Goal: Communication & Community: Answer question/provide support

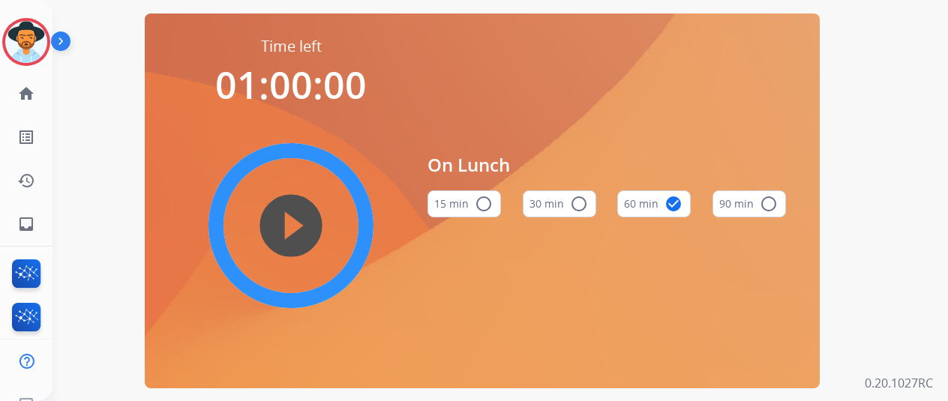
click at [1, 22] on div "[PERSON_NAME] Edit Avatar Agent: [PERSON_NAME] Profile: Extend_Training CS" at bounding box center [26, 42] width 52 height 48
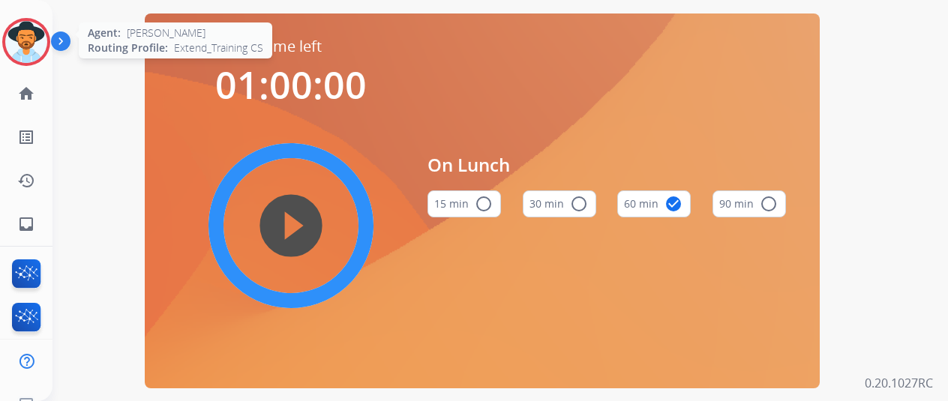
click at [16, 28] on img at bounding box center [26, 42] width 42 height 42
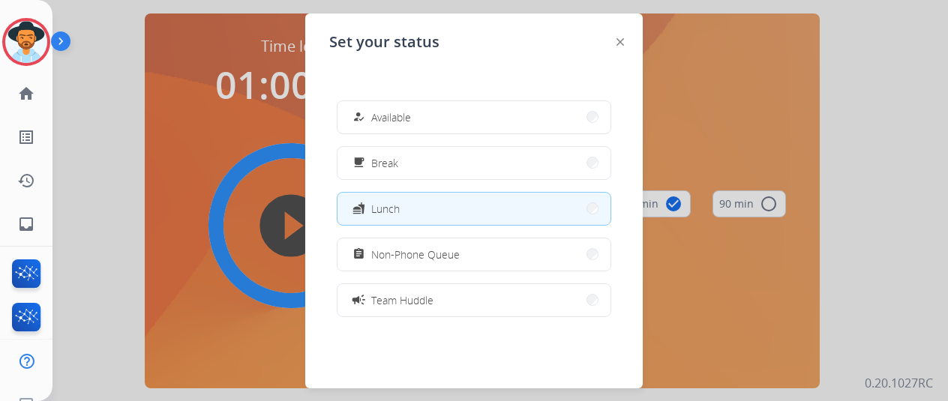
click at [411, 136] on div "how_to_reg Available free_breakfast Break fastfood Lunch assignment Non-Phone Q…" at bounding box center [473, 208] width 289 height 240
click at [411, 131] on button "how_to_reg Available" at bounding box center [473, 117] width 273 height 32
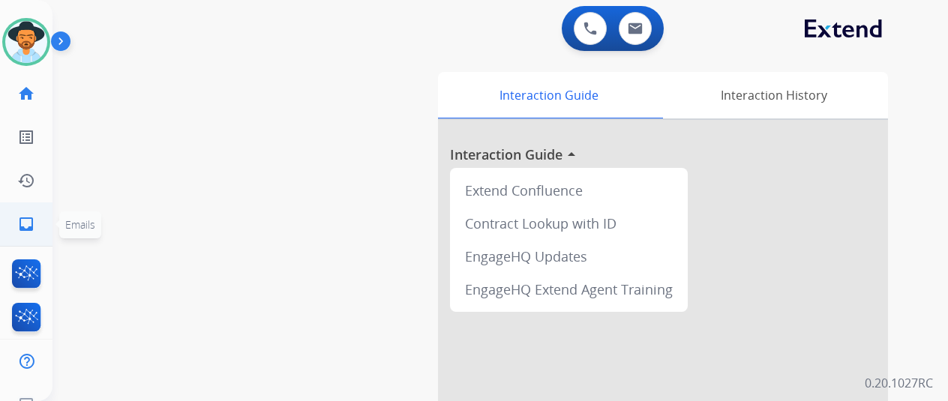
click at [15, 237] on link "inbox Emails" at bounding box center [26, 224] width 42 height 42
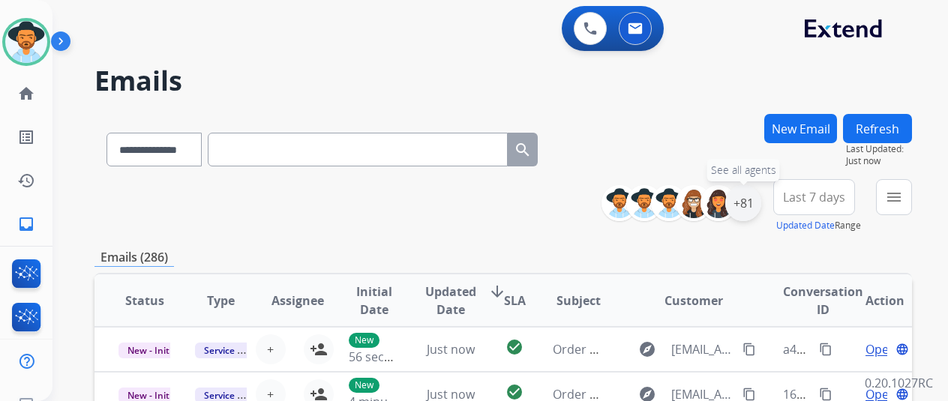
click at [754, 213] on div "+81" at bounding box center [743, 203] width 36 height 36
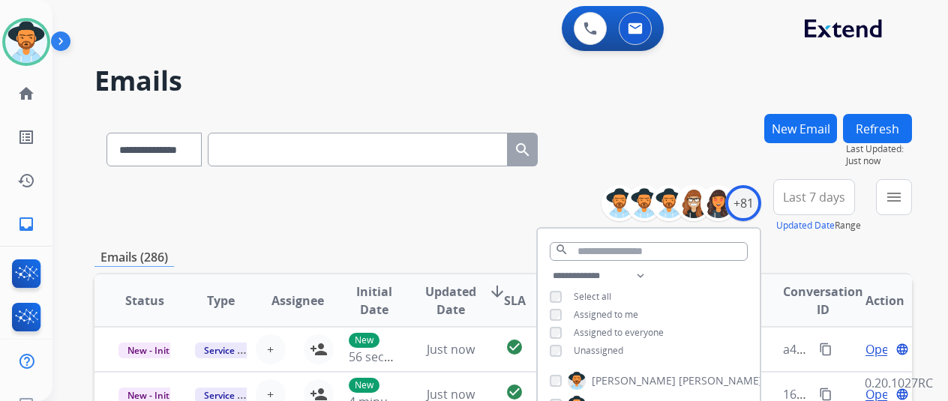
click at [586, 344] on span "Unassigned" at bounding box center [598, 350] width 49 height 13
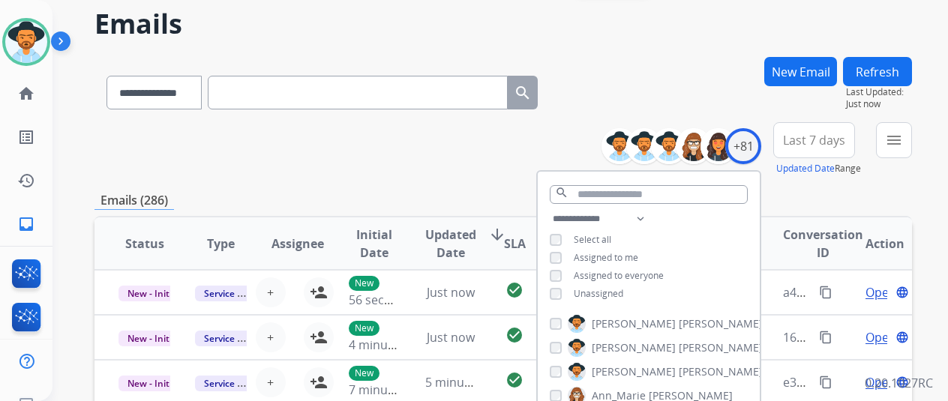
scroll to position [225, 0]
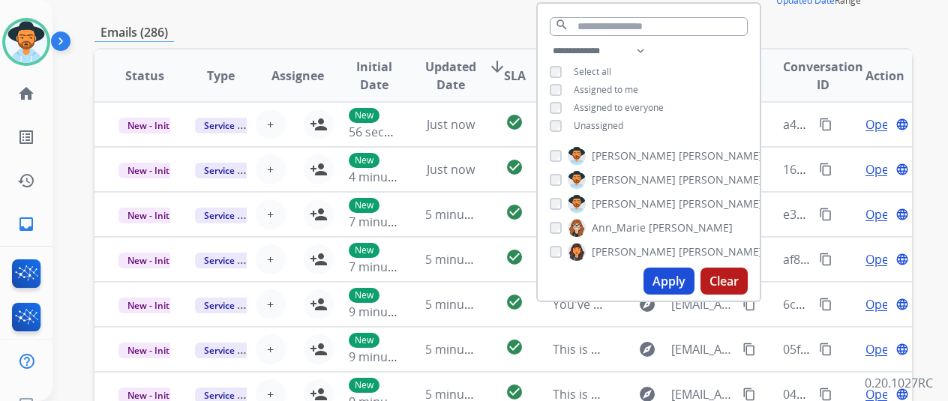
click at [676, 279] on button "Apply" at bounding box center [668, 281] width 51 height 27
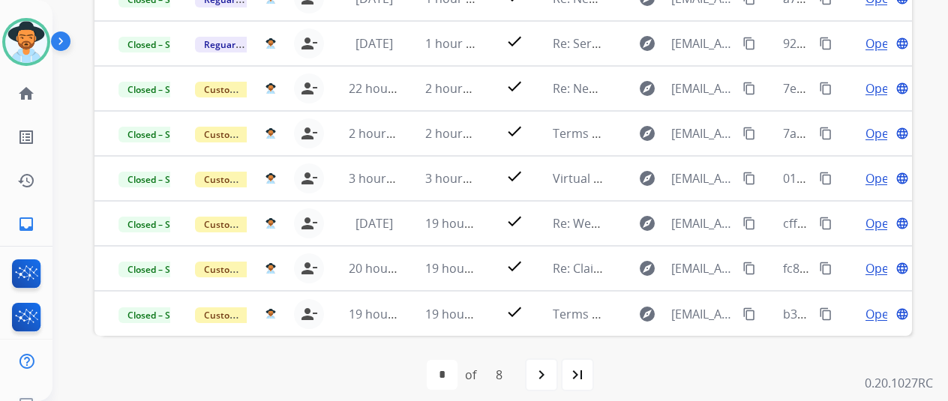
scroll to position [64, 0]
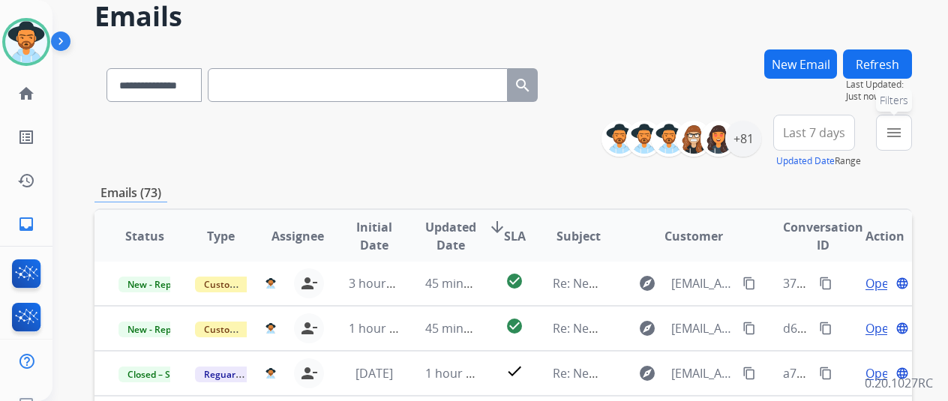
click at [903, 124] on mat-icon "menu" at bounding box center [894, 133] width 18 height 18
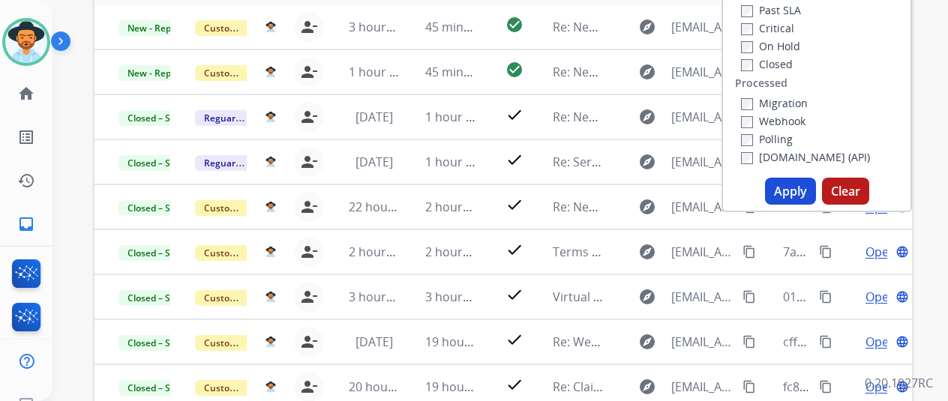
scroll to position [364, 0]
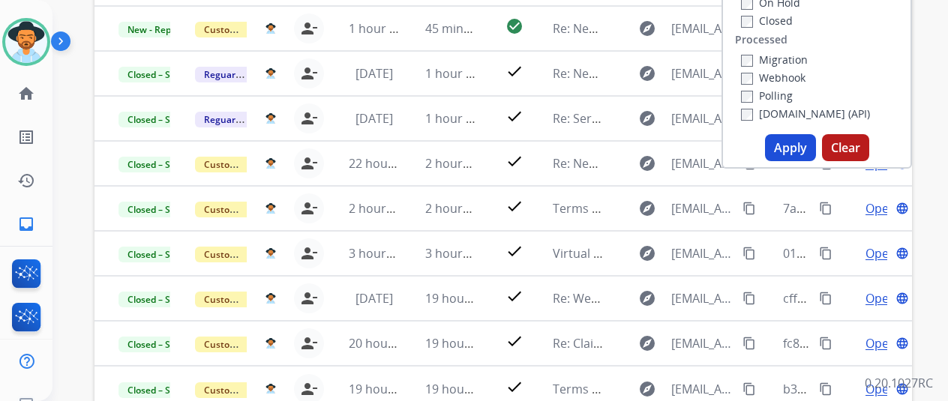
click at [799, 141] on button "Apply" at bounding box center [790, 147] width 51 height 27
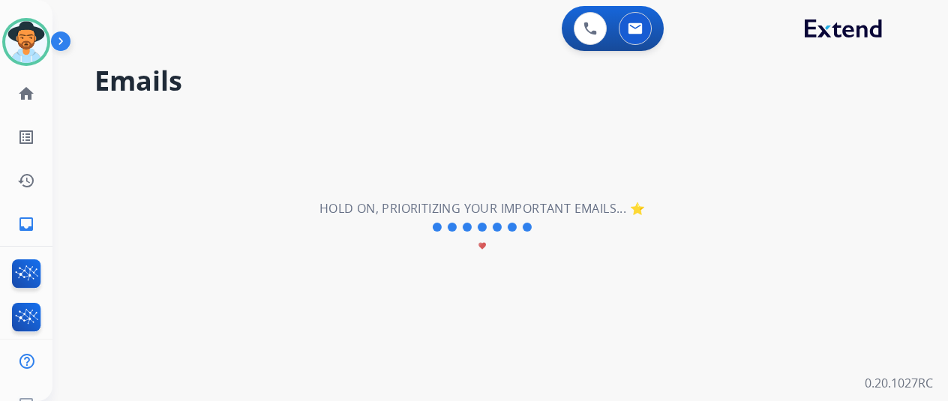
scroll to position [0, 0]
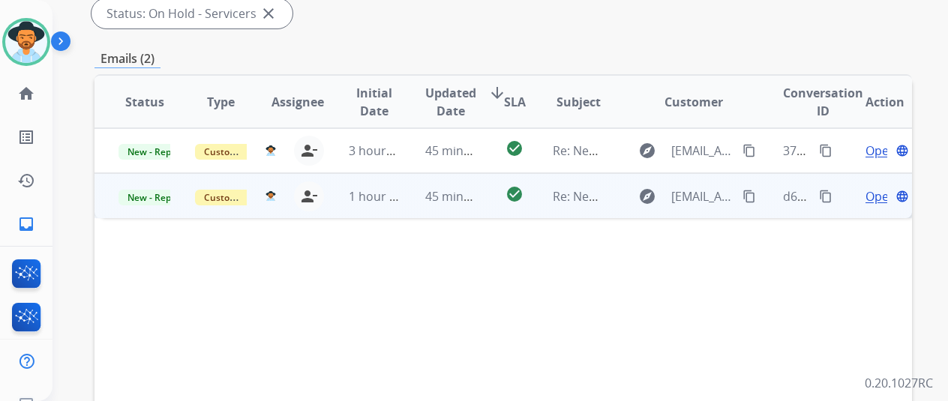
scroll to position [375, 0]
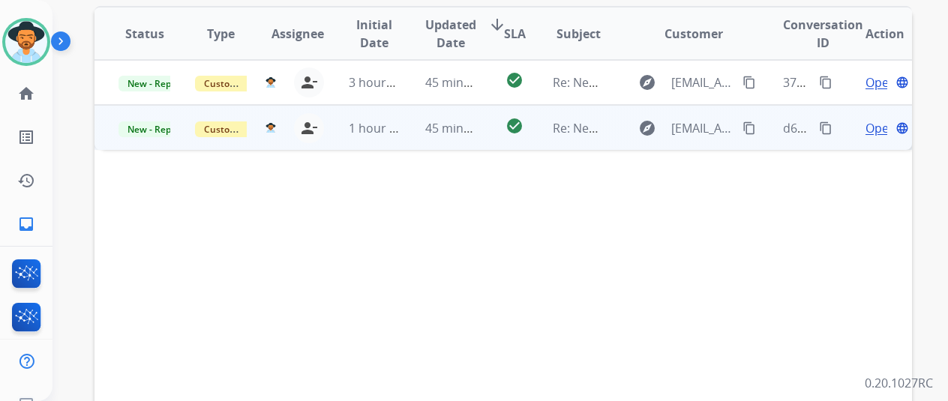
click at [878, 127] on span "Open" at bounding box center [880, 128] width 31 height 18
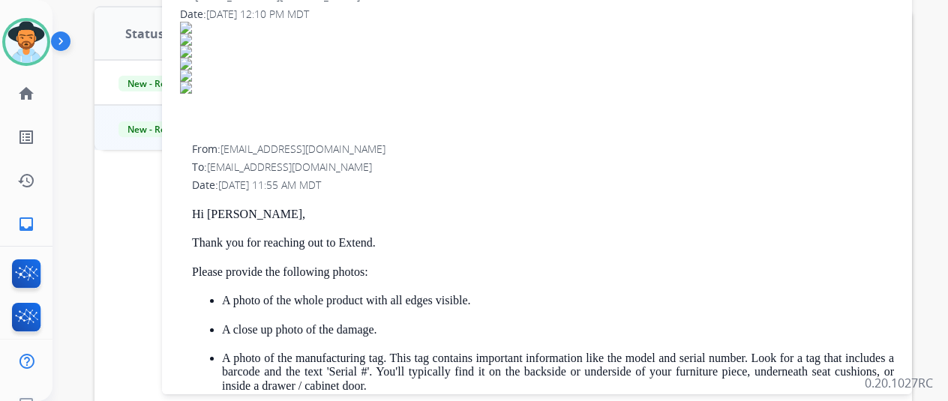
scroll to position [225, 0]
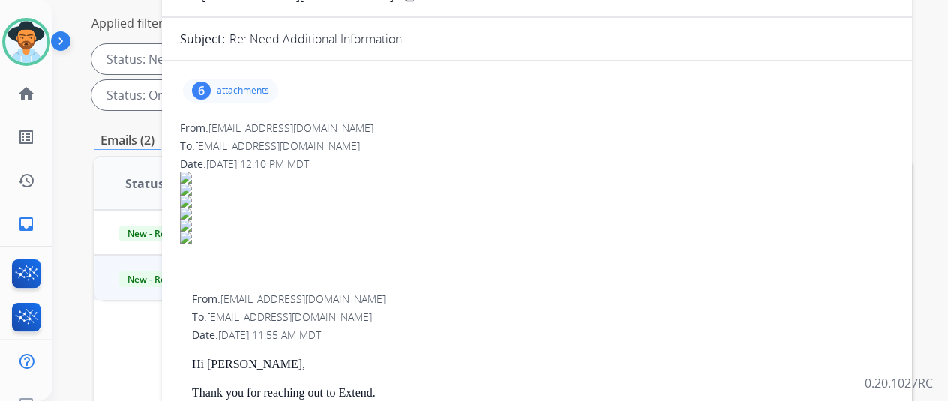
click at [252, 100] on div "6 attachments" at bounding box center [230, 91] width 95 height 24
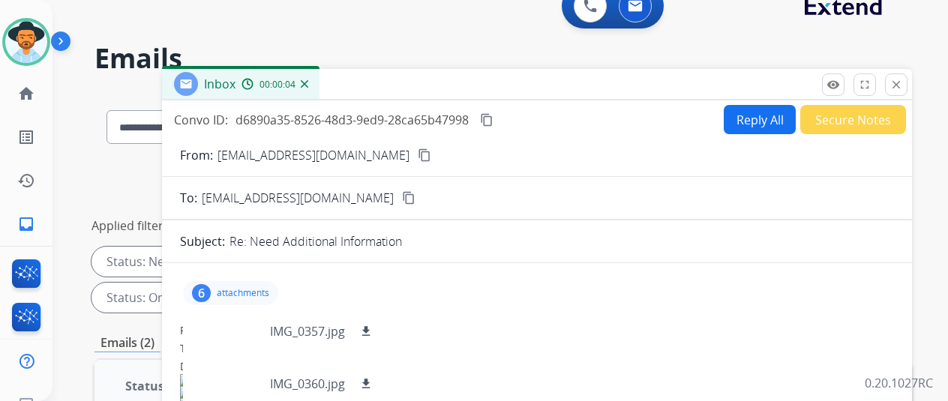
scroll to position [0, 0]
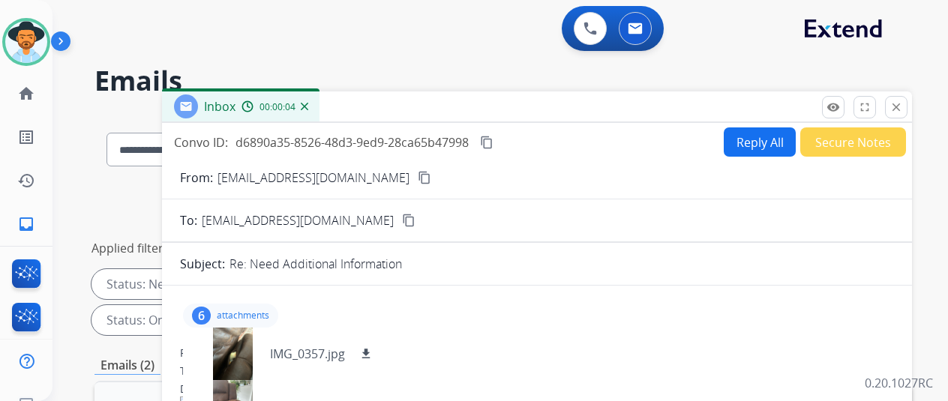
click at [418, 176] on mat-icon "content_copy" at bounding box center [424, 177] width 13 height 13
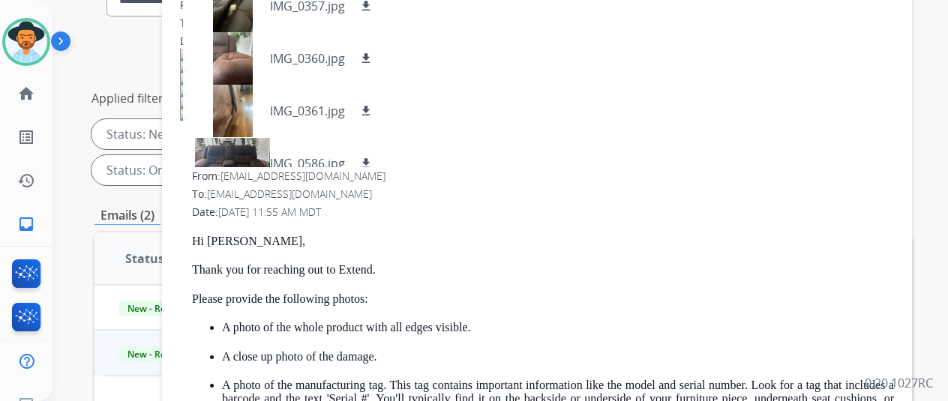
scroll to position [92, 0]
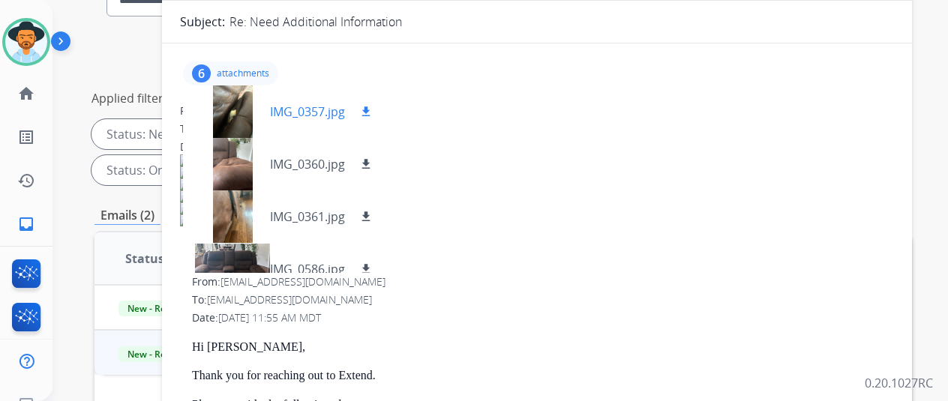
click at [285, 112] on p "IMG_0357.jpg" at bounding box center [307, 112] width 75 height 18
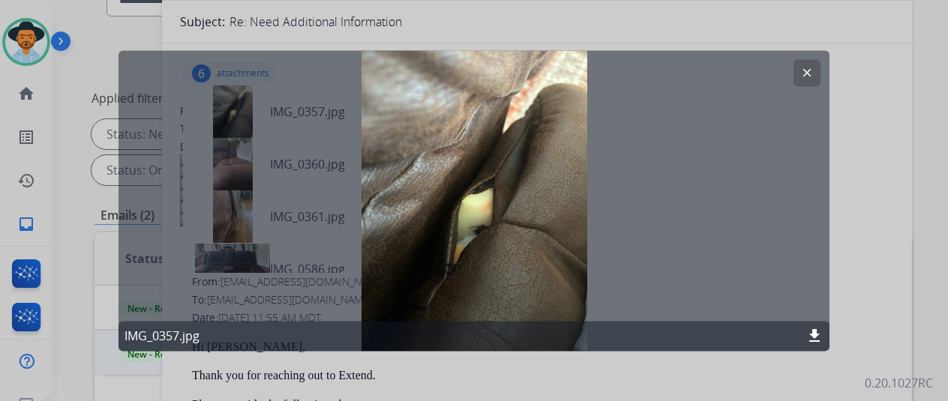
click at [807, 82] on button "clear" at bounding box center [806, 72] width 27 height 27
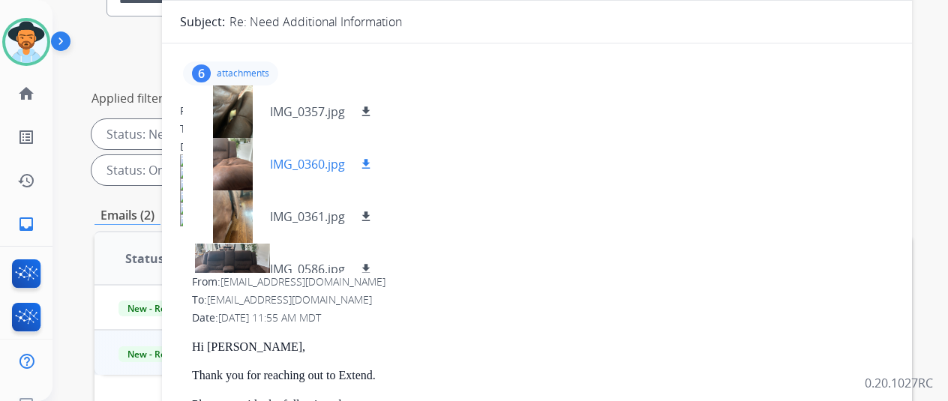
click at [325, 169] on p "IMG_0360.jpg" at bounding box center [307, 164] width 75 height 18
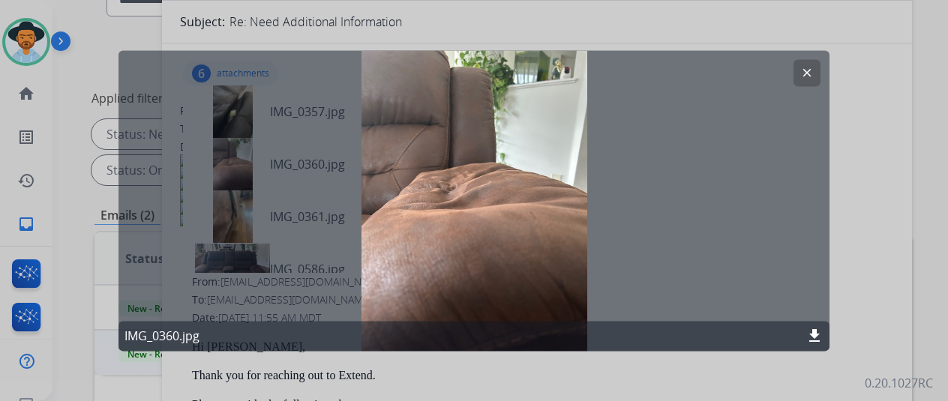
click at [805, 68] on mat-icon "clear" at bounding box center [806, 72] width 13 height 13
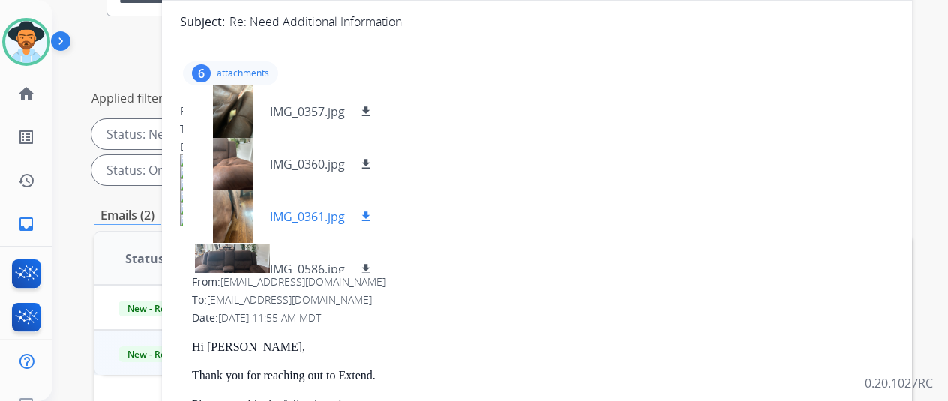
click at [283, 229] on div "IMG_0361.jpg download" at bounding box center [285, 216] width 204 height 52
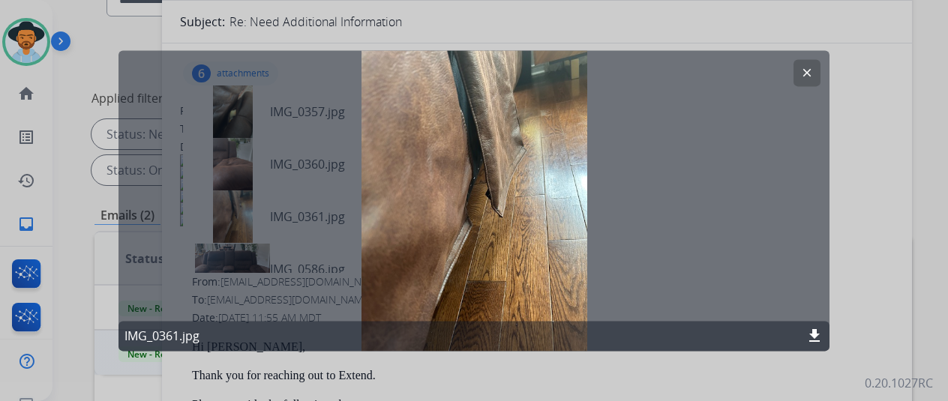
click at [805, 67] on mat-icon "clear" at bounding box center [806, 72] width 13 height 13
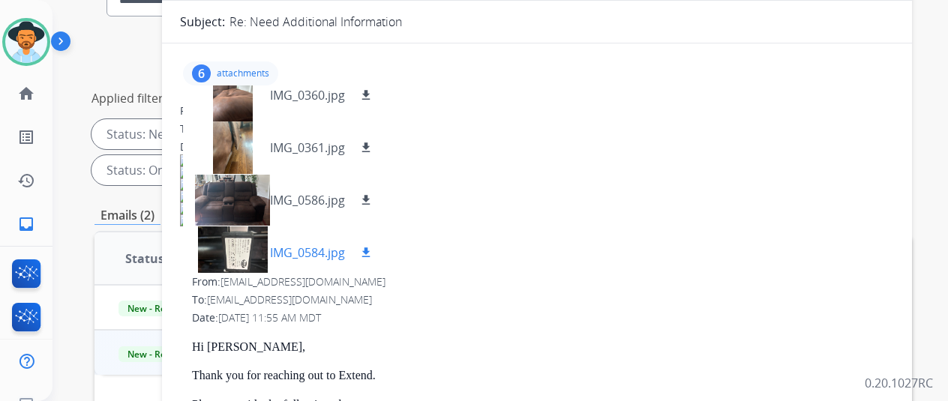
scroll to position [127, 0]
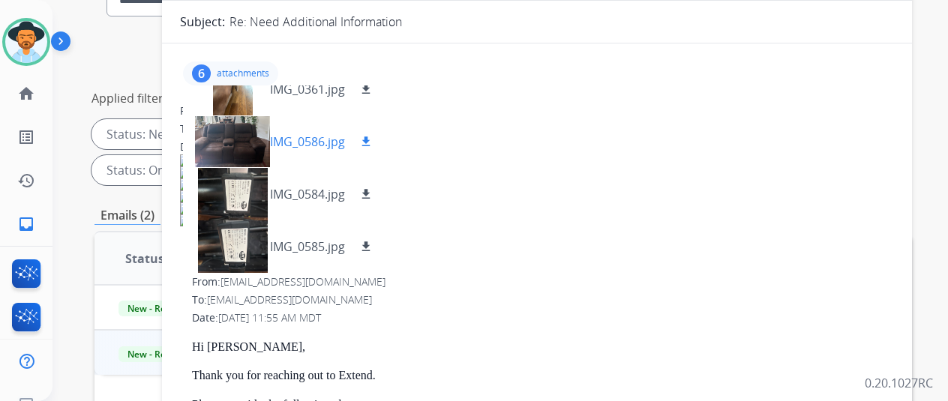
click at [297, 134] on p "IMG_0586.jpg" at bounding box center [307, 142] width 75 height 18
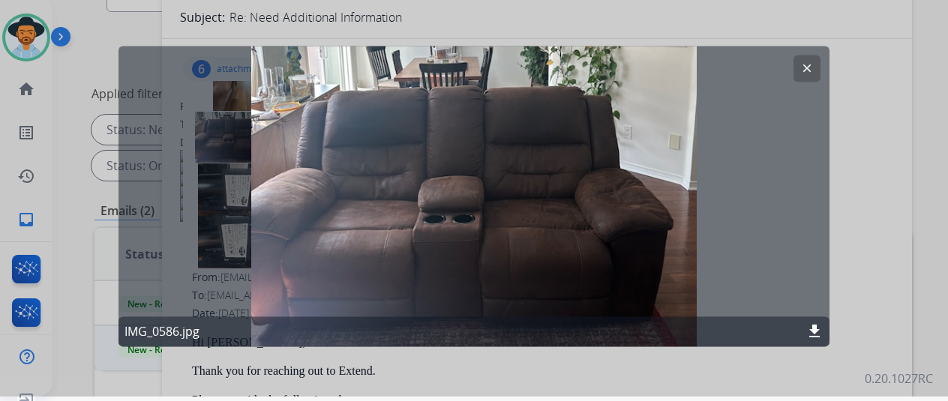
scroll to position [0, 0]
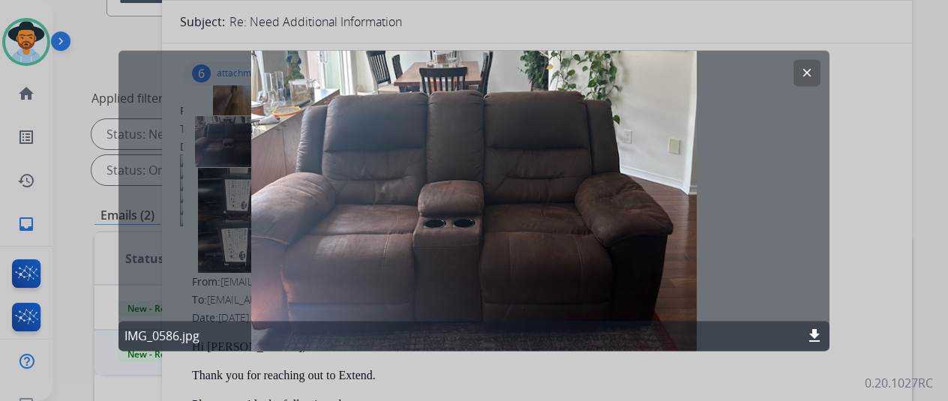
click at [810, 76] on mat-icon "clear" at bounding box center [806, 72] width 13 height 13
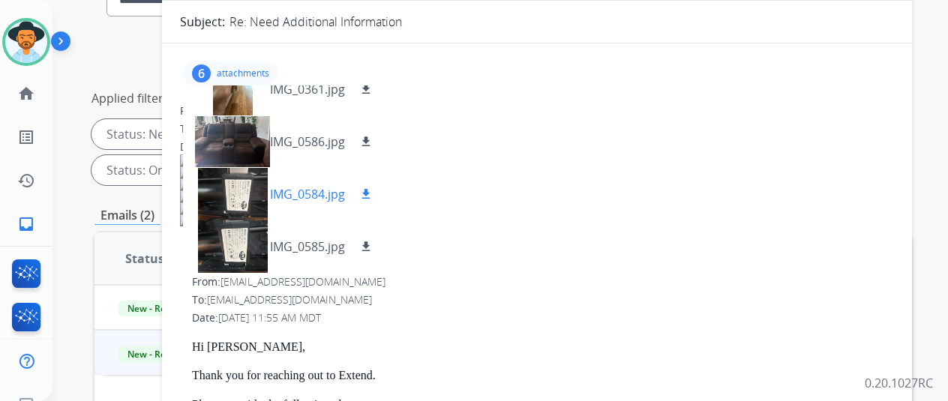
click at [313, 201] on p "IMG_0584.jpg" at bounding box center [307, 194] width 75 height 18
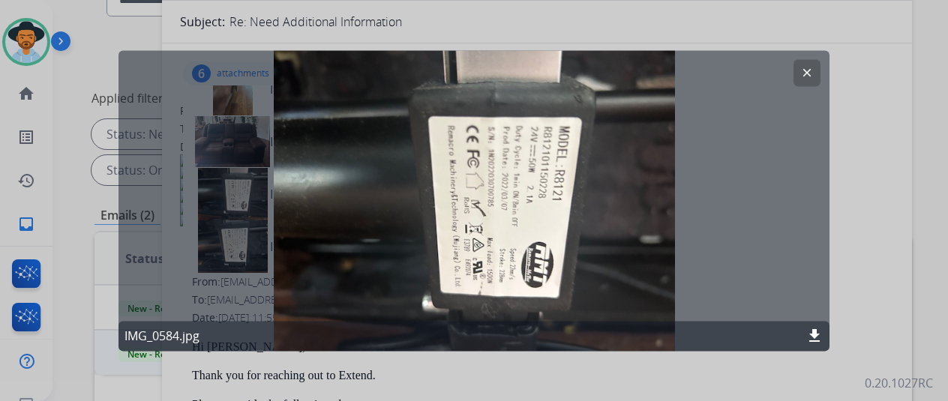
drag, startPoint x: 797, startPoint y: 64, endPoint x: 304, endPoint y: 37, distance: 494.0
click at [796, 64] on button "clear" at bounding box center [806, 72] width 27 height 27
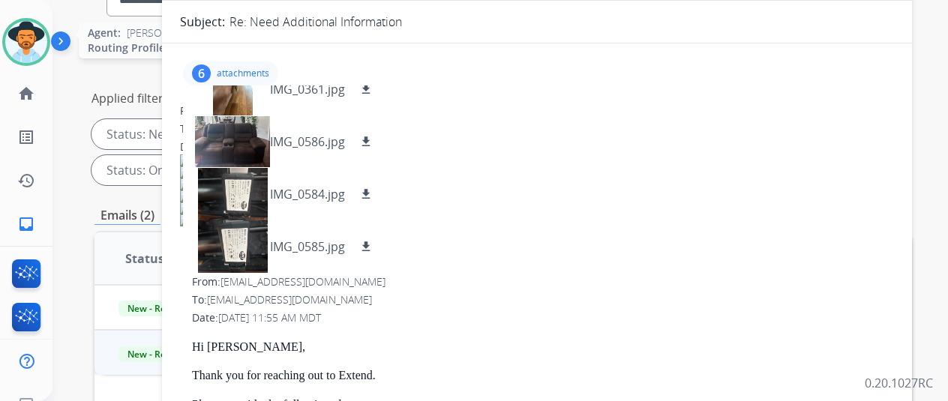
click at [19, 40] on img at bounding box center [26, 42] width 42 height 42
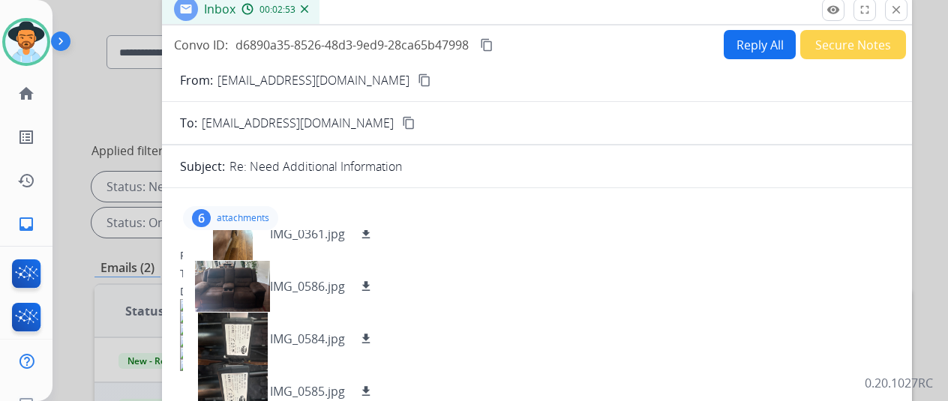
scroll to position [75, 0]
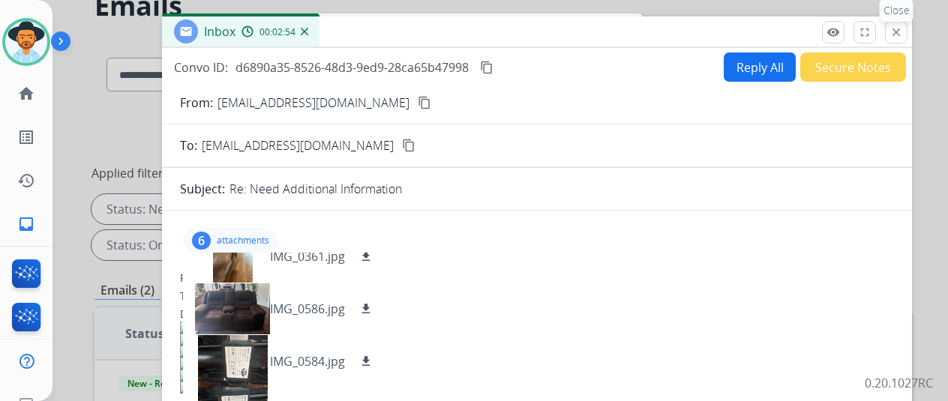
click at [907, 40] on button "close Close" at bounding box center [896, 32] width 22 height 22
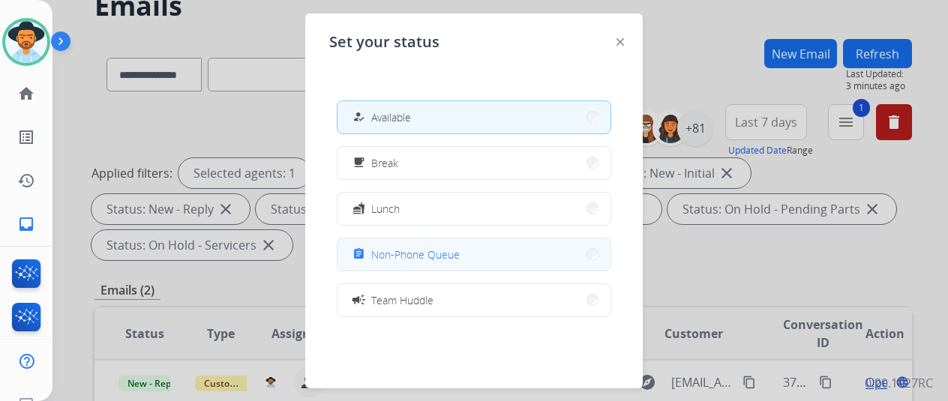
click at [424, 256] on span "Non-Phone Queue" at bounding box center [415, 255] width 88 height 16
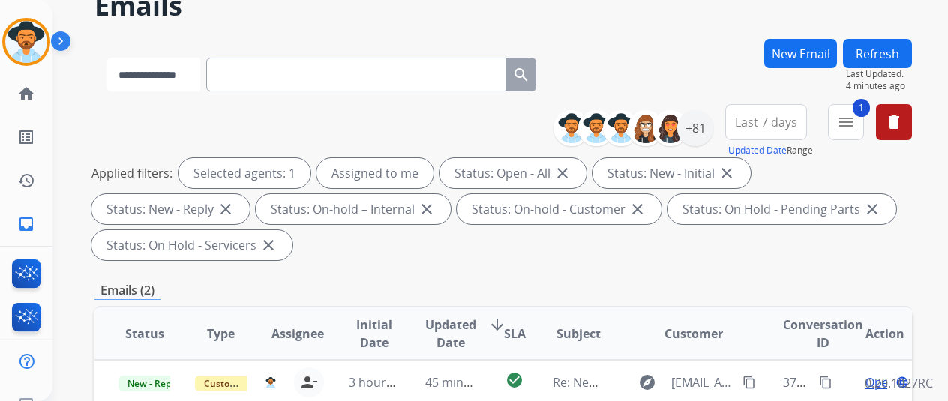
drag, startPoint x: 158, startPoint y: 62, endPoint x: 166, endPoint y: 80, distance: 19.8
click at [158, 63] on select "**********" at bounding box center [153, 75] width 94 height 34
select select "**********"
click at [106, 58] on select "**********" at bounding box center [153, 75] width 94 height 34
click at [255, 73] on input "text" at bounding box center [358, 75] width 300 height 34
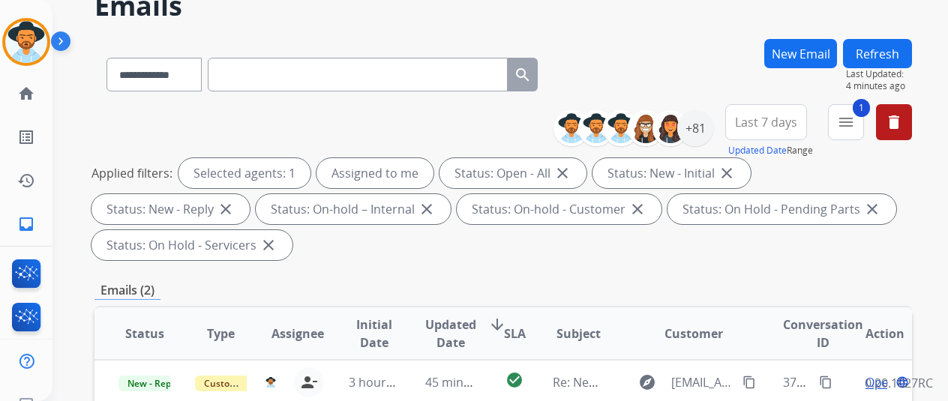
paste input "**********"
type input "**********"
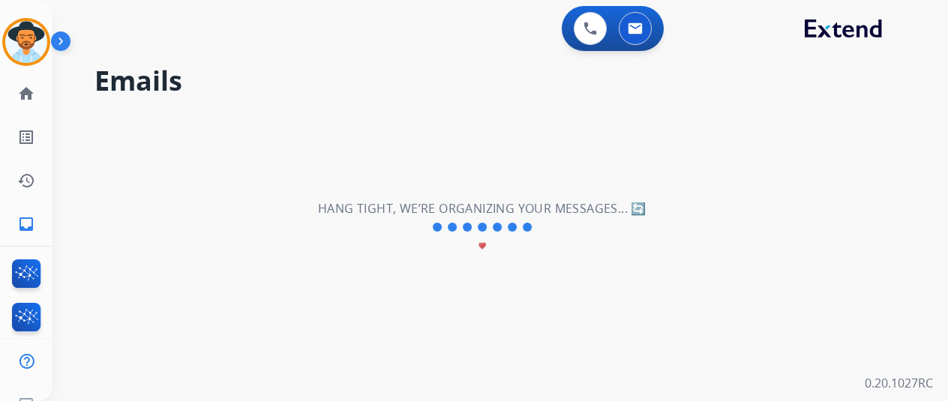
scroll to position [0, 0]
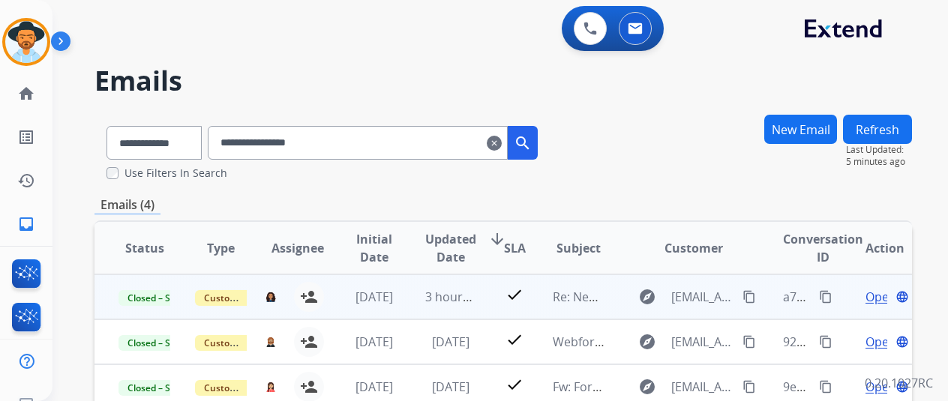
click at [870, 298] on span "Open" at bounding box center [880, 297] width 31 height 18
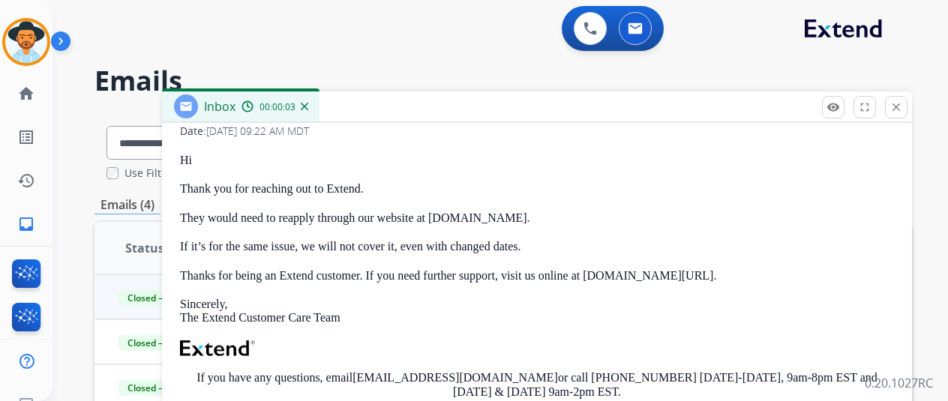
scroll to position [150, 0]
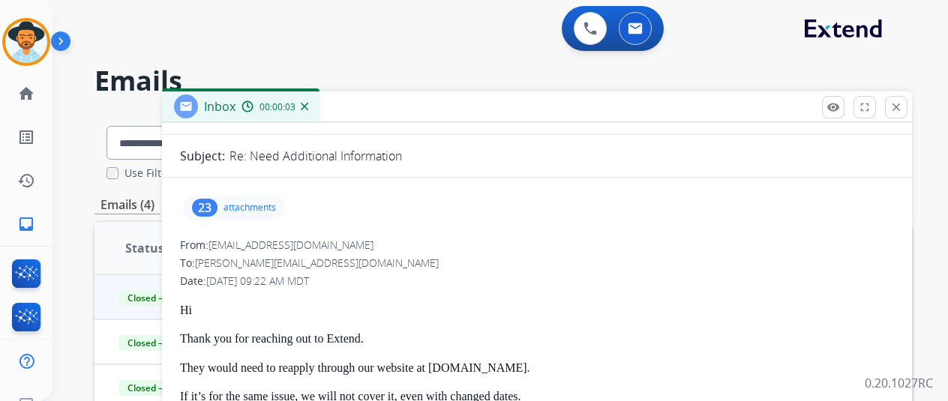
click at [285, 213] on div "23 attachments" at bounding box center [234, 208] width 102 height 24
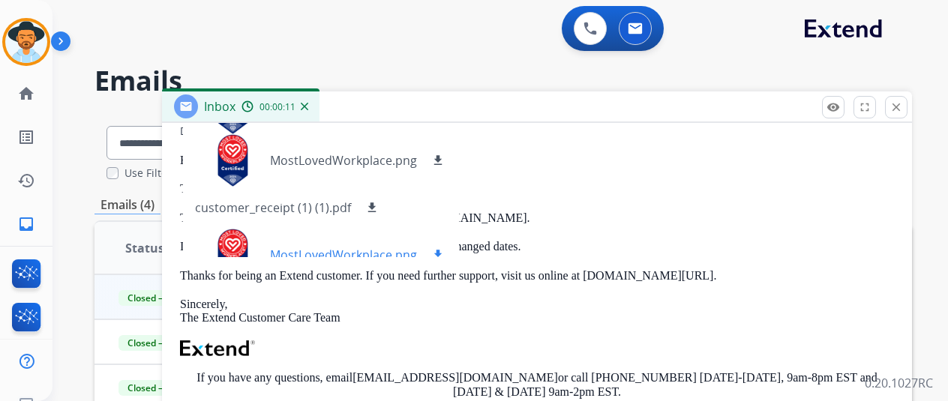
scroll to position [484, 0]
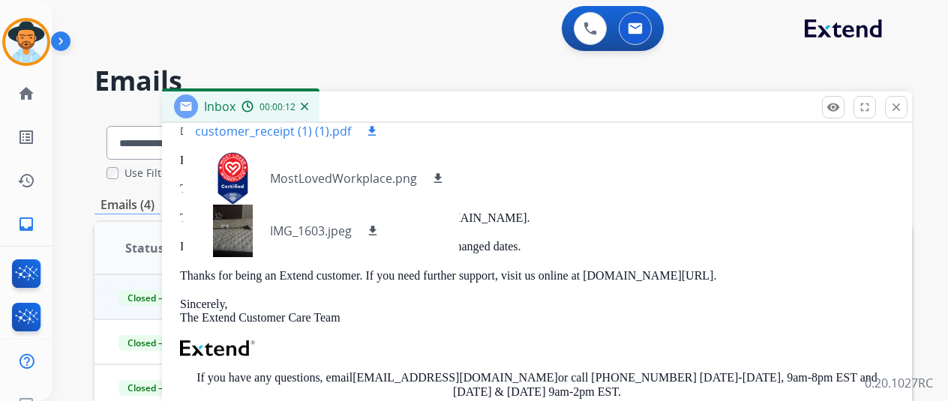
click at [322, 136] on p "customer_receipt (1) (1).pdf" at bounding box center [273, 131] width 156 height 18
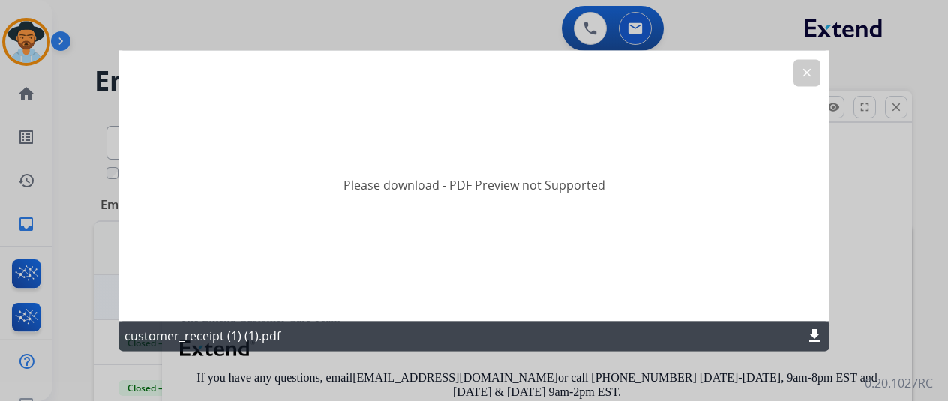
click at [285, 342] on div "customer_receipt (1) (1).pdf download" at bounding box center [473, 336] width 711 height 30
click at [810, 337] on mat-icon "download" at bounding box center [814, 336] width 18 height 18
click at [804, 74] on mat-icon "clear" at bounding box center [806, 72] width 13 height 13
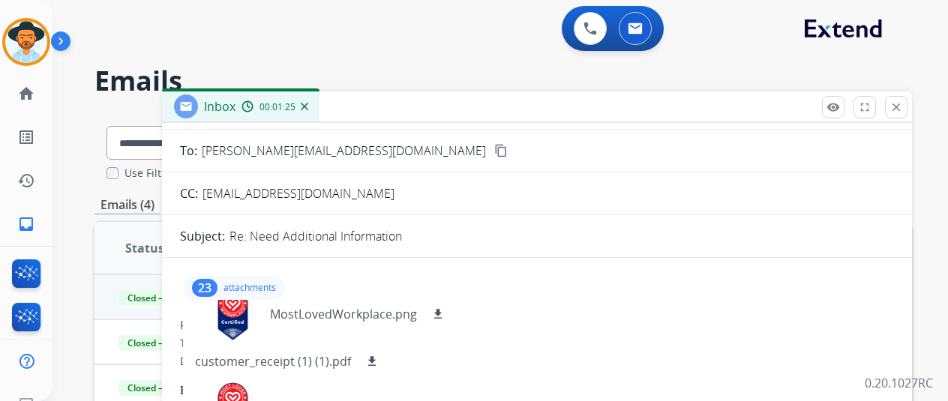
scroll to position [0, 0]
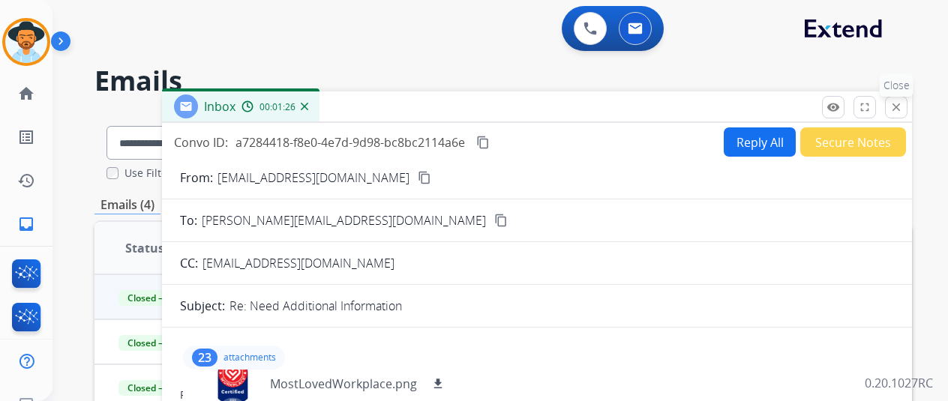
click at [907, 111] on button "close Close" at bounding box center [896, 107] width 22 height 22
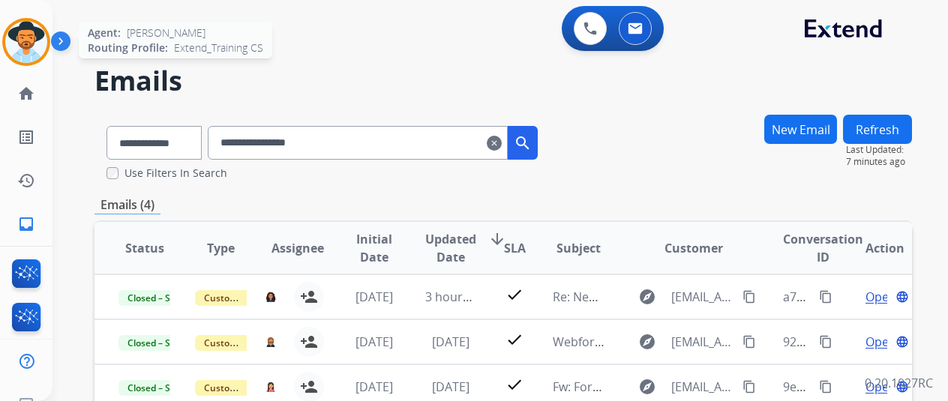
click at [18, 51] on img at bounding box center [26, 42] width 42 height 42
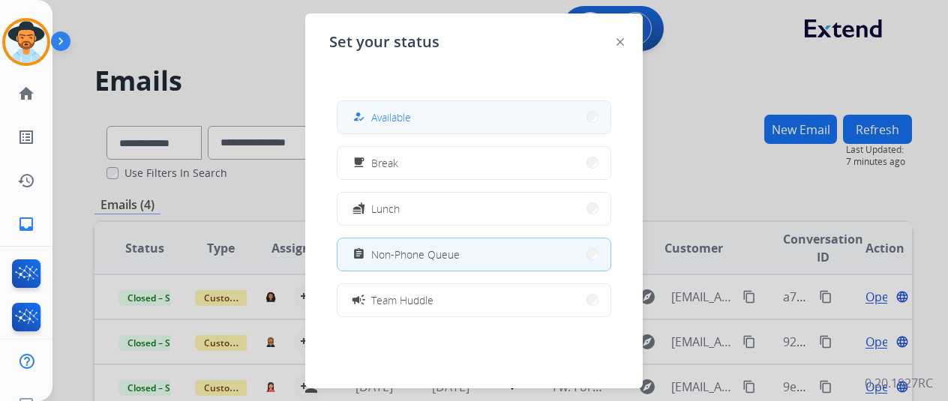
click at [445, 118] on button "how_to_reg Available" at bounding box center [473, 117] width 273 height 32
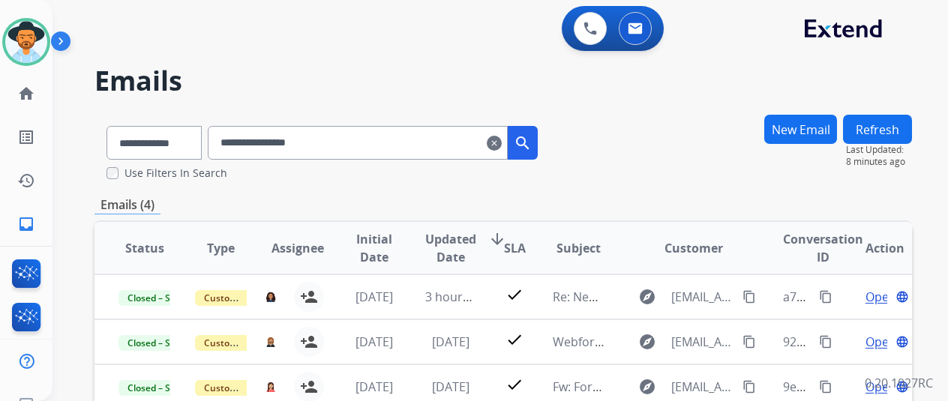
click at [502, 137] on mat-icon "clear" at bounding box center [494, 143] width 15 height 18
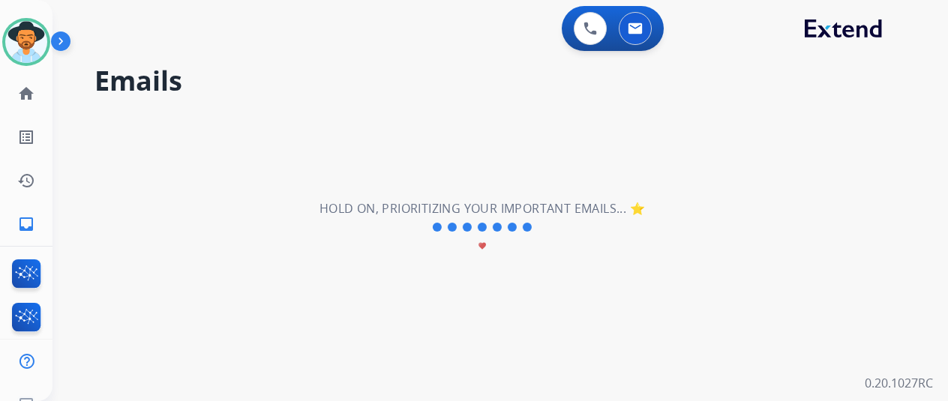
select select "**********"
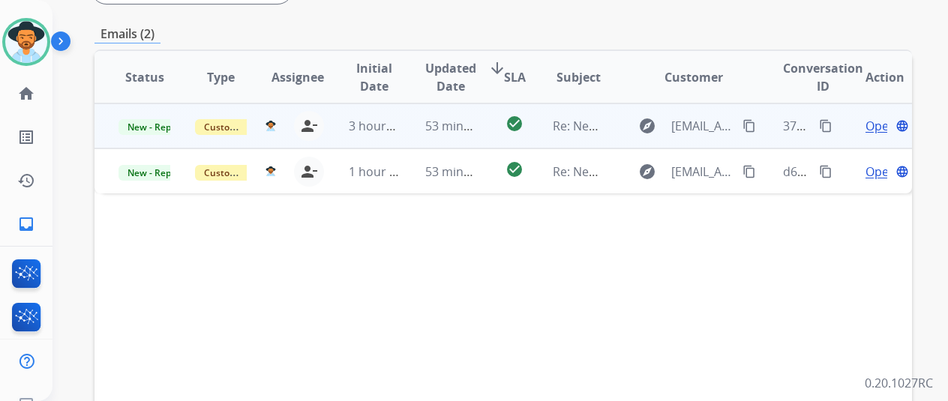
scroll to position [225, 0]
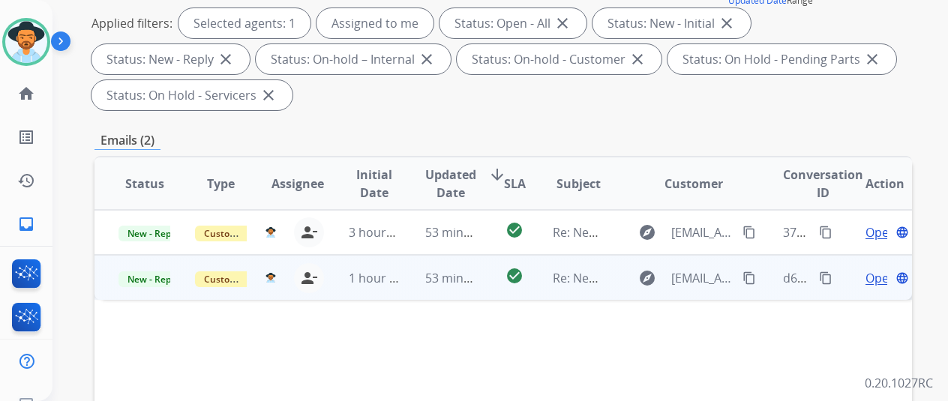
click at [882, 278] on span "Open" at bounding box center [880, 278] width 31 height 18
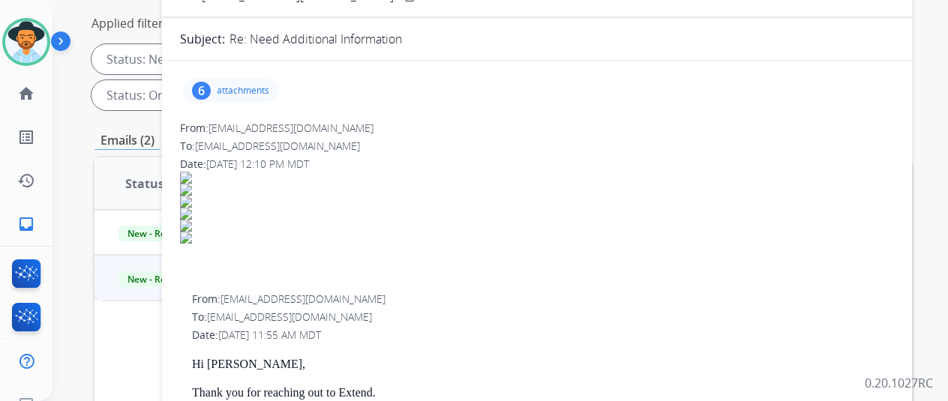
click at [247, 87] on p "attachments" at bounding box center [243, 91] width 52 height 12
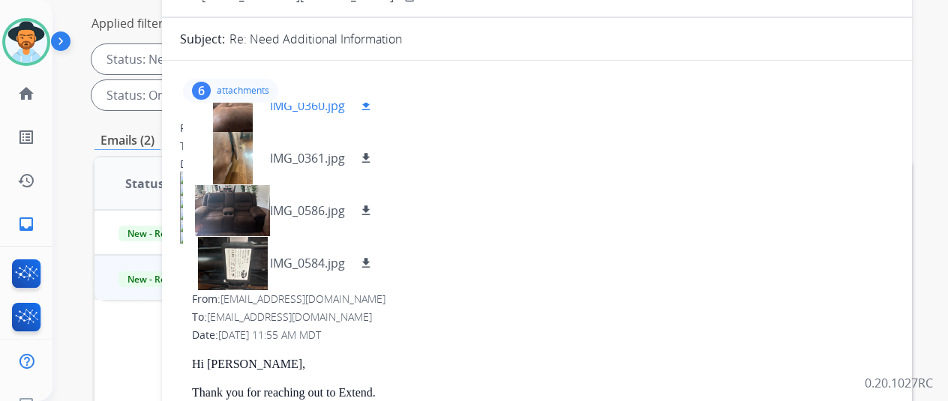
scroll to position [127, 0]
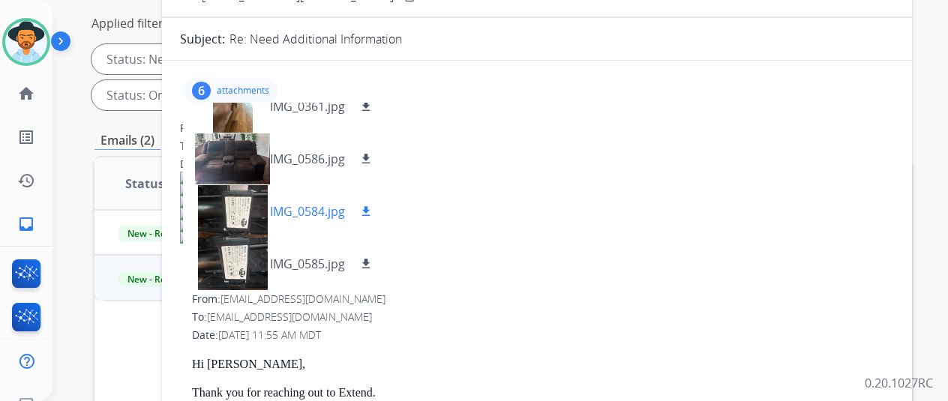
click at [312, 208] on p "IMG_0584.jpg" at bounding box center [307, 211] width 75 height 18
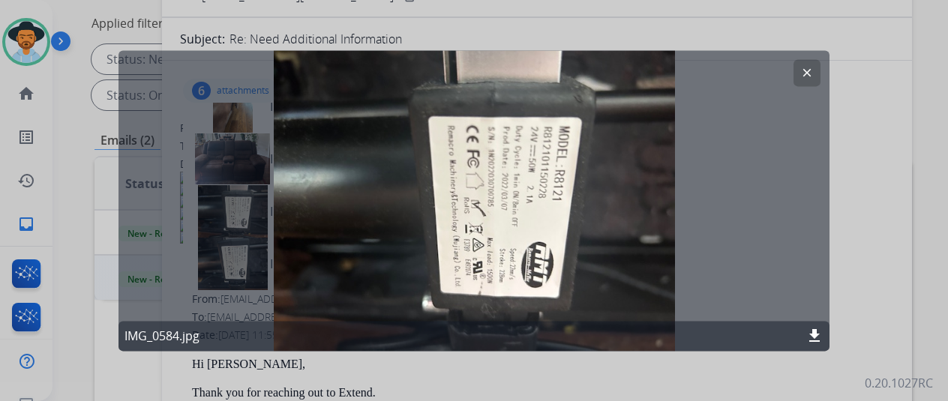
click at [801, 67] on mat-icon "clear" at bounding box center [806, 72] width 13 height 13
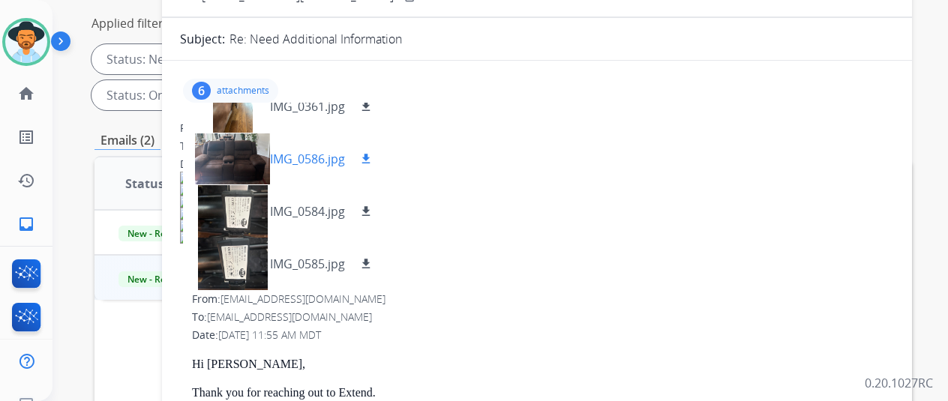
scroll to position [0, 0]
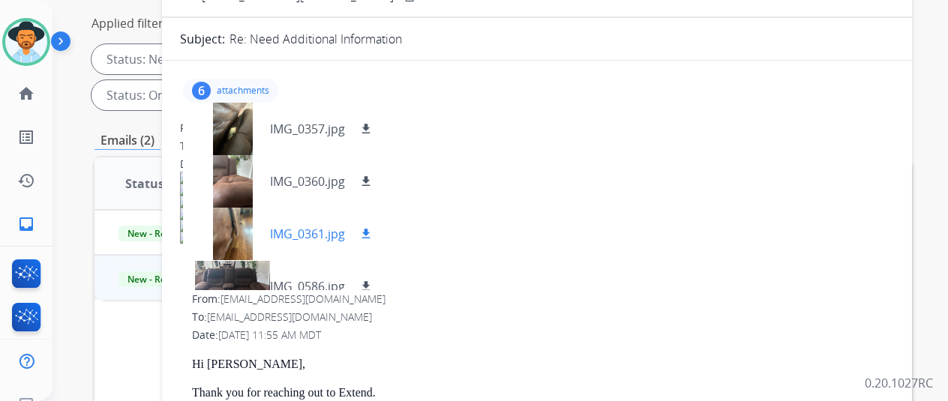
click at [292, 218] on div "IMG_0361.jpg download" at bounding box center [285, 234] width 204 height 52
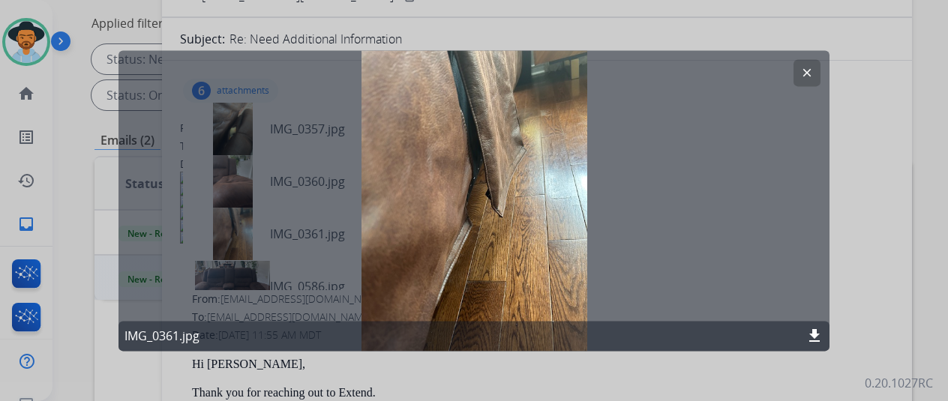
click at [813, 67] on mat-icon "clear" at bounding box center [806, 72] width 13 height 13
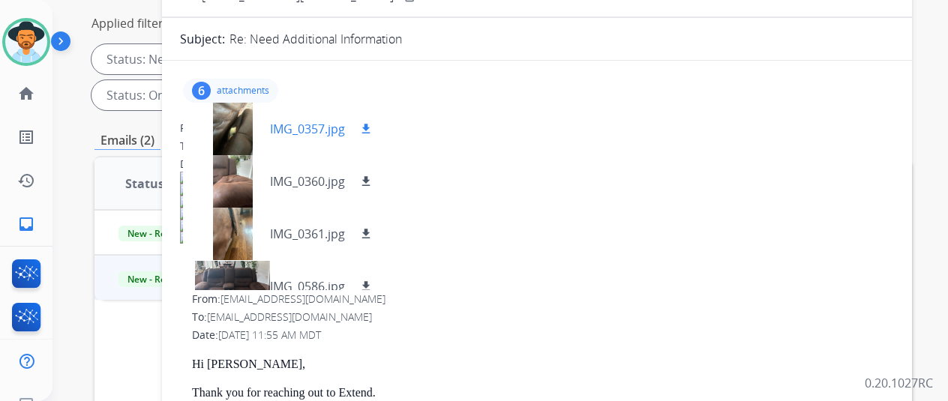
click at [291, 133] on p "IMG_0357.jpg" at bounding box center [307, 129] width 75 height 18
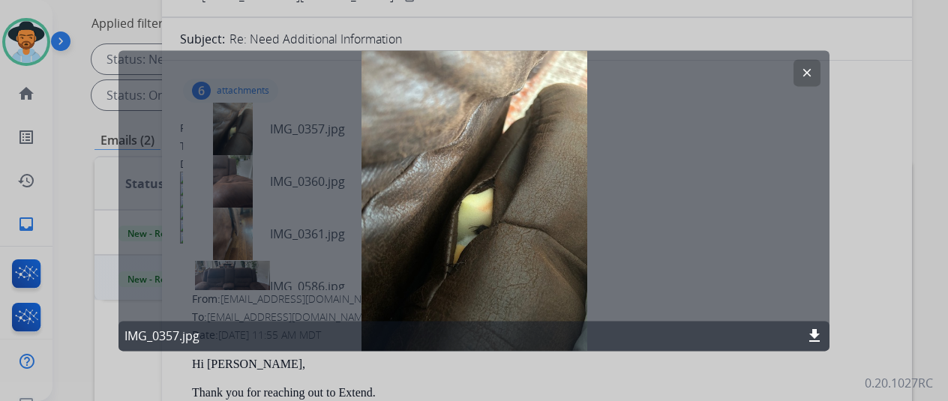
click at [795, 71] on button "clear" at bounding box center [806, 72] width 27 height 27
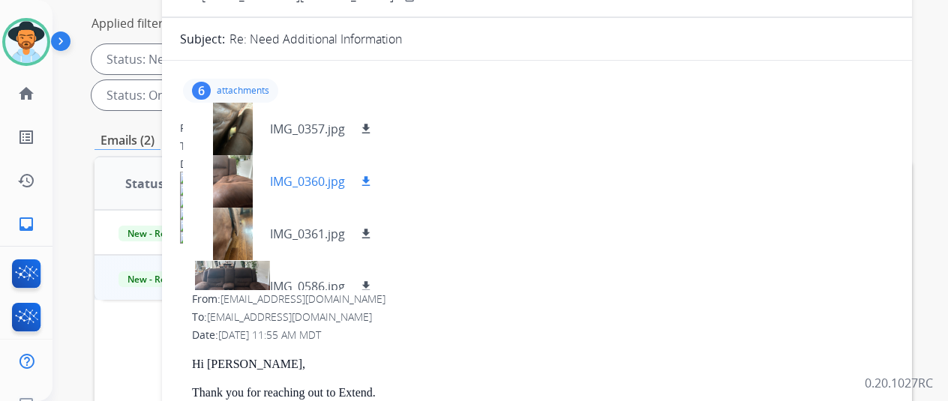
click at [303, 172] on p "IMG_0360.jpg" at bounding box center [307, 181] width 75 height 18
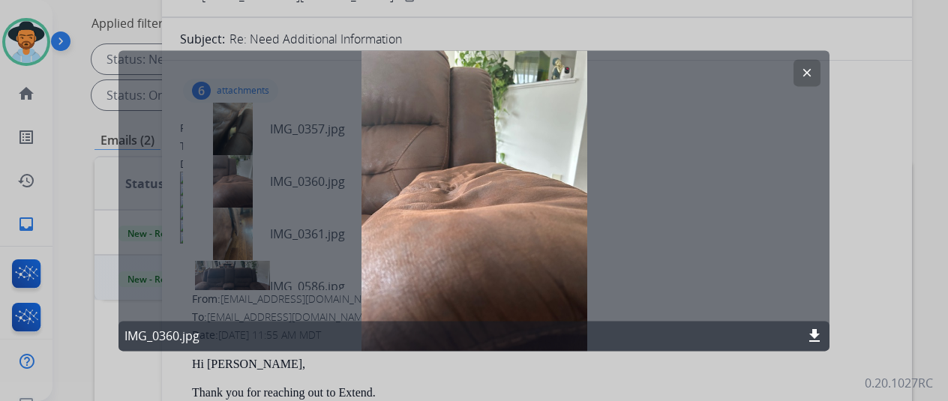
click at [805, 70] on mat-icon "clear" at bounding box center [806, 72] width 13 height 13
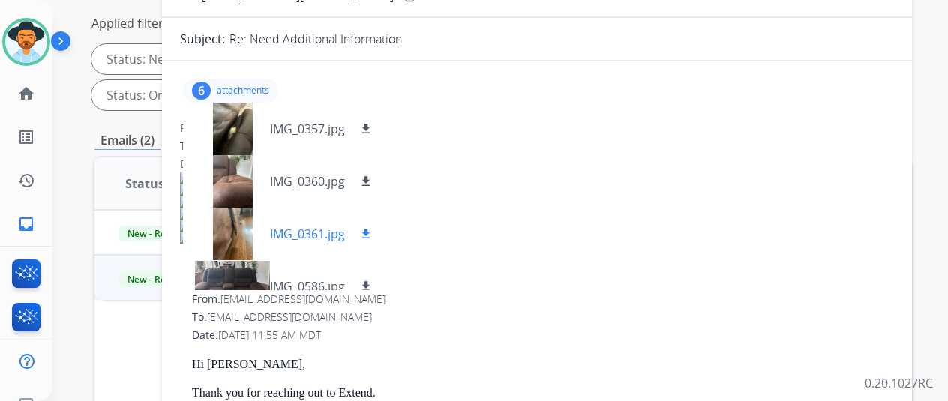
click at [308, 238] on p "IMG_0361.jpg" at bounding box center [307, 234] width 75 height 18
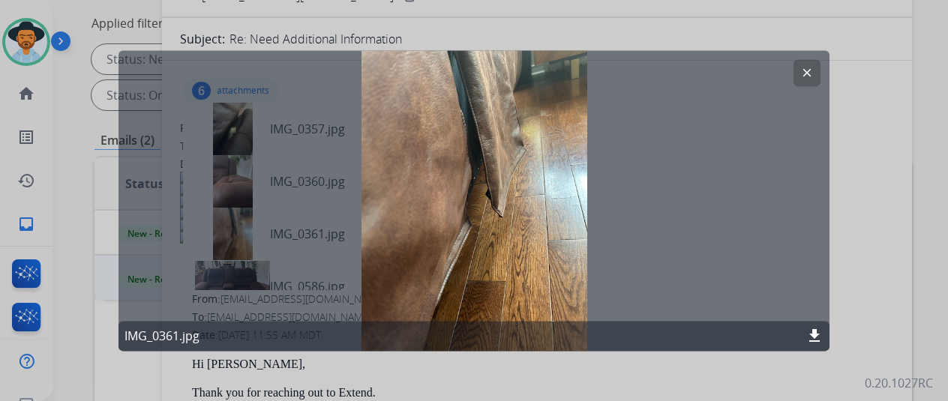
click at [804, 69] on mat-icon "clear" at bounding box center [806, 72] width 13 height 13
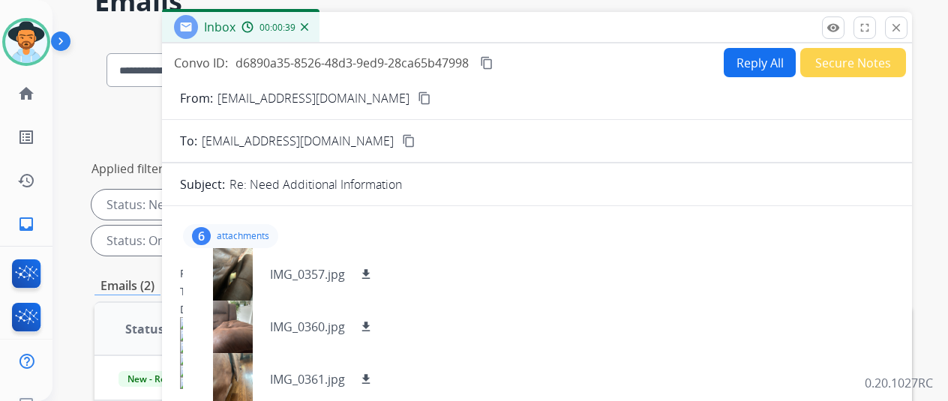
scroll to position [75, 0]
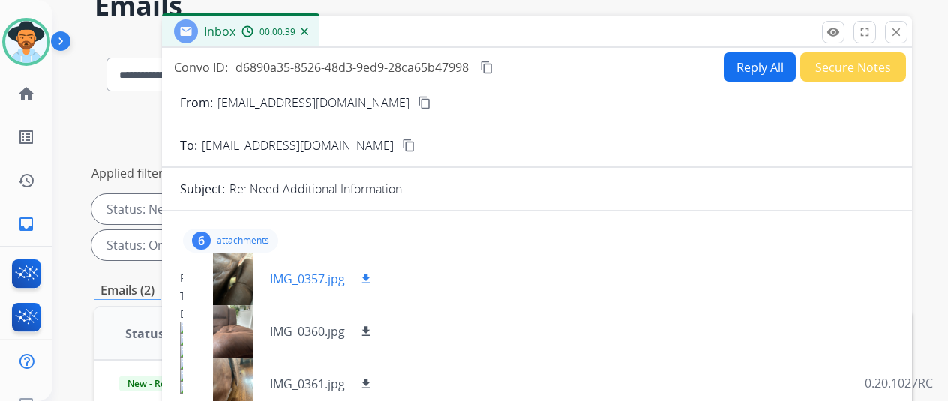
click at [310, 270] on p "IMG_0357.jpg" at bounding box center [307, 279] width 75 height 18
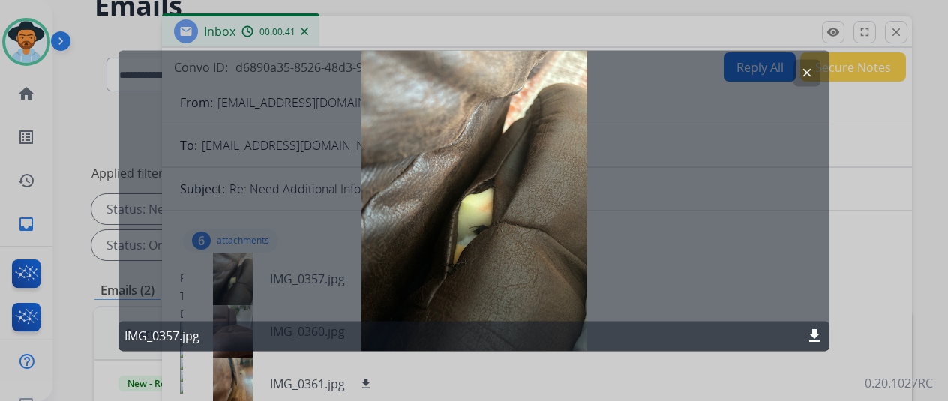
click at [800, 73] on mat-icon "clear" at bounding box center [806, 72] width 13 height 13
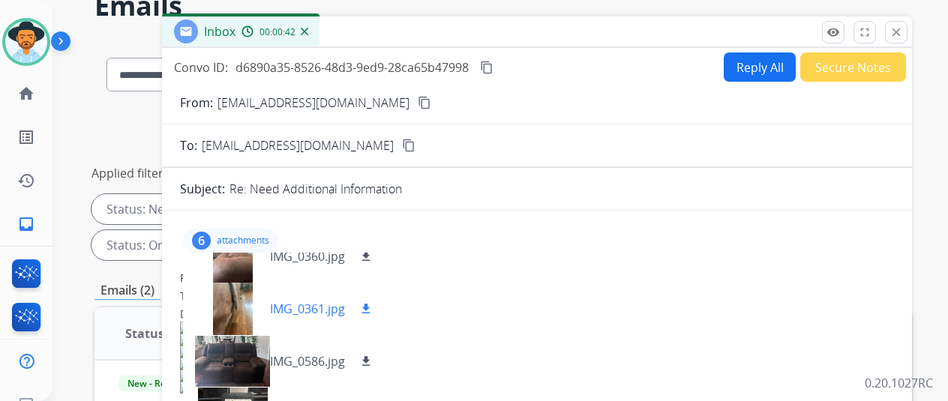
click at [286, 295] on div "IMG_0361.jpg download" at bounding box center [285, 309] width 204 height 52
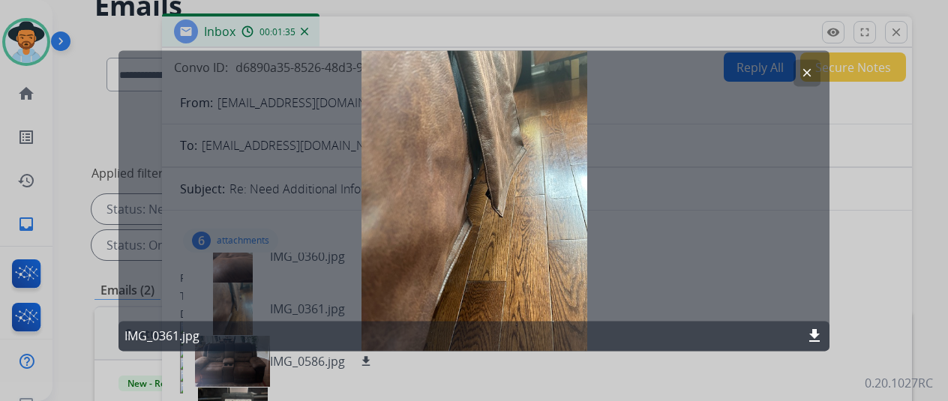
click at [813, 68] on button "clear" at bounding box center [806, 72] width 27 height 27
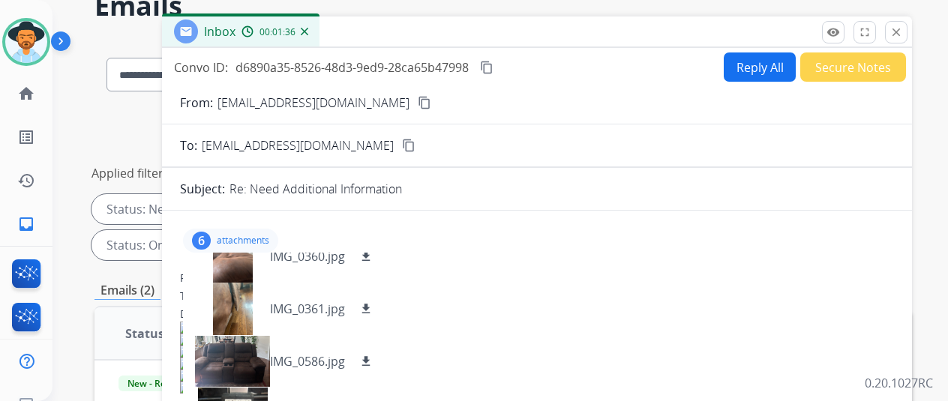
click at [791, 62] on button "Reply All" at bounding box center [759, 66] width 72 height 29
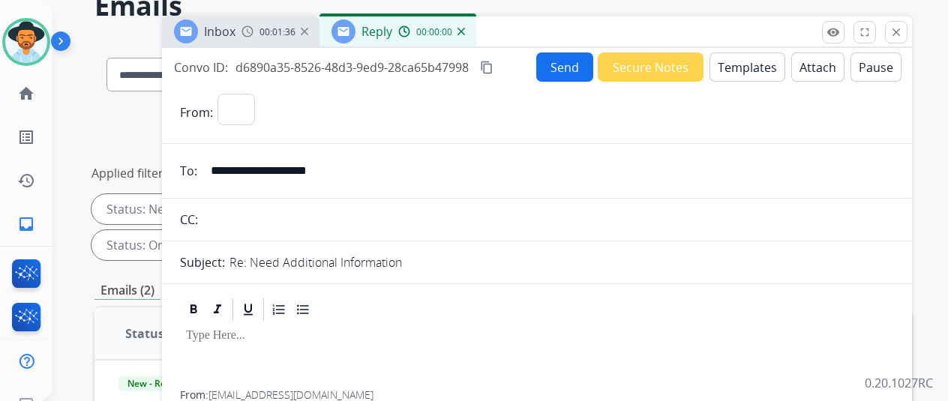
select select "**********"
click at [723, 70] on button "Templates" at bounding box center [747, 66] width 76 height 29
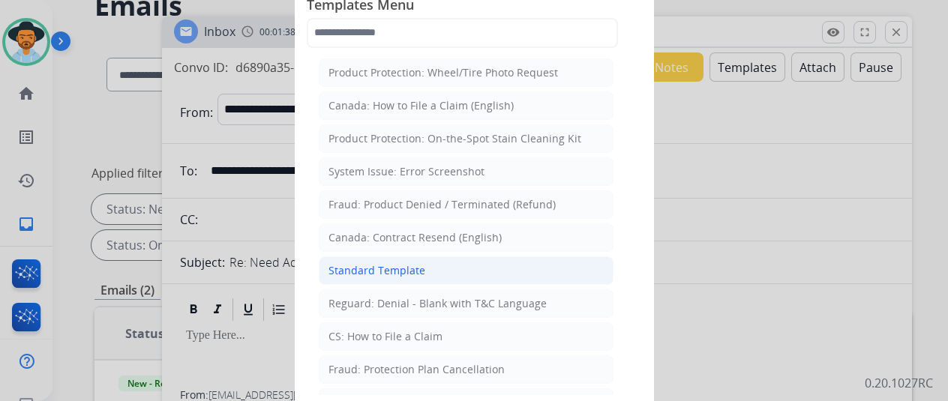
click at [418, 272] on div "Standard Template" at bounding box center [376, 270] width 97 height 15
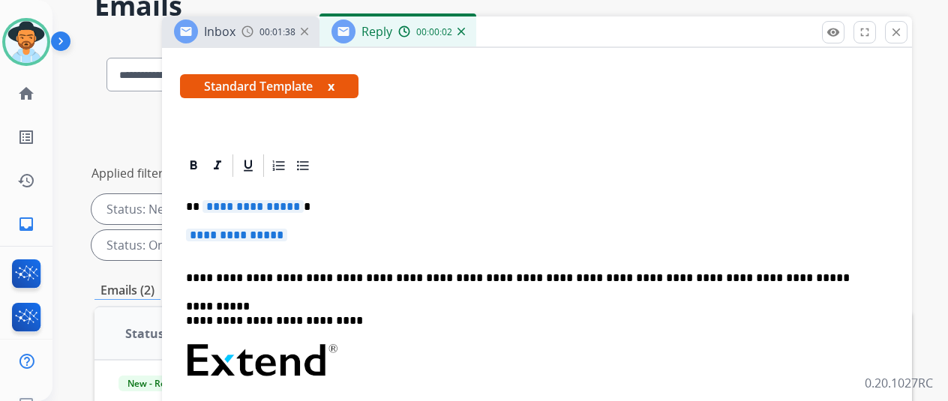
scroll to position [375, 0]
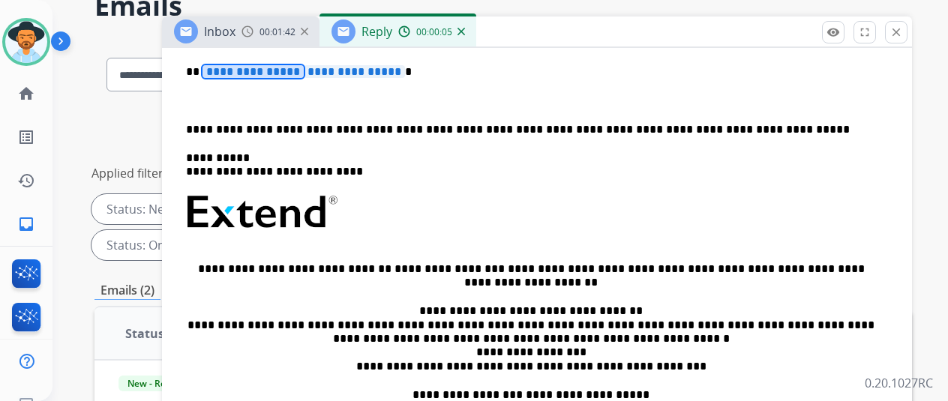
click at [255, 74] on span "**********" at bounding box center [252, 71] width 101 height 13
click at [267, 69] on span "**********" at bounding box center [252, 71] width 101 height 13
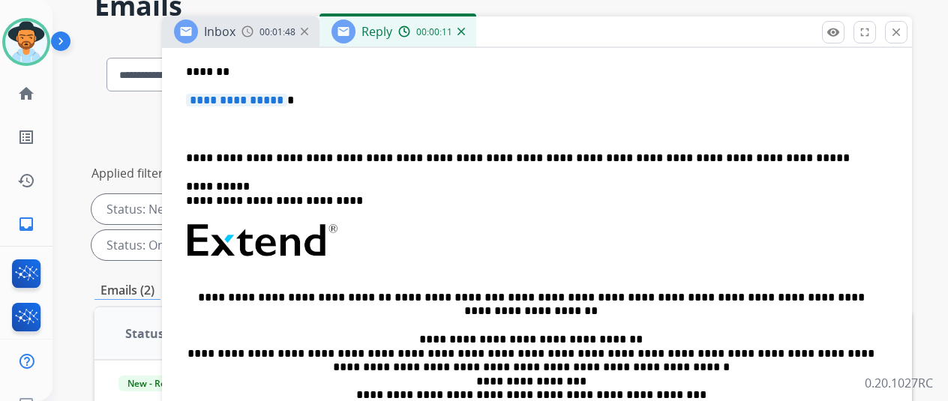
click at [290, 71] on p "*******" at bounding box center [531, 71] width 690 height 13
click at [282, 98] on span "**********" at bounding box center [236, 100] width 101 height 13
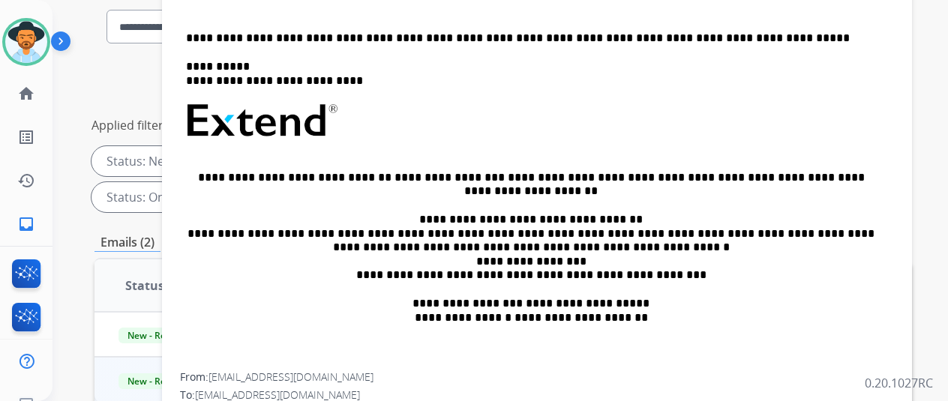
scroll to position [306, 0]
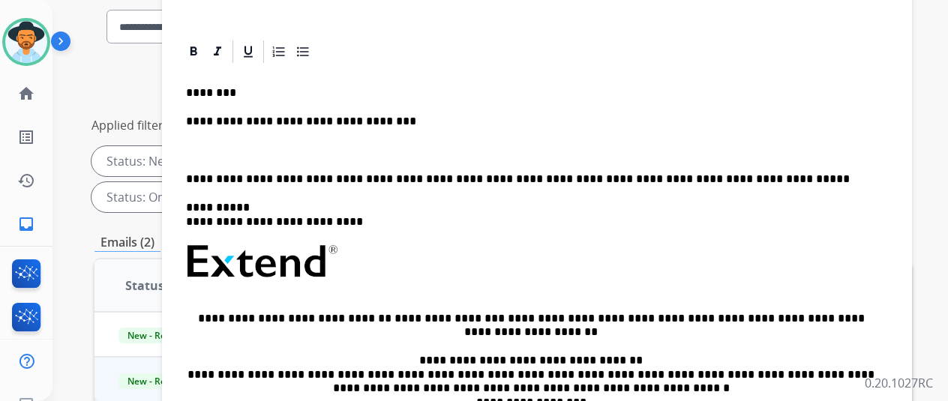
click at [426, 125] on p "**********" at bounding box center [531, 121] width 690 height 13
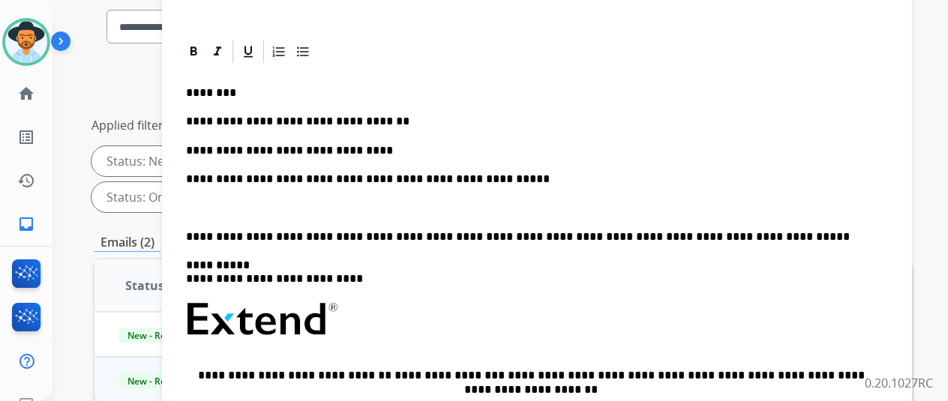
click at [363, 182] on p "**********" at bounding box center [531, 178] width 690 height 13
click at [349, 201] on p at bounding box center [537, 207] width 702 height 13
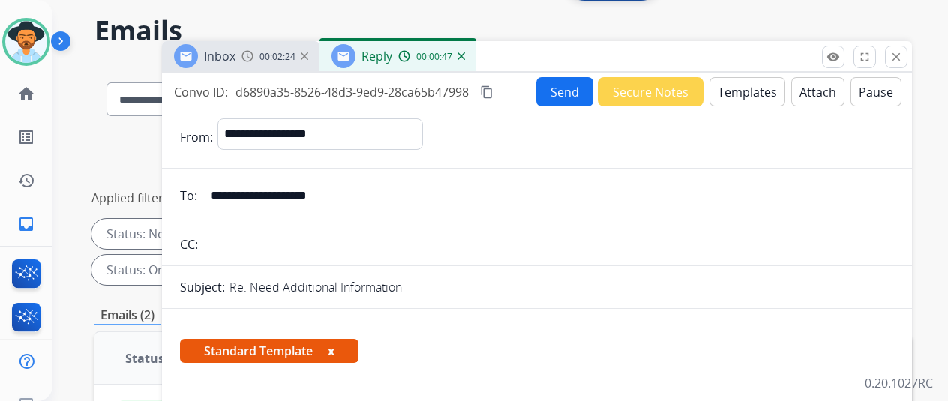
scroll to position [0, 0]
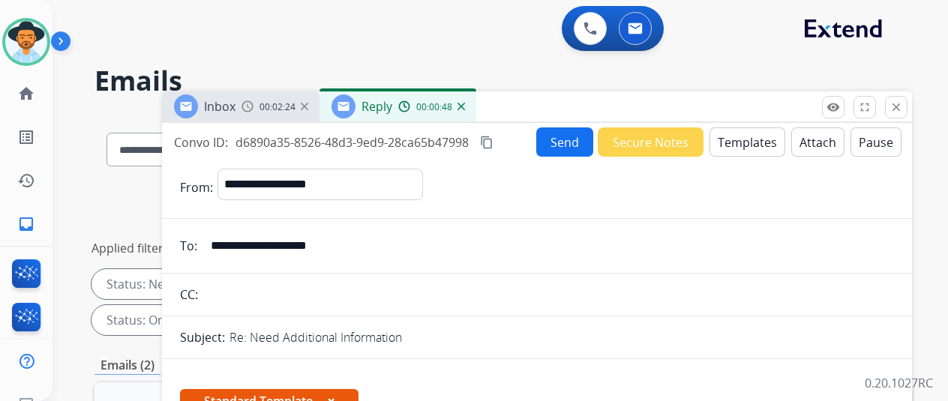
click at [550, 139] on button "Send" at bounding box center [564, 141] width 57 height 29
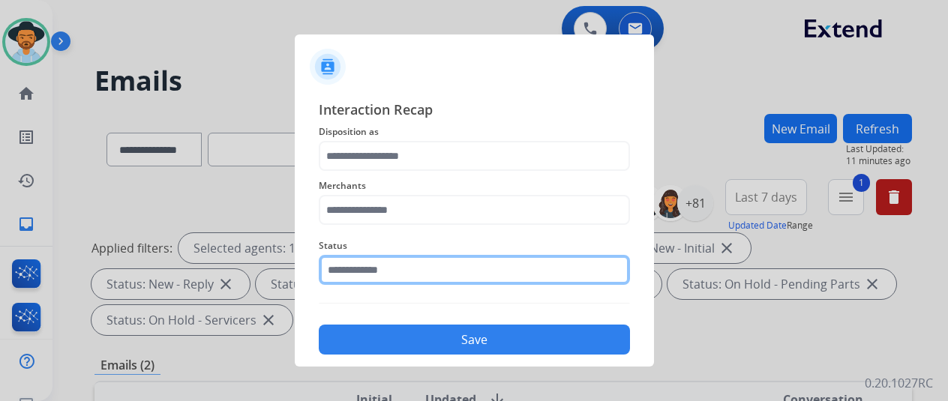
click at [440, 266] on input "text" at bounding box center [474, 270] width 311 height 30
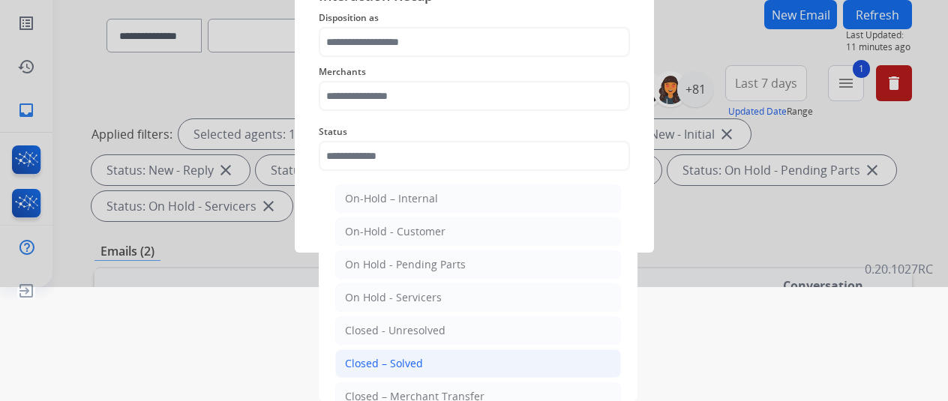
click at [381, 356] on div "Closed – Solved" at bounding box center [384, 363] width 78 height 15
type input "**********"
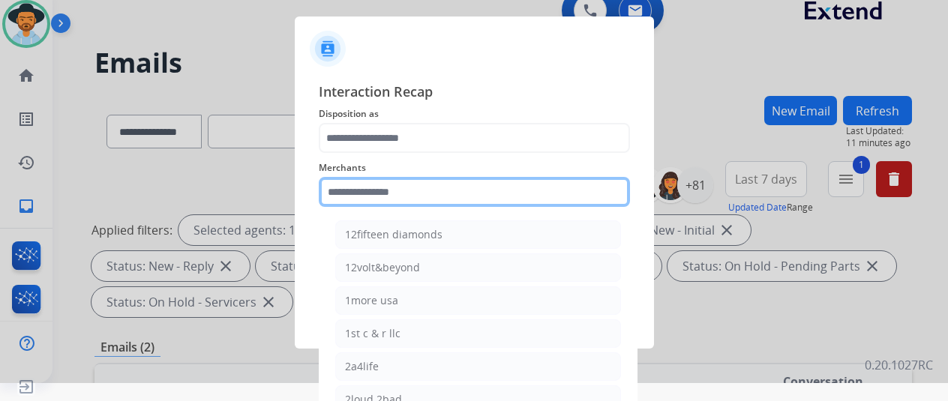
click at [397, 183] on div "Merchants 12fifteen diamonds 12volt&beyond 1more usa 1st c & r llc 2a4life 2lou…" at bounding box center [474, 183] width 311 height 60
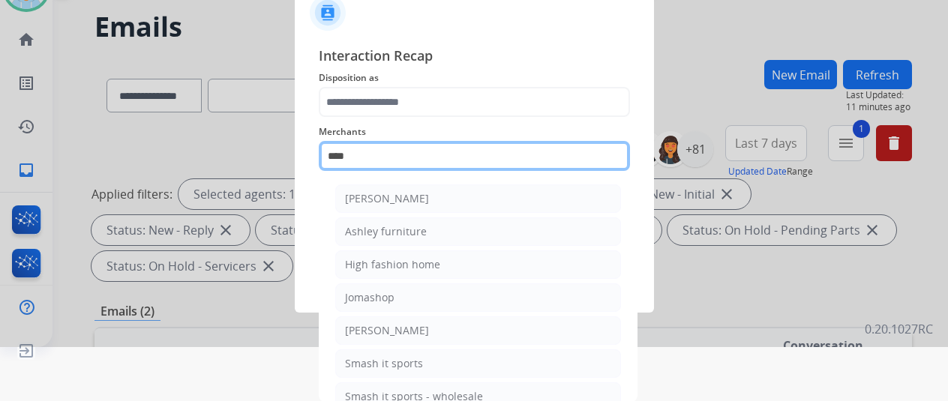
scroll to position [18, 12]
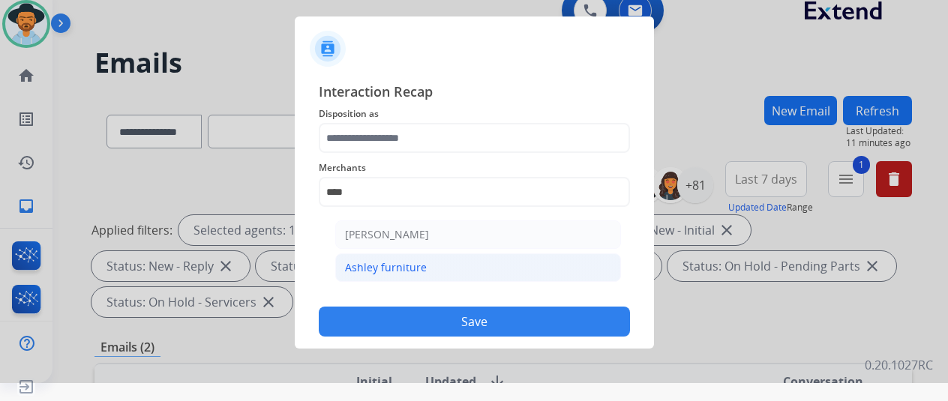
click at [381, 267] on div "Ashley furniture" at bounding box center [386, 267] width 82 height 15
type input "**********"
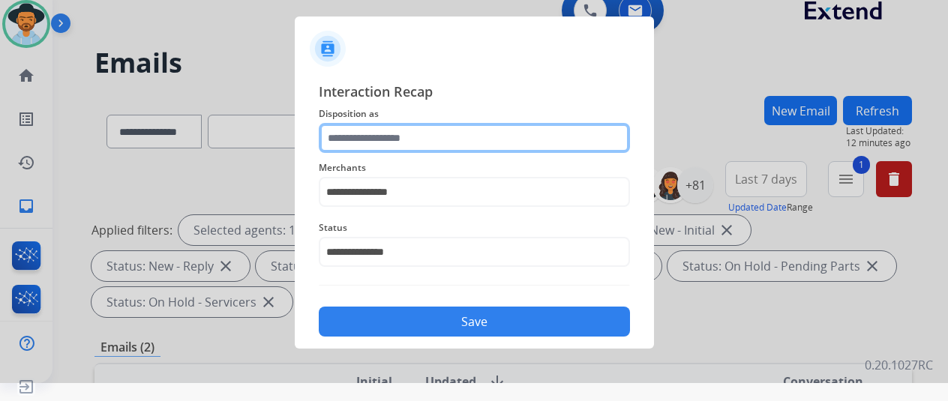
click at [383, 133] on input "text" at bounding box center [474, 138] width 311 height 30
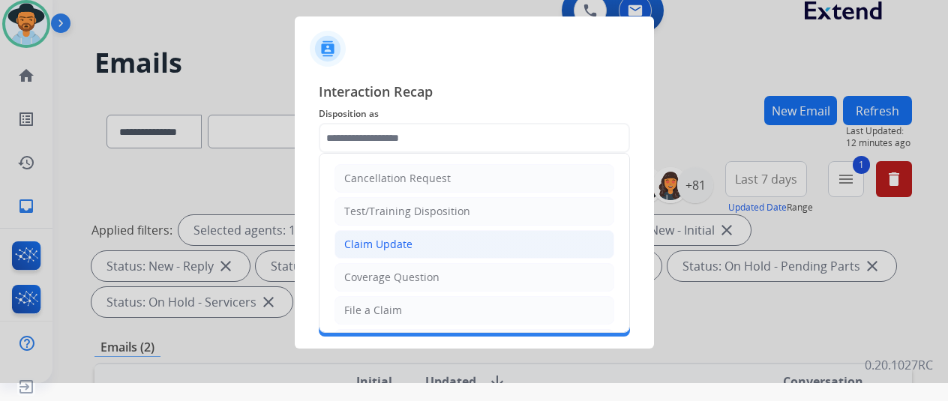
click at [384, 237] on div "Claim Update" at bounding box center [378, 244] width 68 height 15
type input "**********"
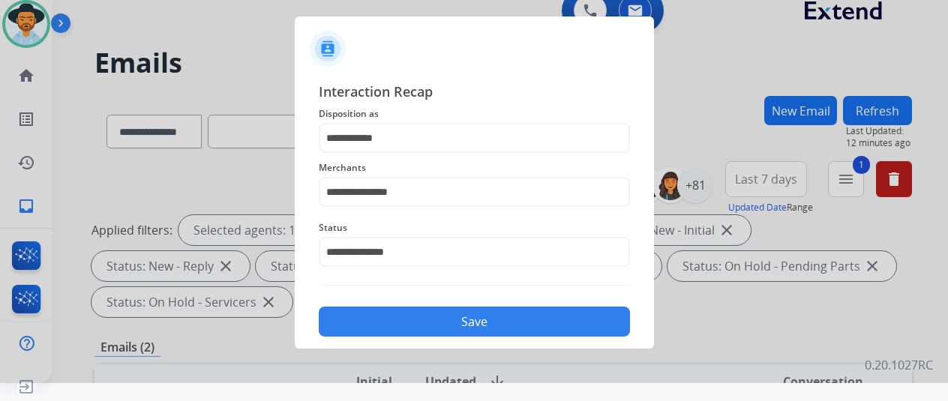
click at [410, 310] on button "Save" at bounding box center [474, 322] width 311 height 30
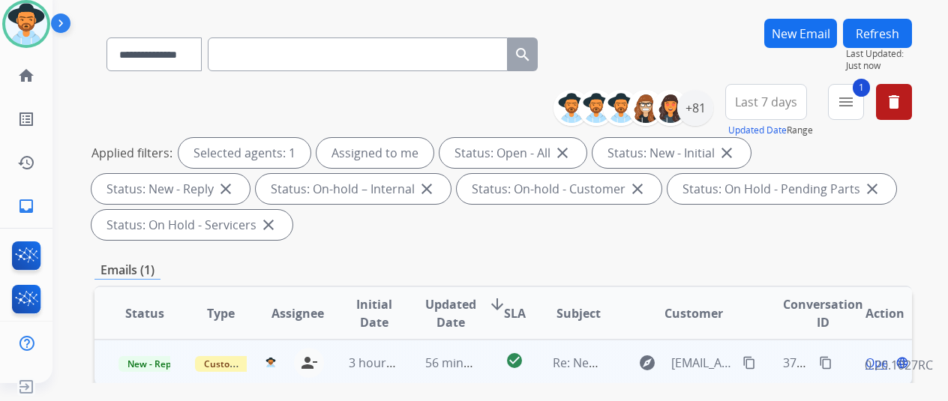
scroll to position [150, 0]
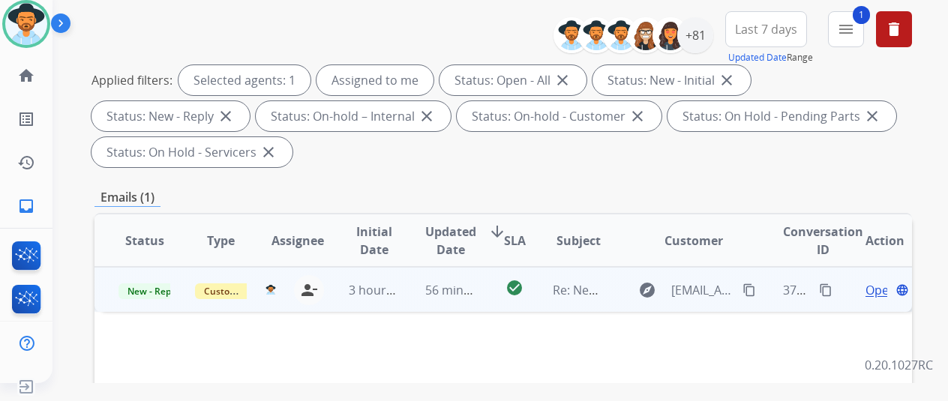
click at [865, 289] on span "Open" at bounding box center [880, 290] width 31 height 18
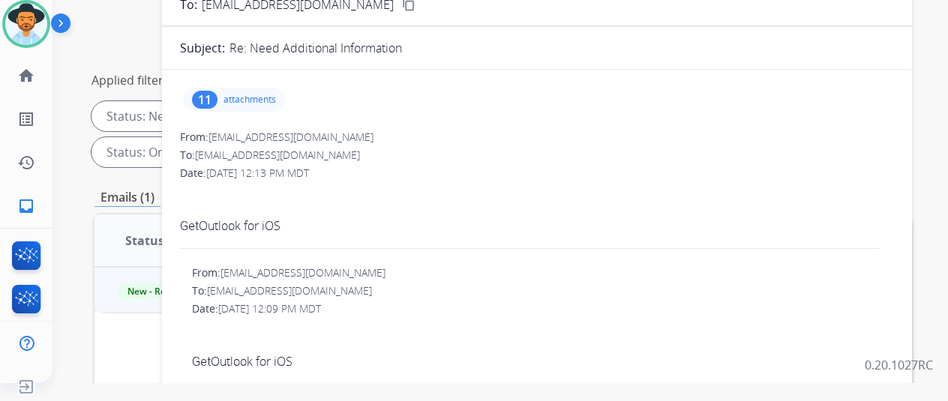
scroll to position [0, 0]
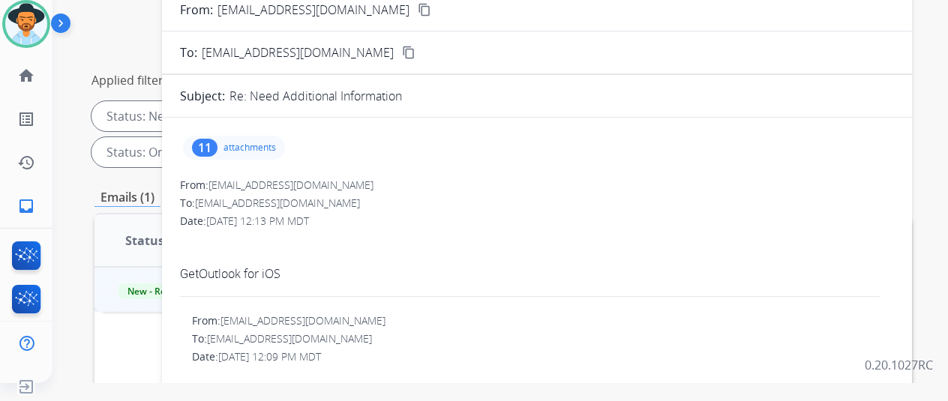
click at [247, 148] on p "attachments" at bounding box center [249, 148] width 52 height 12
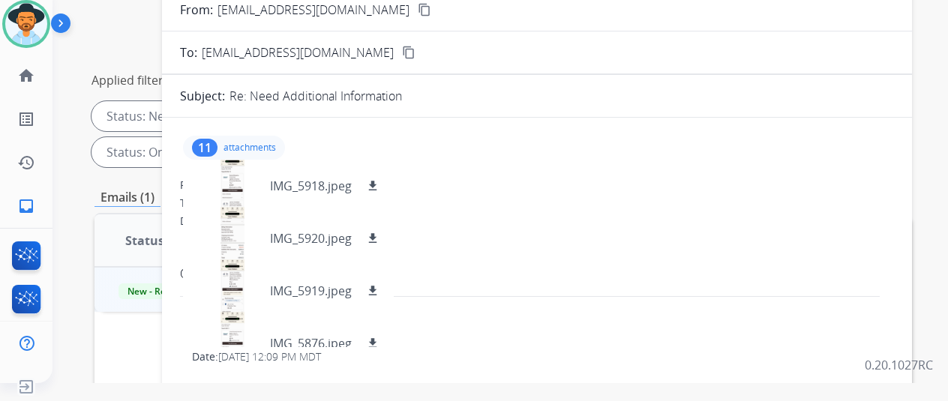
click at [267, 155] on div "11 attachments IMG_5918.jpeg download IMG_5920.jpeg download IMG_5919.jpeg down…" at bounding box center [234, 148] width 102 height 24
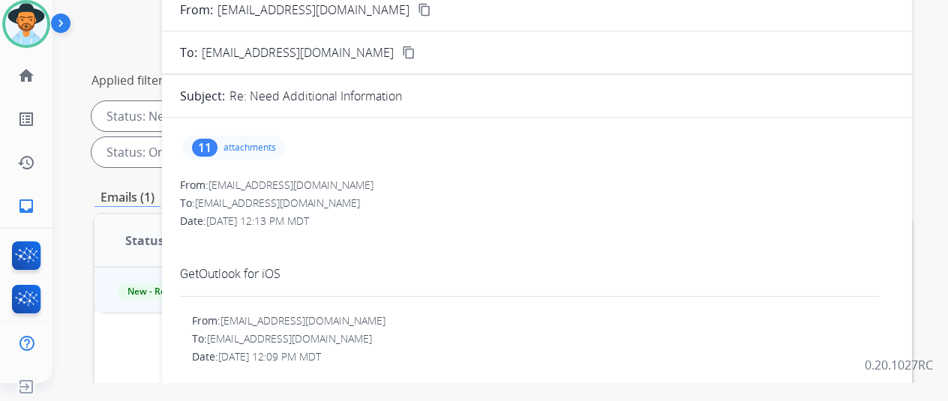
click at [273, 151] on p "attachments" at bounding box center [249, 148] width 52 height 12
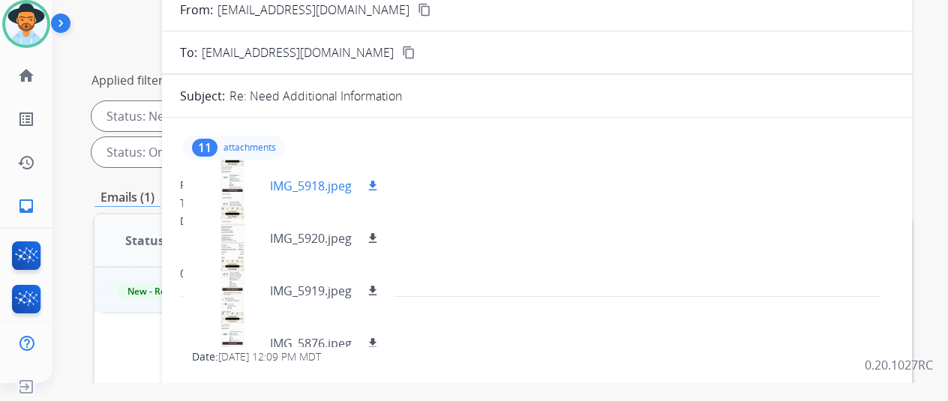
click at [309, 184] on p "IMG_5918.jpeg" at bounding box center [311, 186] width 82 height 18
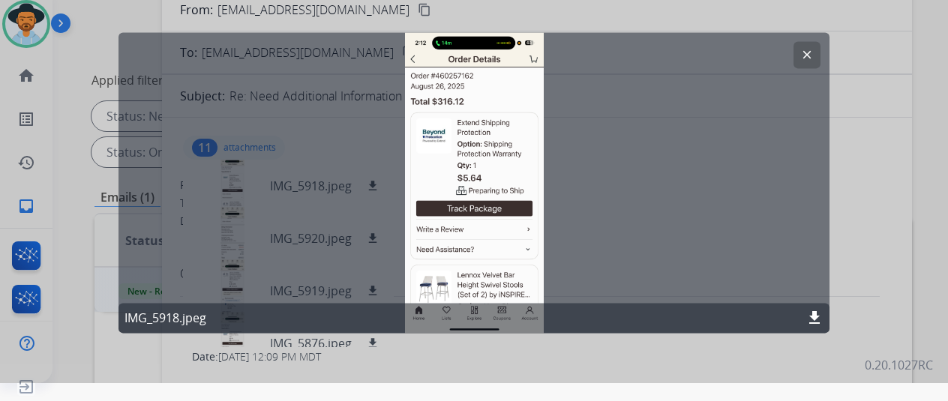
click at [800, 55] on mat-icon "clear" at bounding box center [806, 54] width 13 height 13
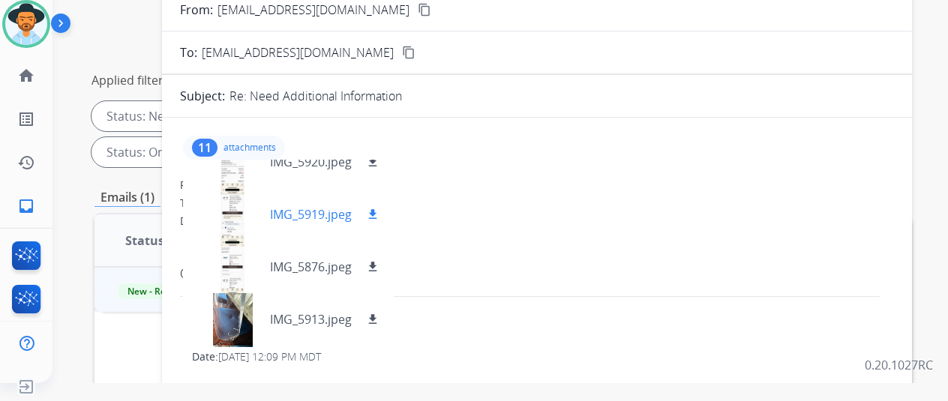
scroll to position [90, 0]
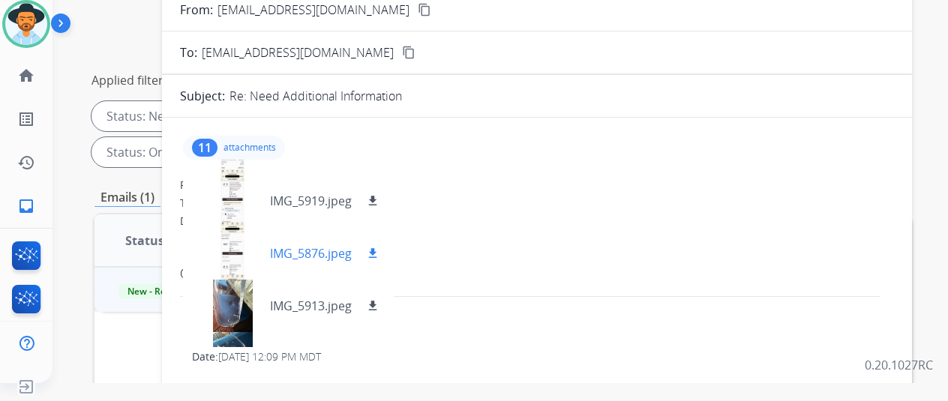
click at [321, 252] on p "IMG_5876.jpeg" at bounding box center [311, 253] width 82 height 18
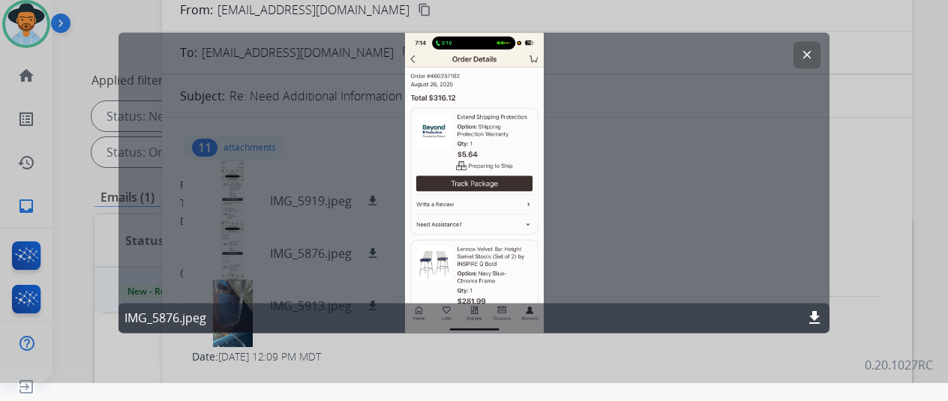
click at [800, 51] on mat-icon "clear" at bounding box center [806, 54] width 13 height 13
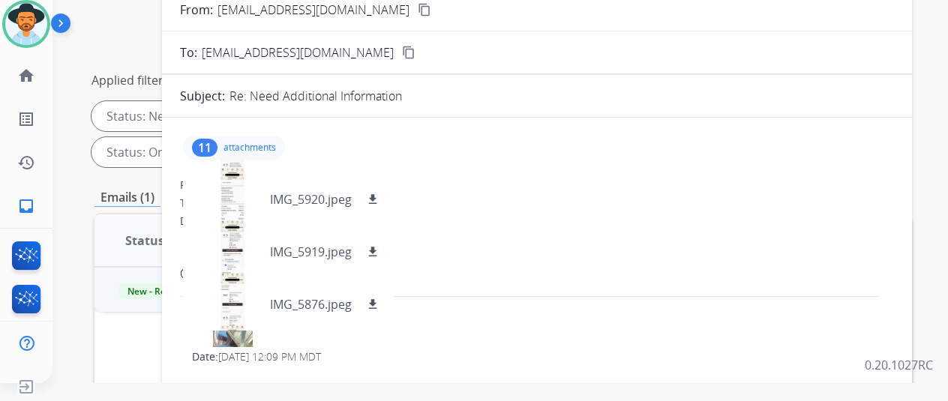
scroll to position [0, 0]
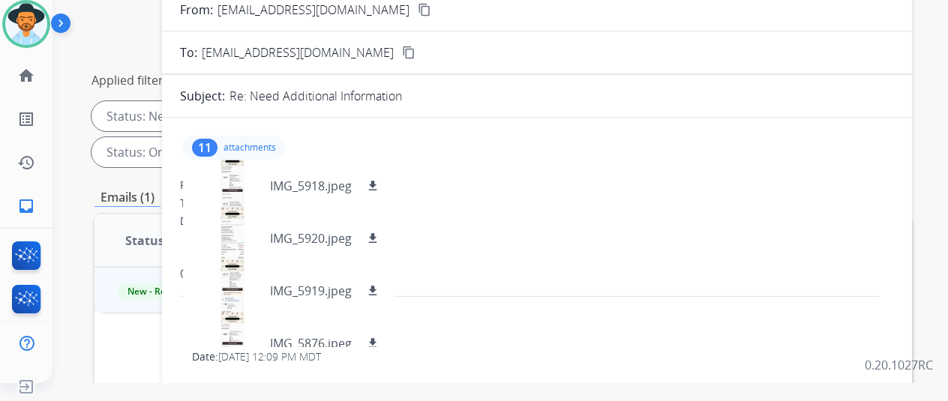
click at [214, 151] on div "11" at bounding box center [204, 148] width 25 height 18
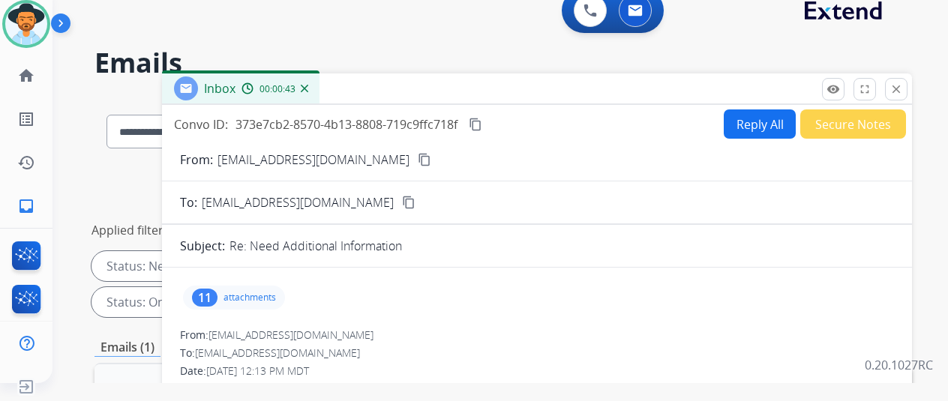
click at [741, 136] on button "Reply All" at bounding box center [759, 123] width 72 height 29
select select "**********"
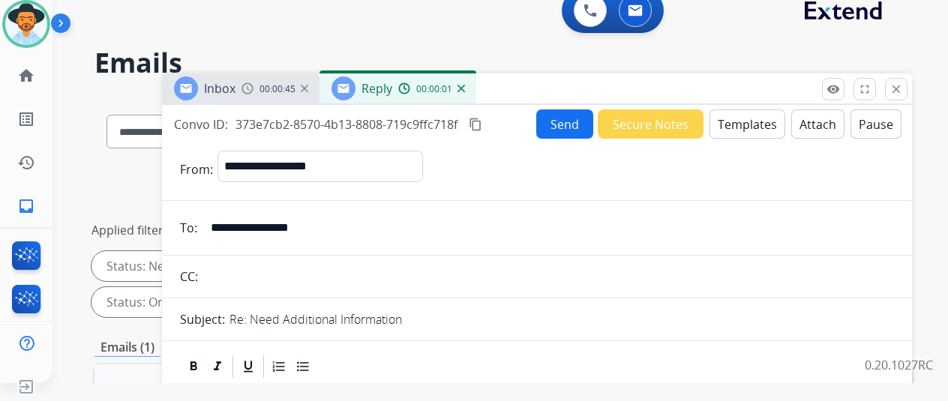
click at [740, 131] on button "Templates" at bounding box center [747, 123] width 76 height 29
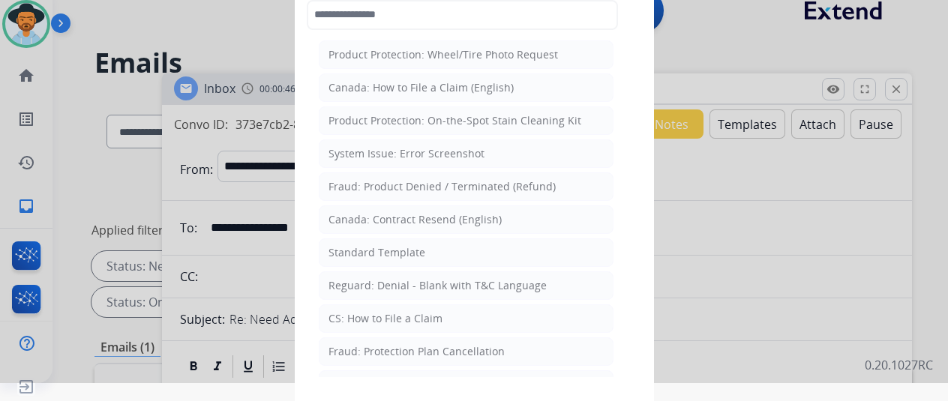
click at [372, 257] on li "Standard Template" at bounding box center [466, 252] width 295 height 28
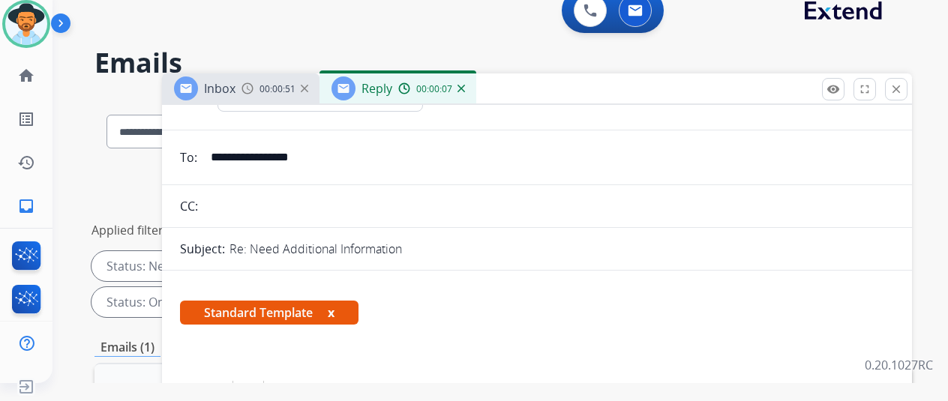
scroll to position [150, 0]
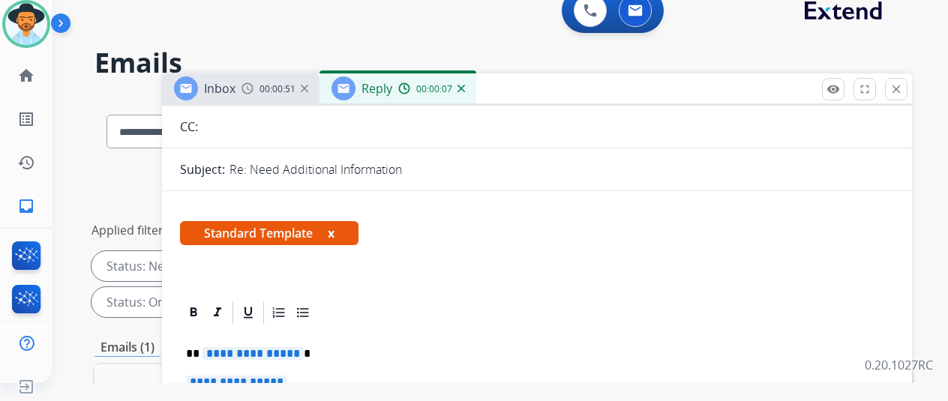
click at [232, 350] on span "**********" at bounding box center [252, 353] width 101 height 13
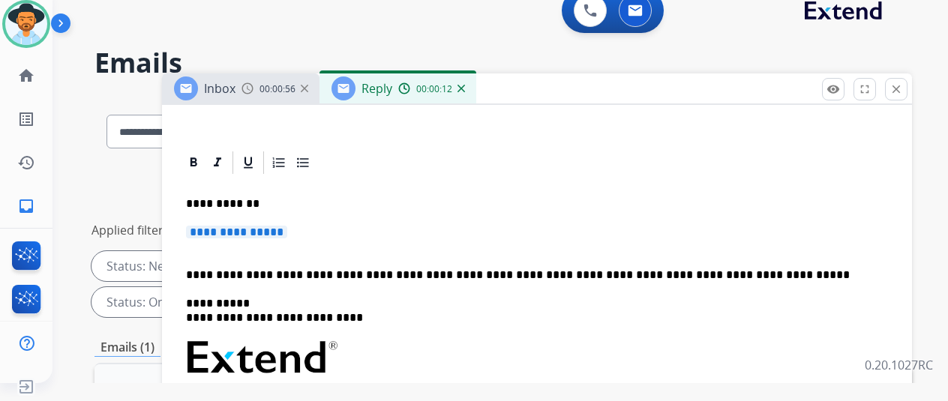
click at [265, 226] on span "**********" at bounding box center [236, 232] width 101 height 13
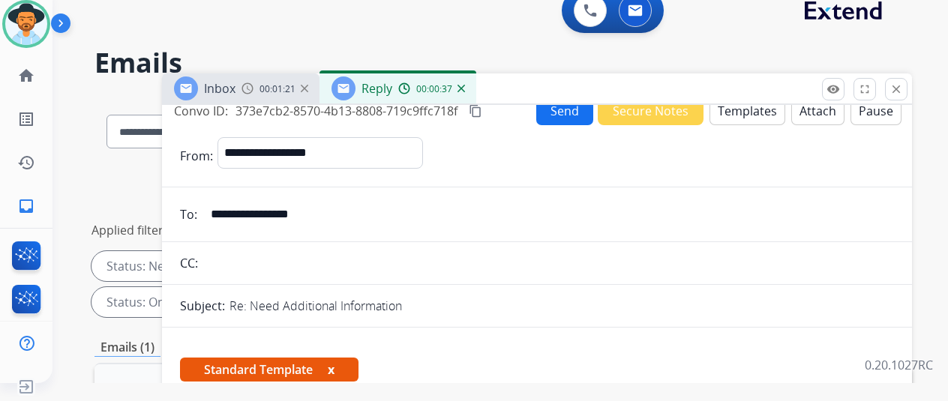
scroll to position [0, 0]
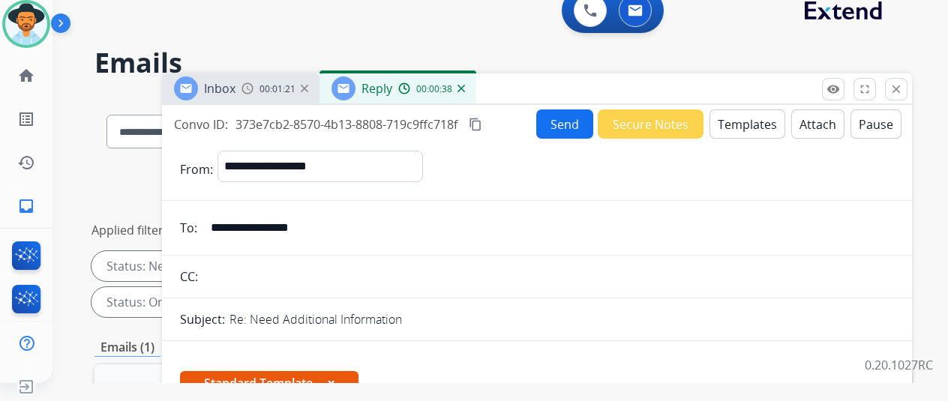
click at [540, 121] on button "Send" at bounding box center [564, 123] width 57 height 29
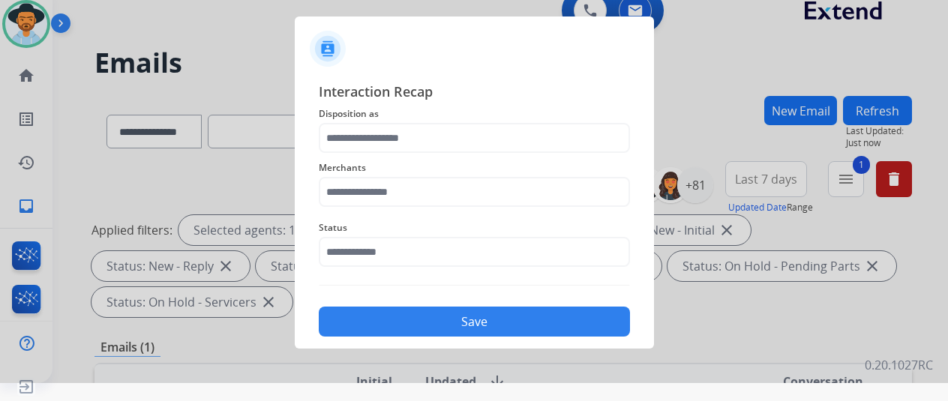
click at [379, 208] on div "Merchants" at bounding box center [474, 183] width 311 height 60
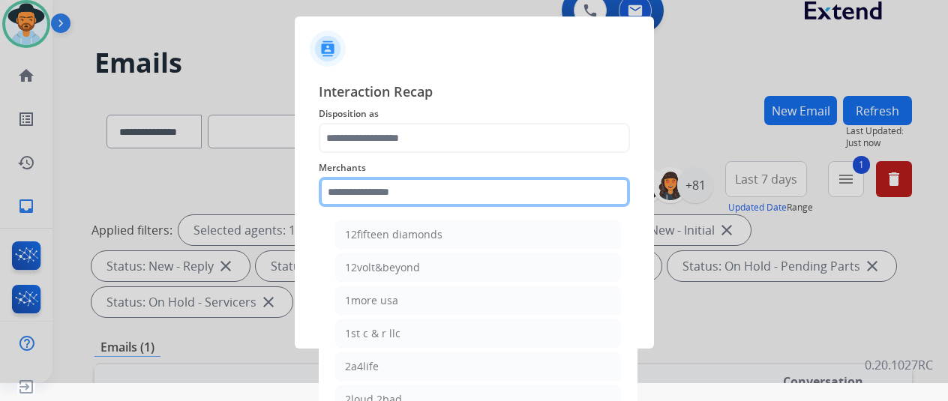
click at [371, 202] on input "text" at bounding box center [474, 192] width 311 height 30
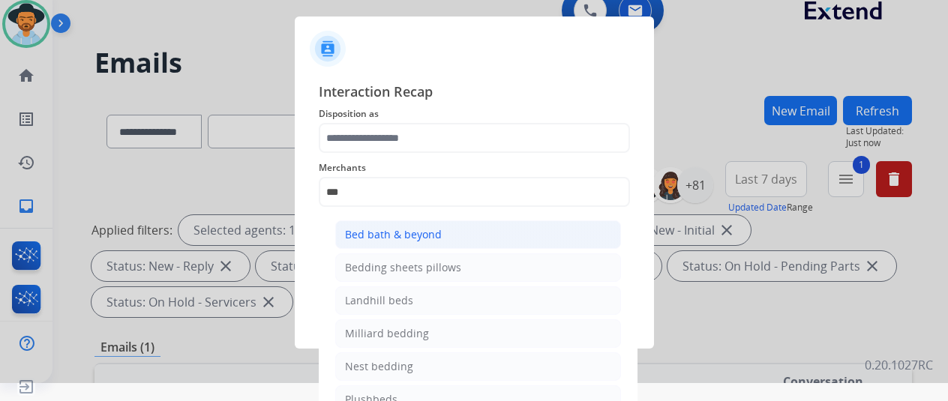
click at [366, 235] on div "Bed bath & beyond" at bounding box center [393, 234] width 97 height 15
type input "**********"
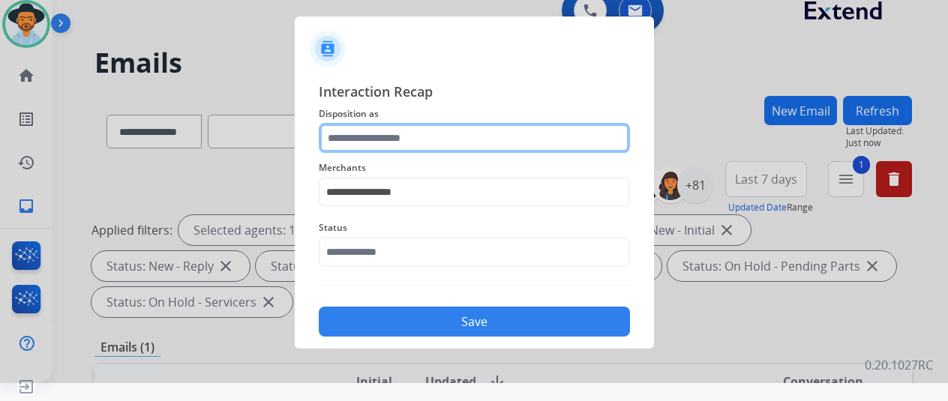
click at [385, 144] on input "text" at bounding box center [474, 138] width 311 height 30
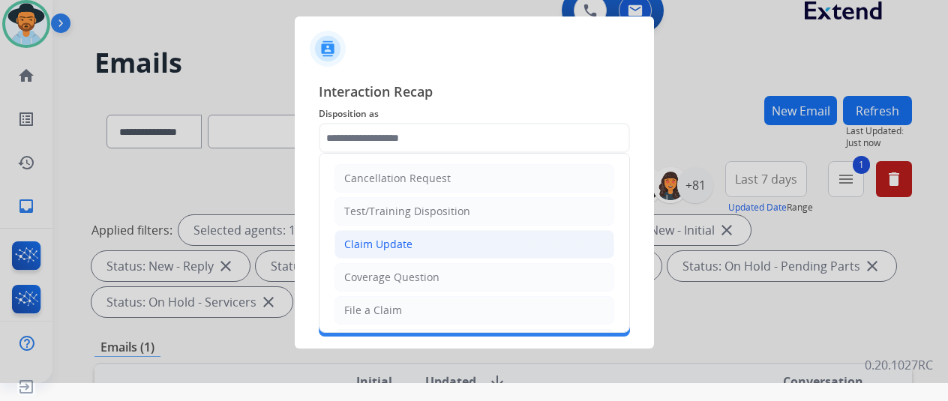
click at [369, 241] on div "Claim Update" at bounding box center [378, 244] width 68 height 15
type input "**********"
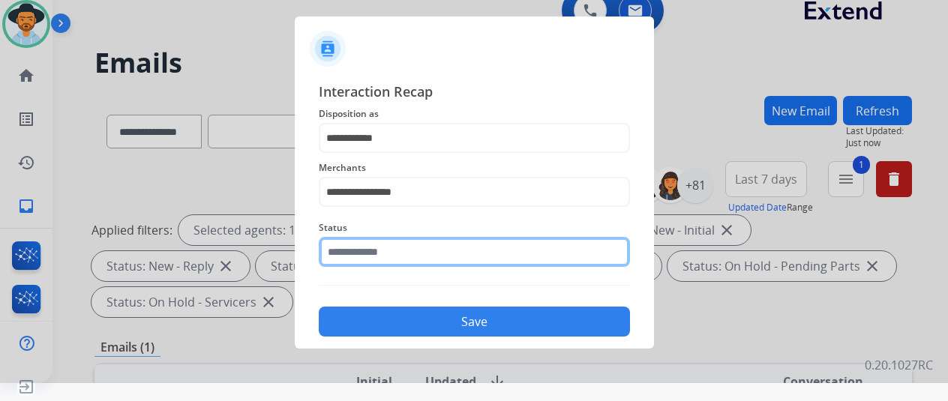
click at [379, 256] on input "text" at bounding box center [474, 252] width 311 height 30
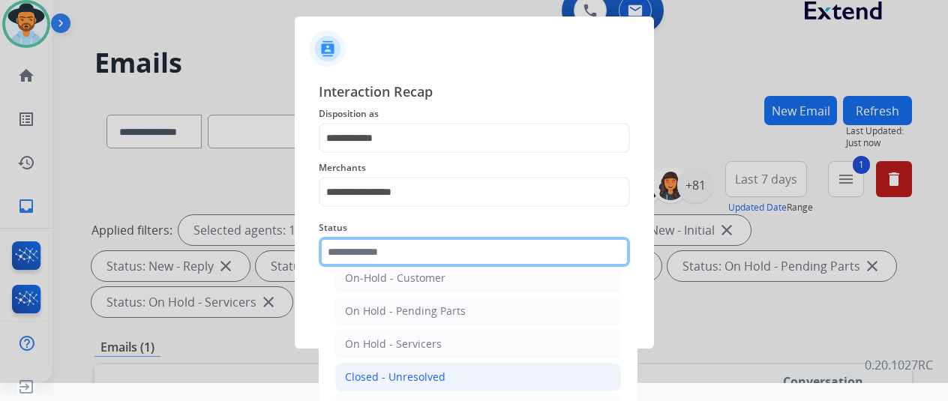
scroll to position [85, 0]
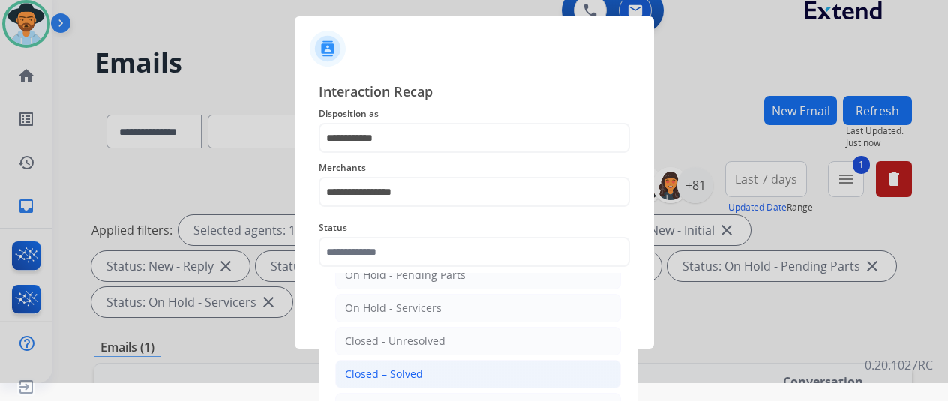
click at [382, 374] on div "Closed – Solved" at bounding box center [384, 374] width 78 height 15
type input "**********"
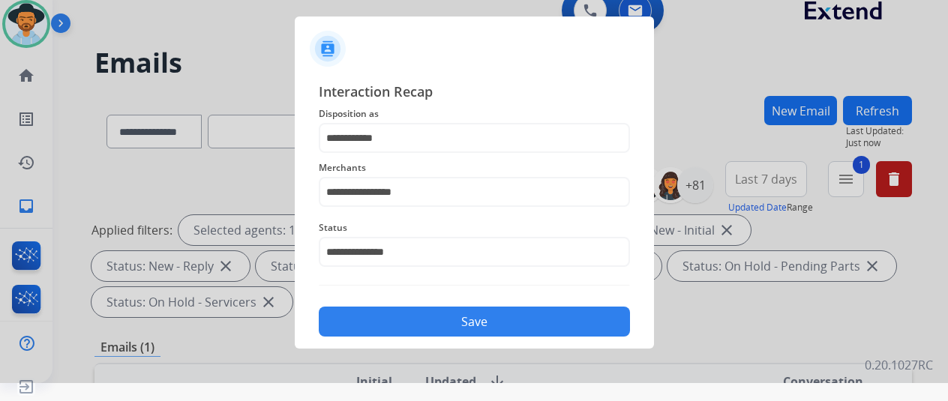
click at [421, 333] on button "Save" at bounding box center [474, 322] width 311 height 30
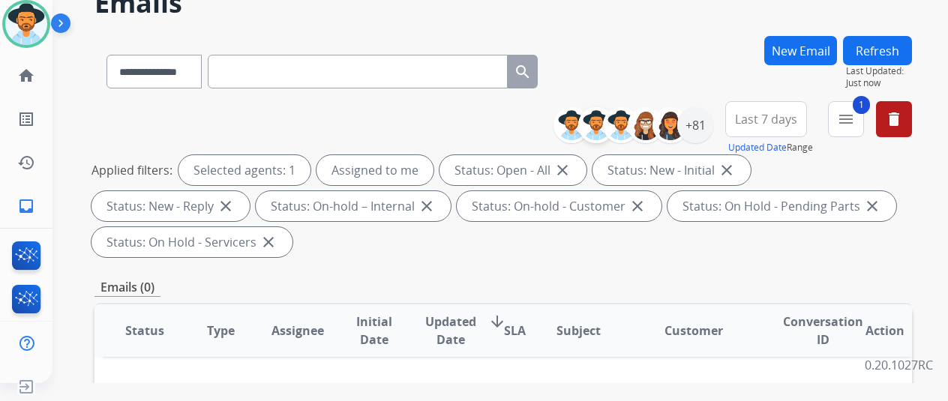
scroll to position [0, 0]
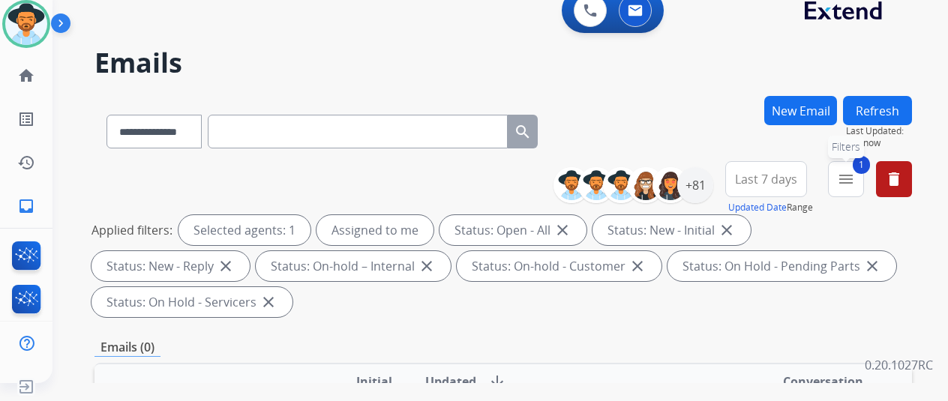
click at [833, 184] on button "1 menu Filters" at bounding box center [846, 179] width 36 height 36
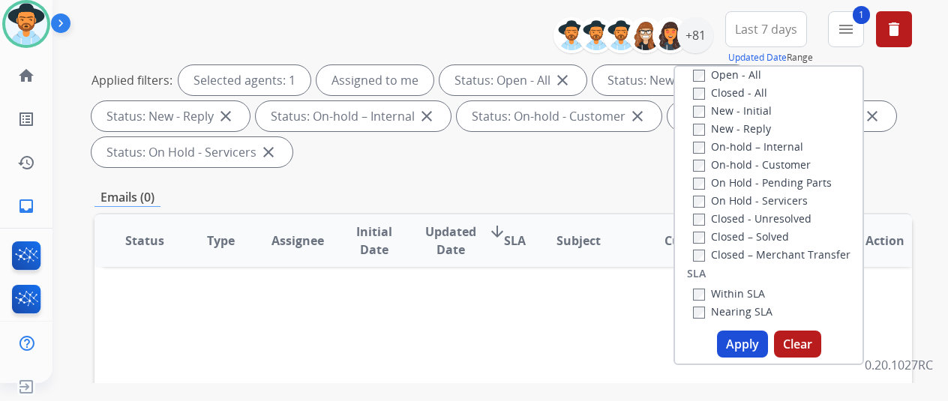
scroll to position [96, 0]
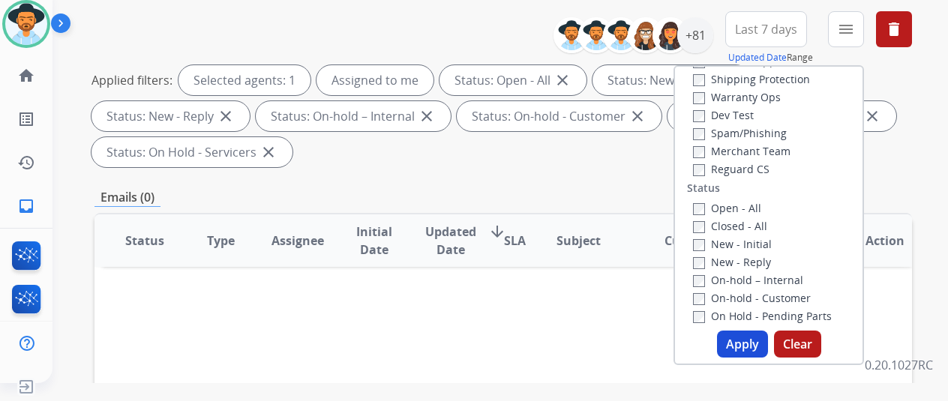
click at [747, 340] on button "Apply" at bounding box center [742, 344] width 51 height 27
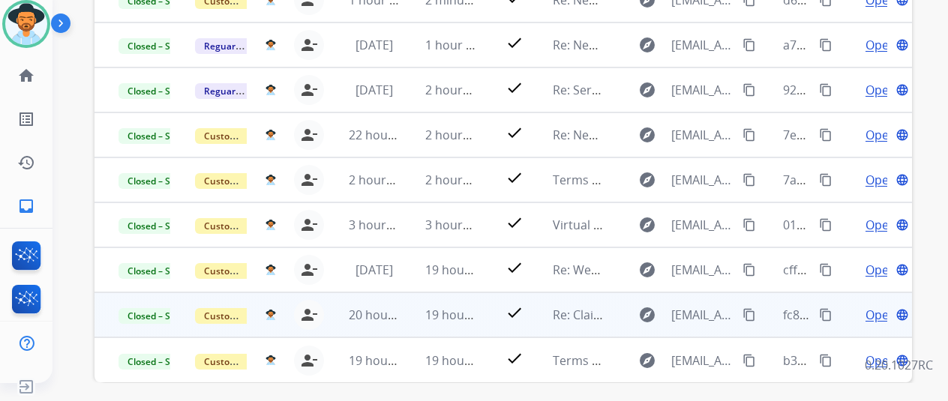
scroll to position [439, 0]
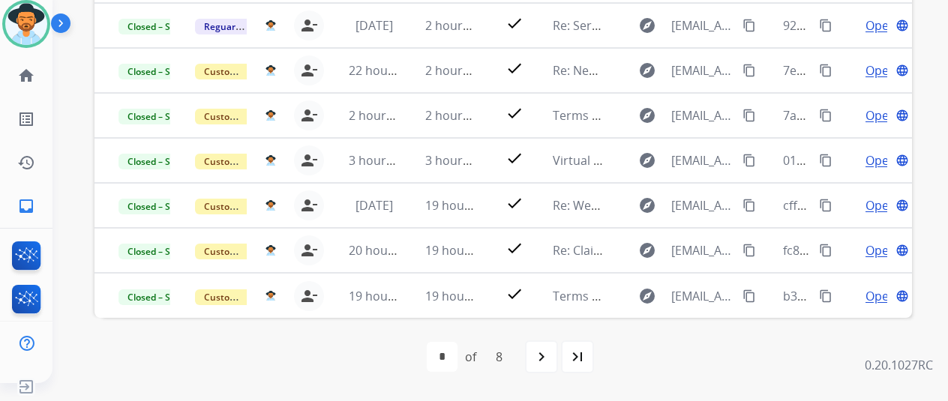
click at [335, 331] on div "first_page navigate_before * * * * * * * * of 8 navigate_next last_page" at bounding box center [502, 357] width 817 height 78
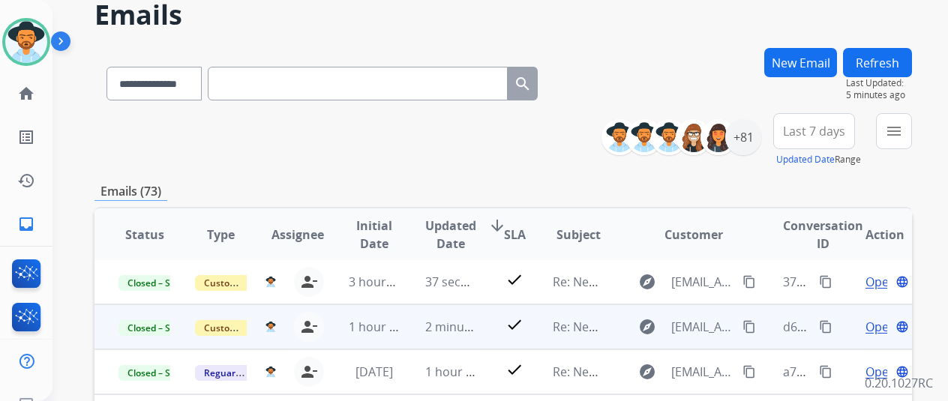
scroll to position [0, 0]
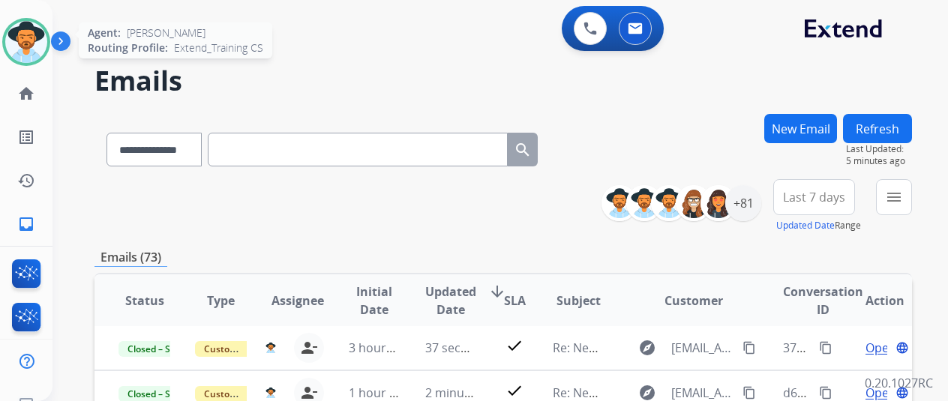
click at [12, 34] on img at bounding box center [26, 42] width 42 height 42
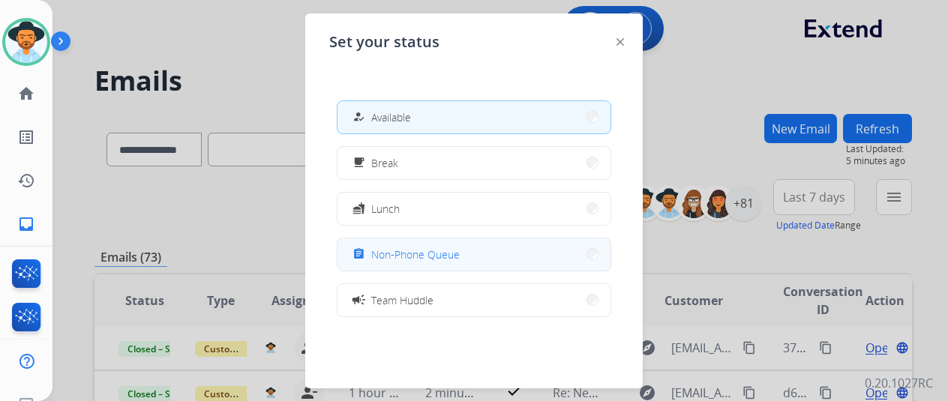
click at [484, 249] on button "assignment Non-Phone Queue" at bounding box center [473, 254] width 273 height 32
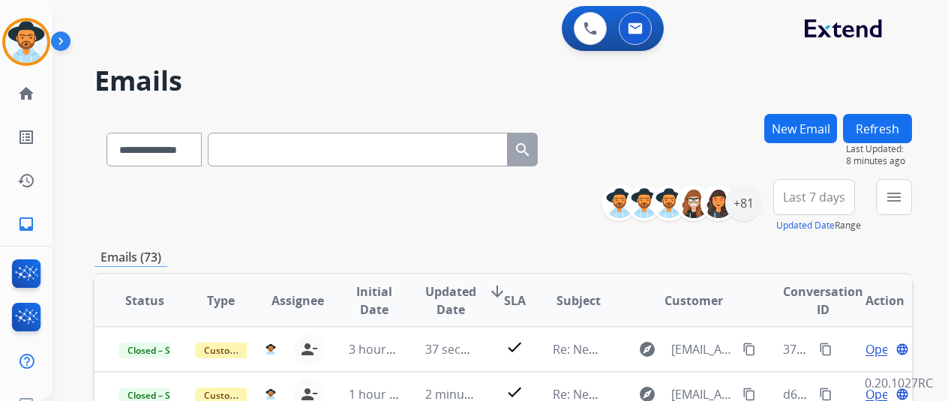
click at [517, 253] on div "Emails (73)" at bounding box center [502, 257] width 817 height 19
click at [6, 32] on img at bounding box center [26, 42] width 42 height 42
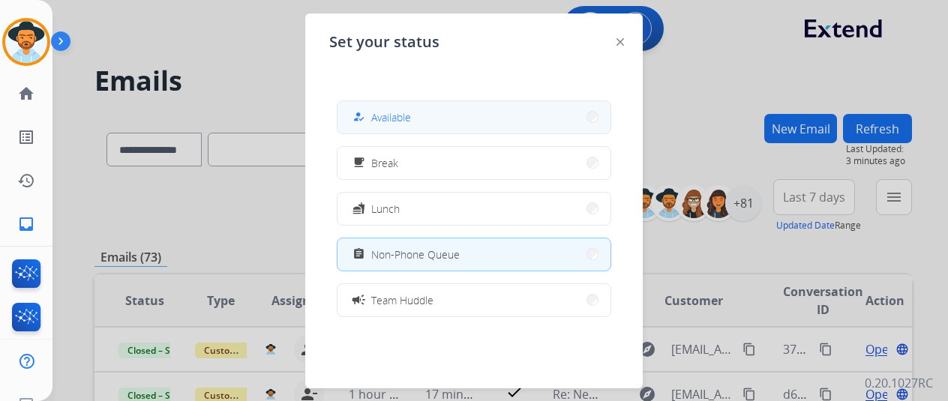
click at [444, 103] on button "how_to_reg Available" at bounding box center [473, 117] width 273 height 32
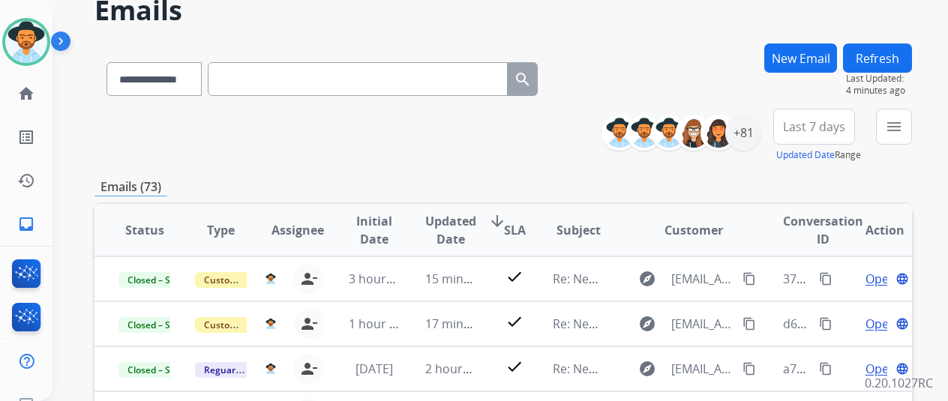
scroll to position [150, 0]
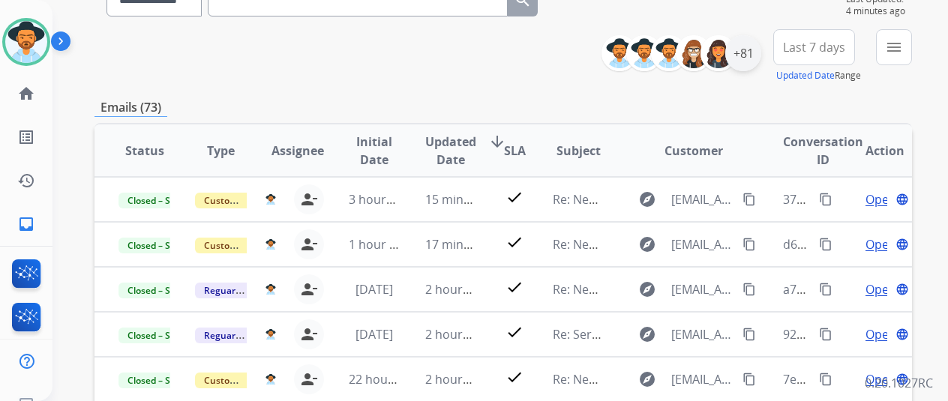
click at [741, 65] on div "+81" at bounding box center [743, 53] width 36 height 36
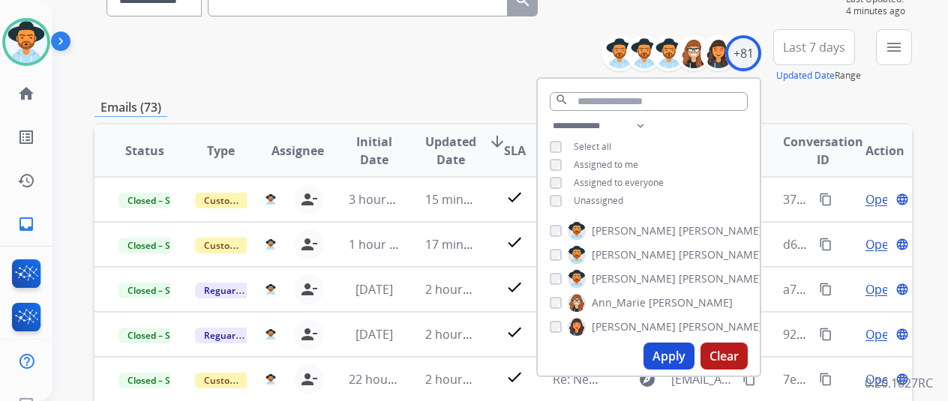
click at [660, 350] on button "Apply" at bounding box center [668, 356] width 51 height 27
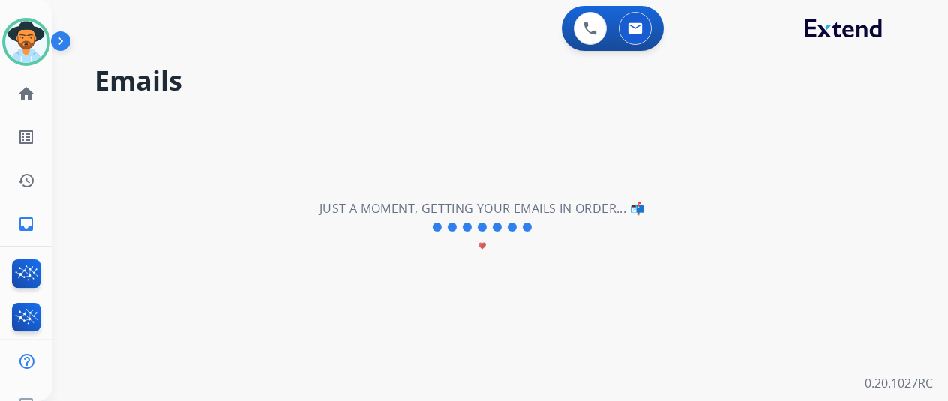
scroll to position [0, 0]
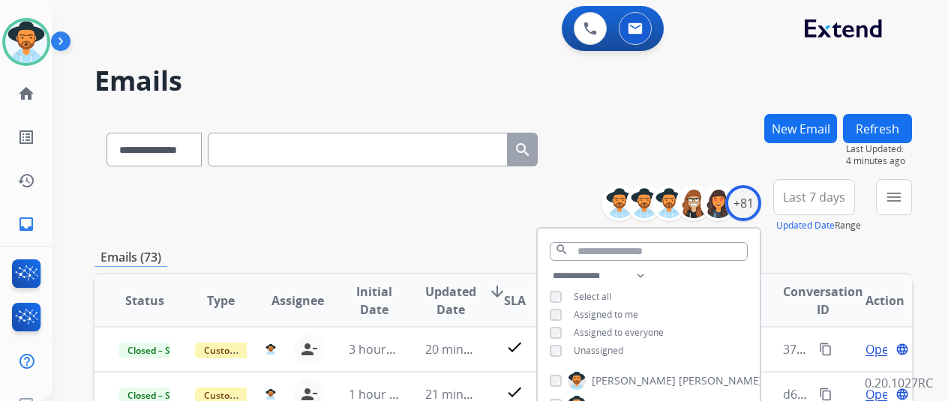
click at [453, 229] on div "**********" at bounding box center [502, 206] width 817 height 54
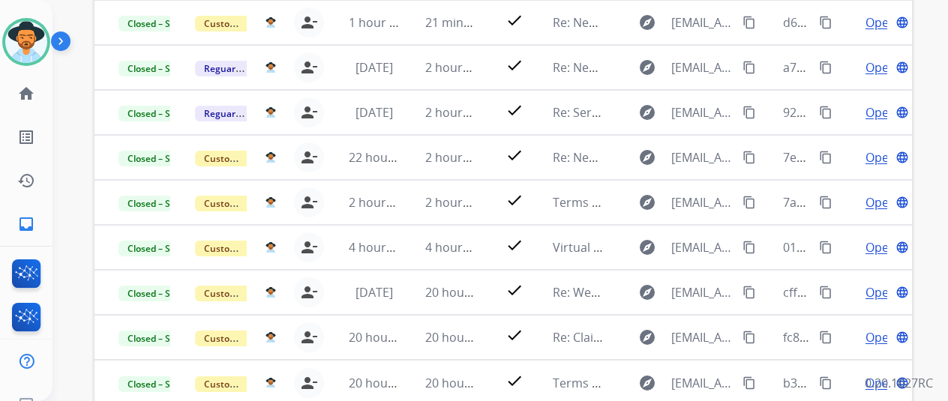
scroll to position [439, 0]
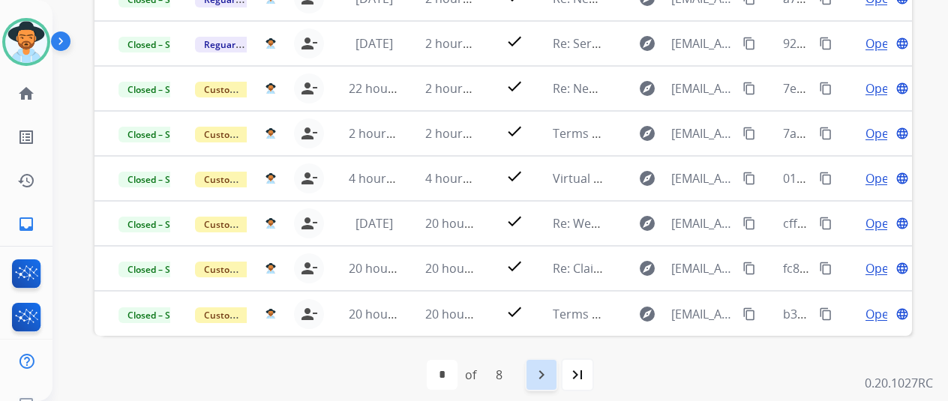
click at [534, 374] on mat-icon "navigate_next" at bounding box center [541, 375] width 18 height 18
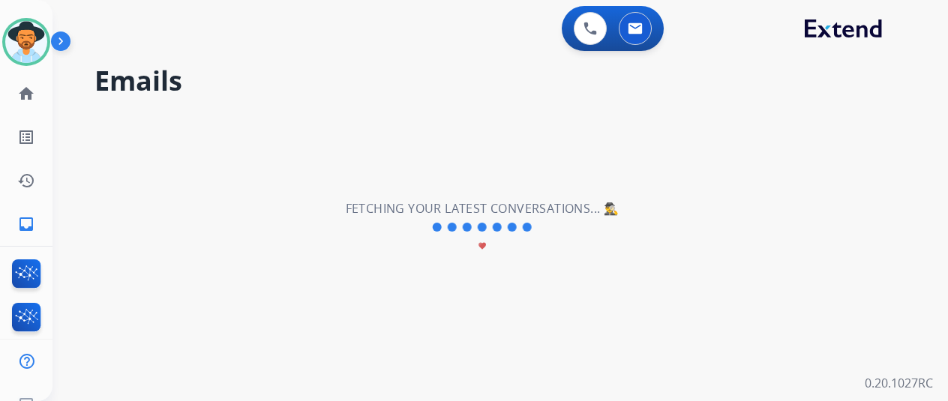
scroll to position [0, 0]
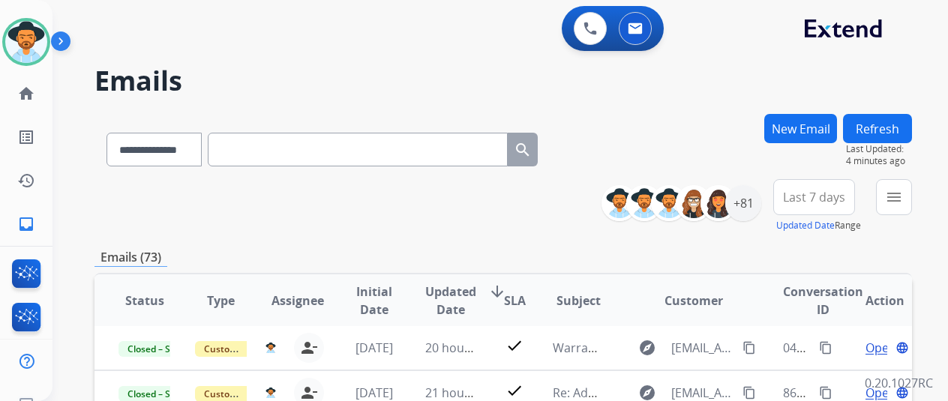
click at [531, 230] on div "**********" at bounding box center [502, 206] width 817 height 54
click at [737, 202] on div "+81" at bounding box center [743, 203] width 36 height 36
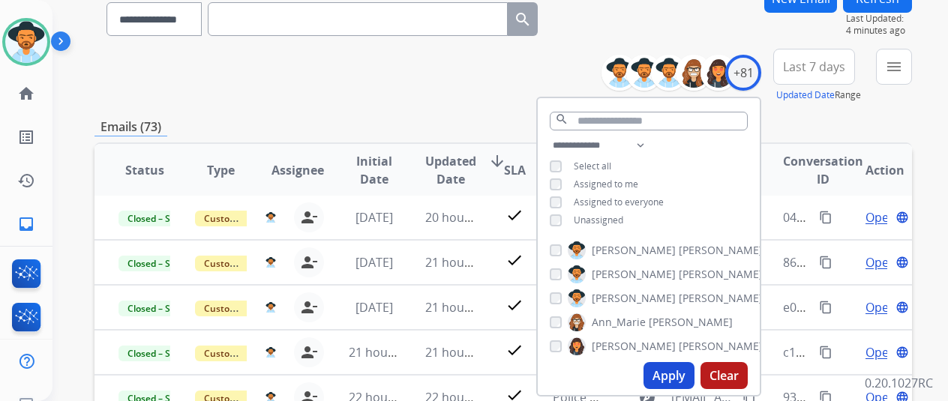
scroll to position [225, 0]
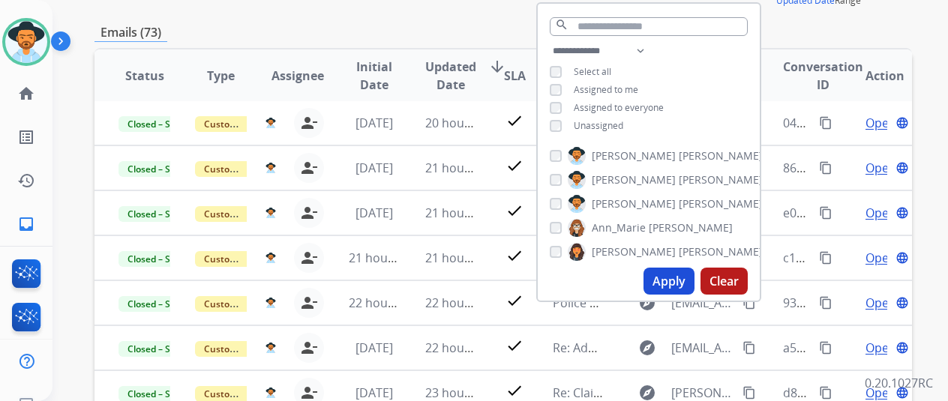
click at [681, 293] on button "Apply" at bounding box center [668, 281] width 51 height 27
select select "*"
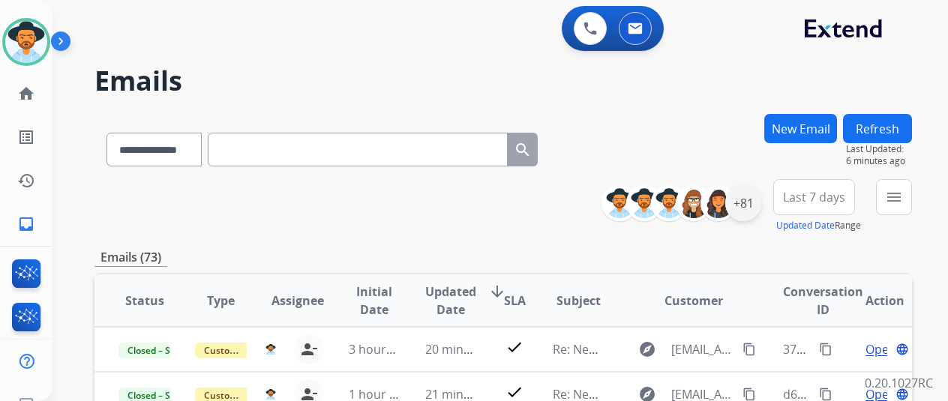
click at [738, 206] on div "+81" at bounding box center [743, 203] width 36 height 36
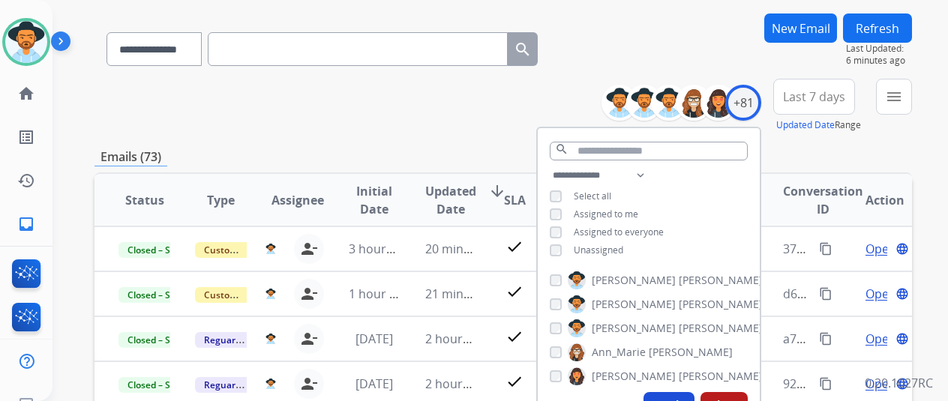
scroll to position [150, 0]
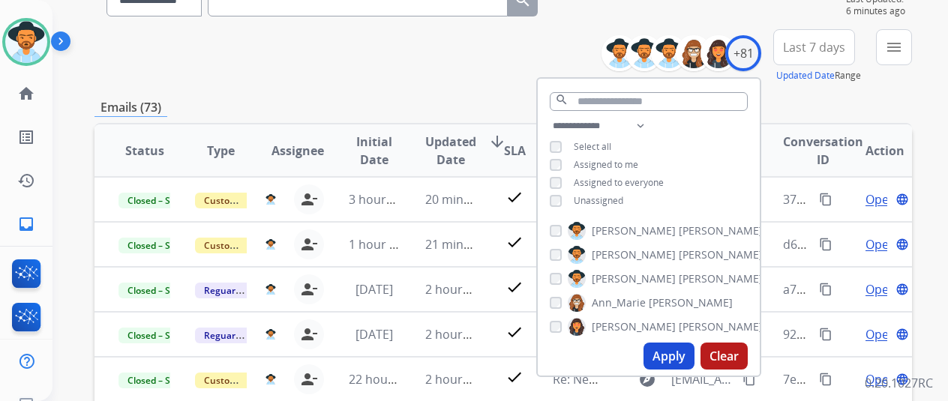
click at [669, 361] on button "Apply" at bounding box center [668, 356] width 51 height 27
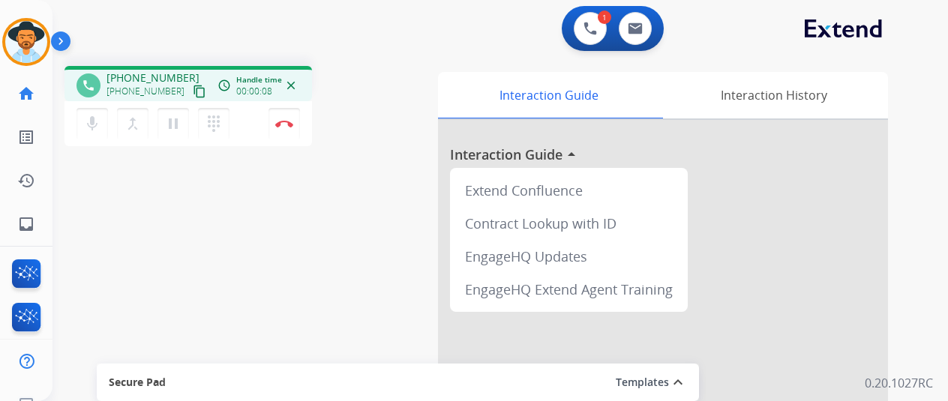
click at [182, 88] on div "phone [PHONE_NUMBER] [PHONE_NUMBER] content_copy access_time Call metrics Queue…" at bounding box center [187, 85] width 223 height 13
click at [193, 89] on mat-icon "content_copy" at bounding box center [199, 91] width 13 height 13
click at [157, 121] on button "pause Hold" at bounding box center [172, 123] width 31 height 31
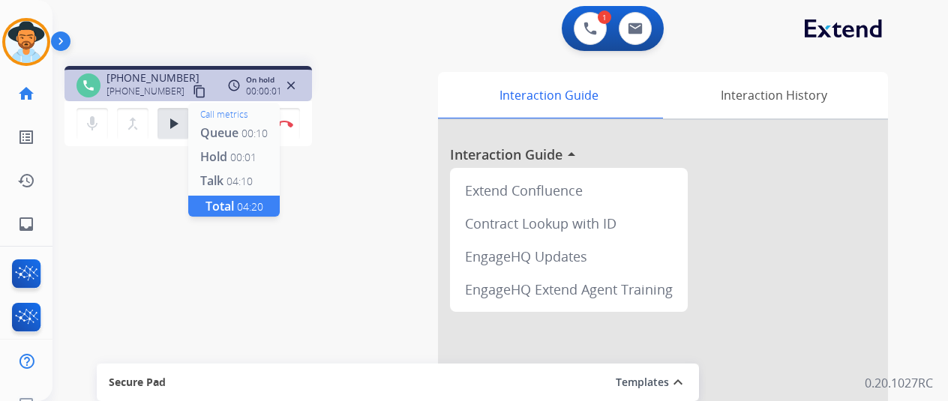
click at [200, 128] on span "Queue" at bounding box center [219, 132] width 38 height 16
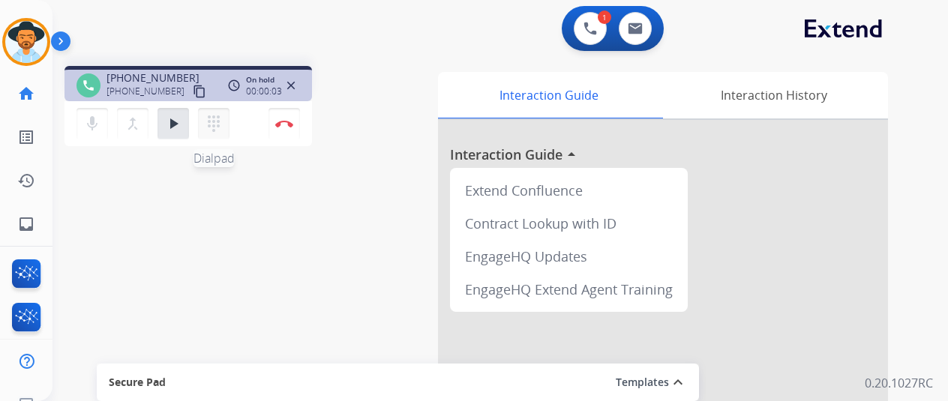
click at [205, 117] on mat-icon "dialpad" at bounding box center [214, 124] width 18 height 18
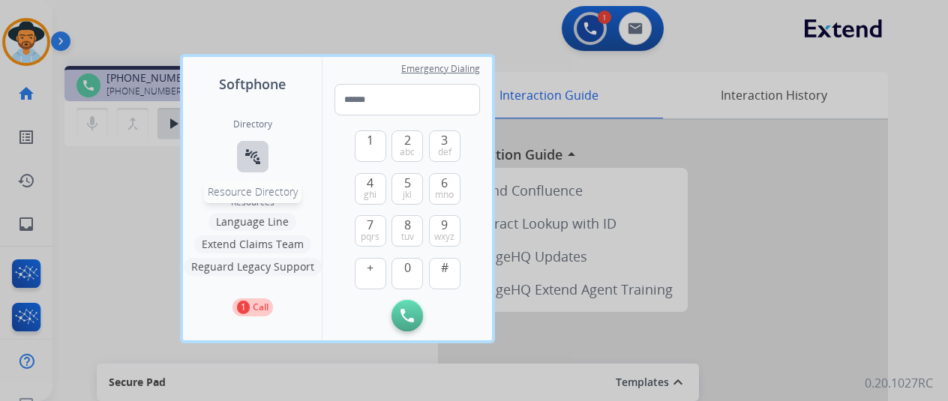
click at [237, 151] on button "connect_without_contact Resource Directory" at bounding box center [252, 156] width 31 height 31
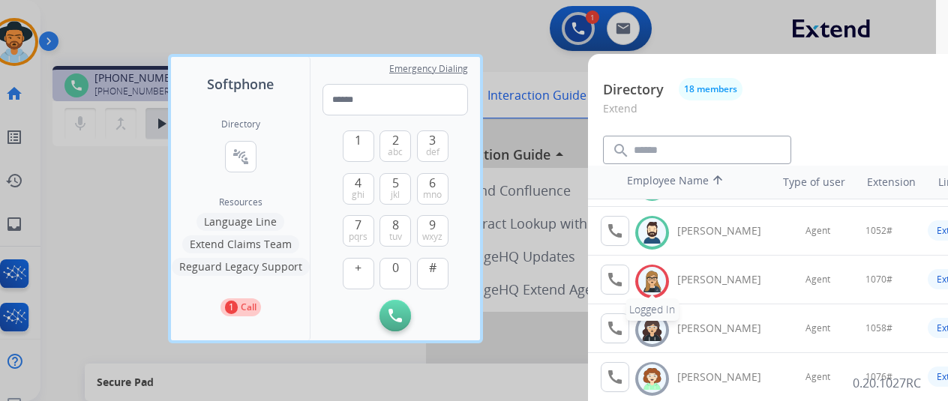
scroll to position [300, 0]
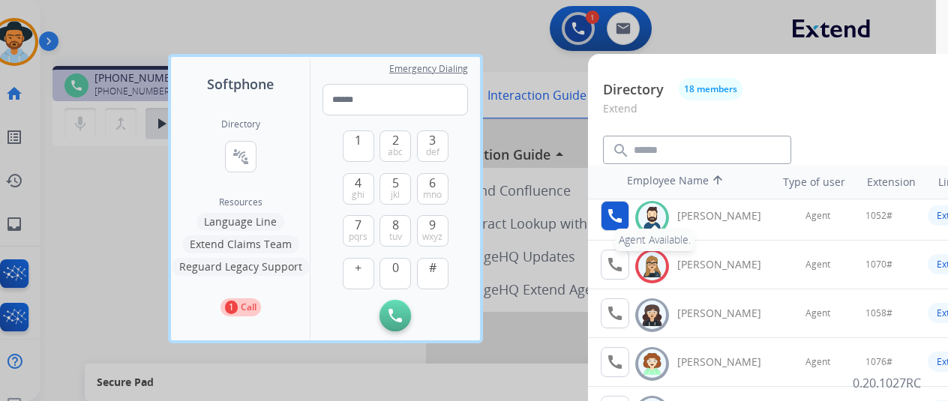
click at [621, 221] on mat-icon "call" at bounding box center [615, 216] width 18 height 18
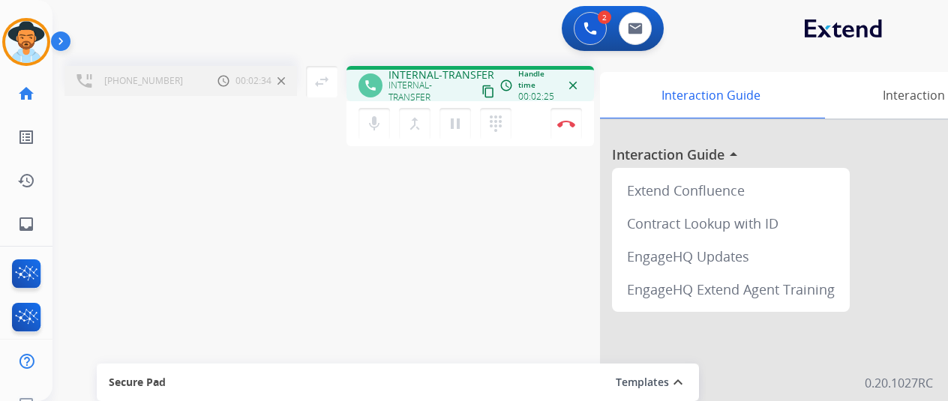
click at [508, 125] on div "mic Mute merge_type Bridge pause Hold dialpad Dialpad Disconnect" at bounding box center [469, 123] width 247 height 45
click at [516, 116] on div "mic Mute merge_type Bridge pause Hold dialpad Dialpad Disconnect" at bounding box center [469, 123] width 247 height 45
click at [511, 269] on div "[PHONE_NUMBER] Call metrics Hold 00:04:24 00:04:24 swap_horiz Break voice bridg…" at bounding box center [481, 366] width 859 height 625
click at [506, 114] on div "dialpad Dialpad" at bounding box center [500, 123] width 40 height 31
click at [514, 118] on div "mic Mute merge_type Bridge pause Hold dialpad Dialpad Disconnect" at bounding box center [469, 123] width 247 height 45
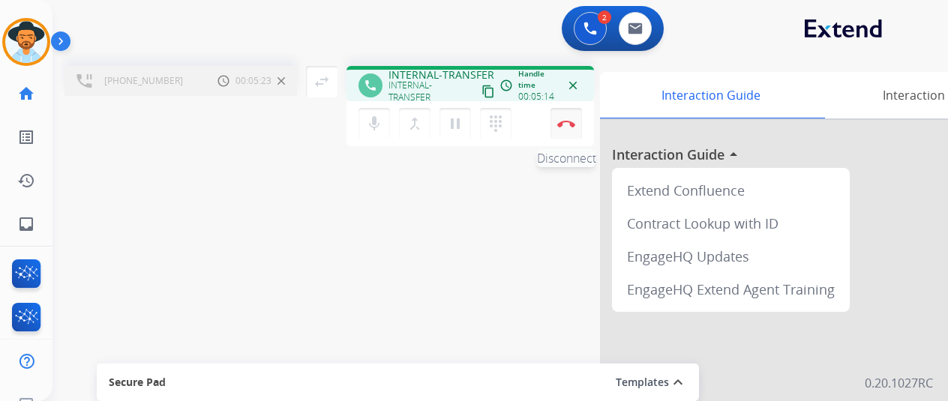
click at [557, 124] on img at bounding box center [566, 123] width 18 height 7
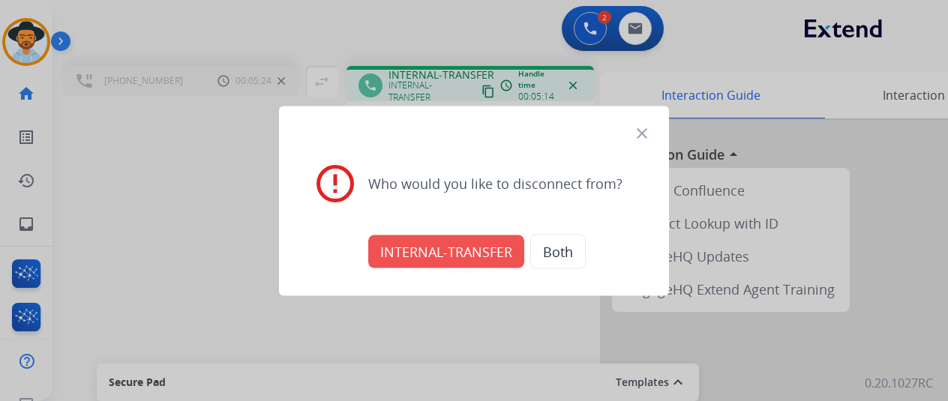
click at [438, 257] on button "INTERNAL-TRANSFER" at bounding box center [446, 251] width 156 height 33
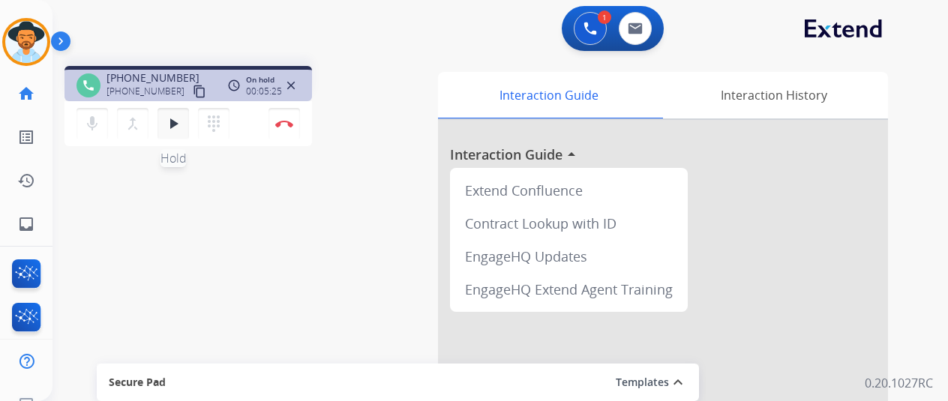
click at [164, 132] on mat-icon "play_arrow" at bounding box center [173, 124] width 18 height 18
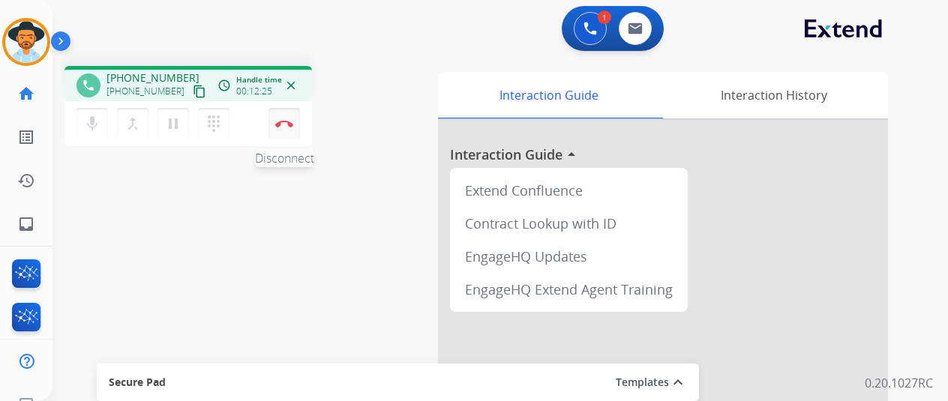
click at [268, 118] on button "Disconnect" at bounding box center [283, 123] width 31 height 31
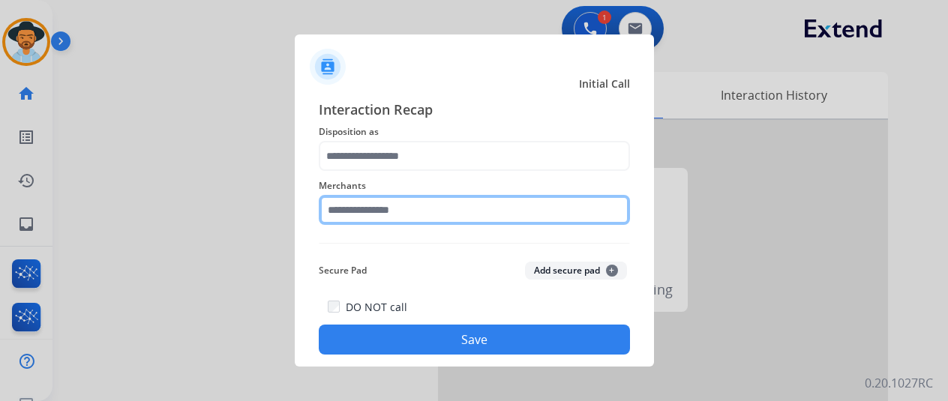
click at [451, 207] on input "text" at bounding box center [474, 210] width 311 height 30
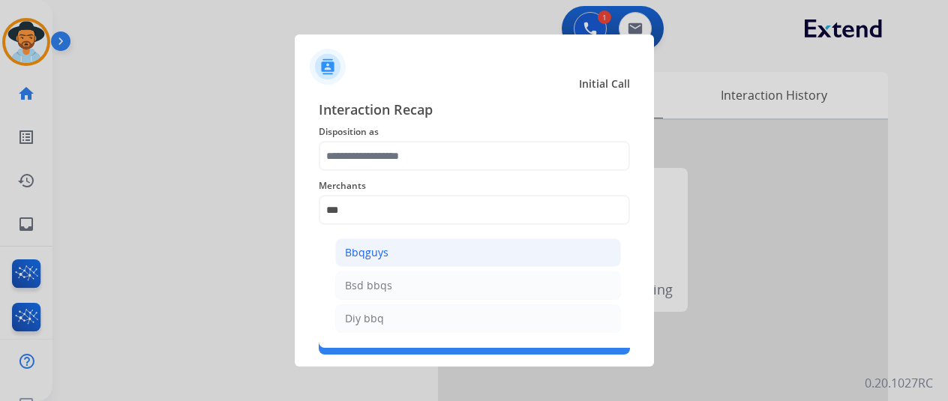
click at [384, 257] on li "Bbqguys" at bounding box center [478, 252] width 286 height 28
type input "*******"
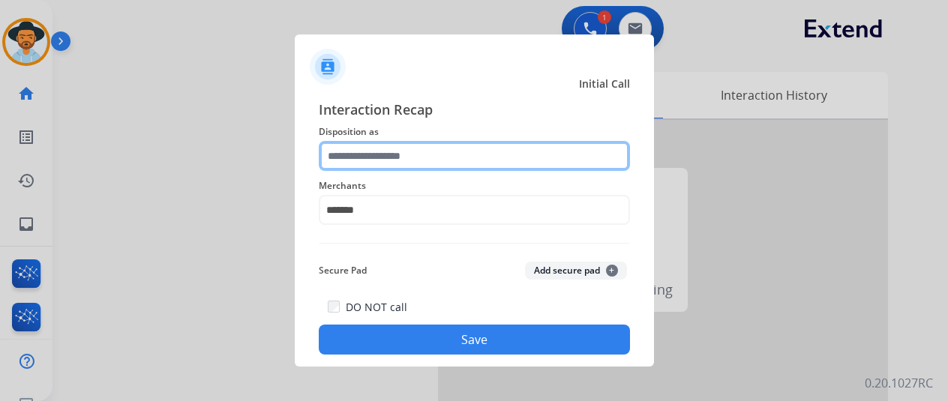
click at [429, 148] on input "text" at bounding box center [474, 156] width 311 height 30
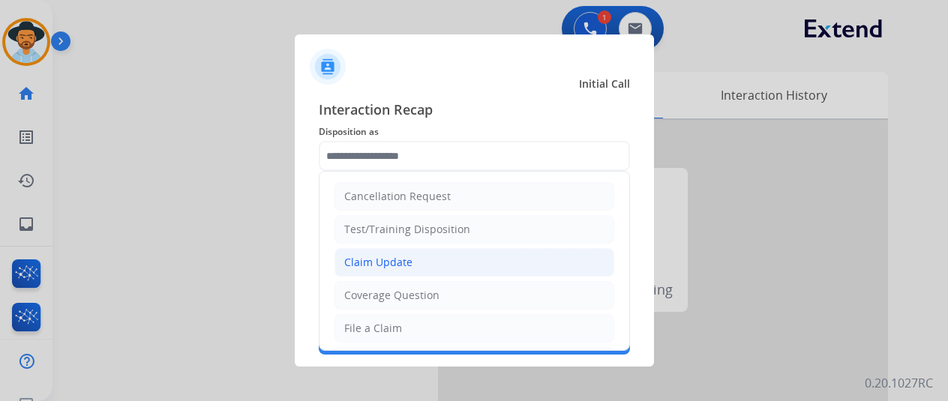
click at [394, 262] on div "Claim Update" at bounding box center [378, 262] width 68 height 15
type input "**********"
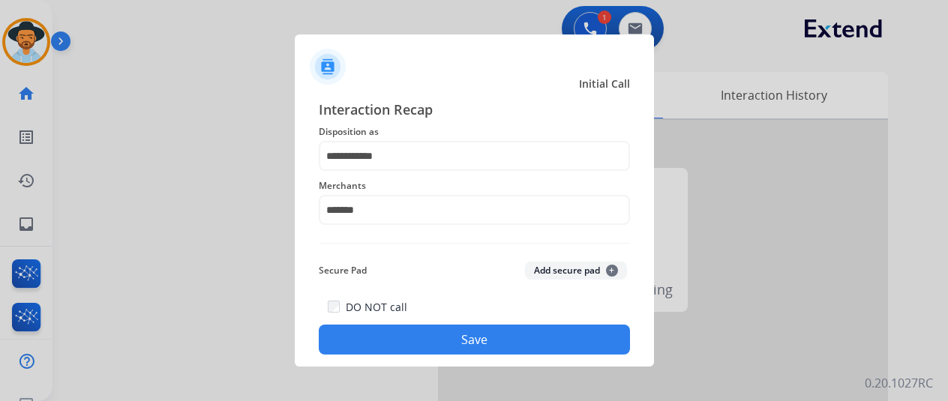
click at [592, 332] on button "Save" at bounding box center [474, 340] width 311 height 30
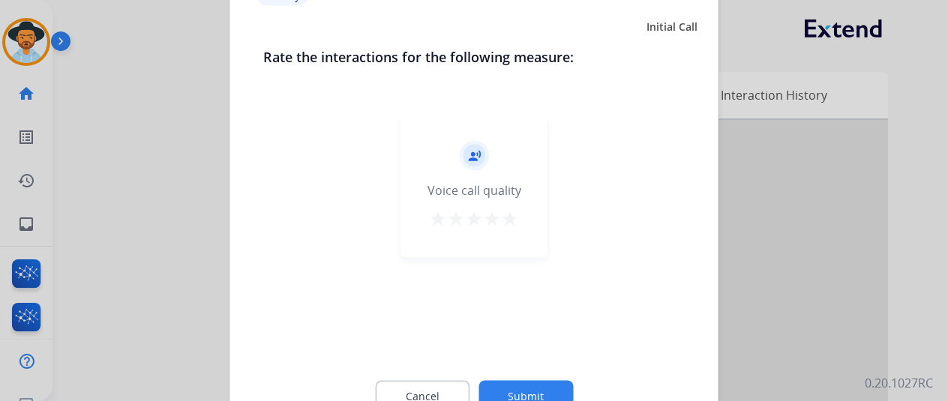
click at [513, 385] on button "Submit" at bounding box center [525, 395] width 94 height 31
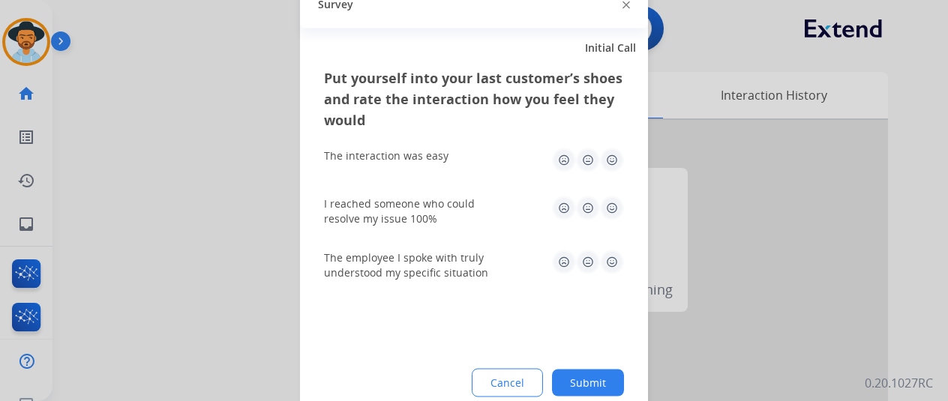
click at [576, 385] on button "Submit" at bounding box center [588, 382] width 72 height 27
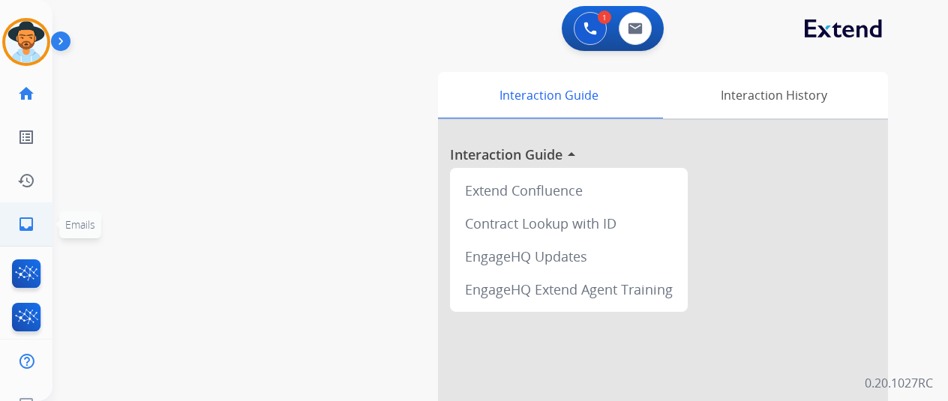
click at [5, 221] on link "inbox Emails" at bounding box center [26, 224] width 42 height 42
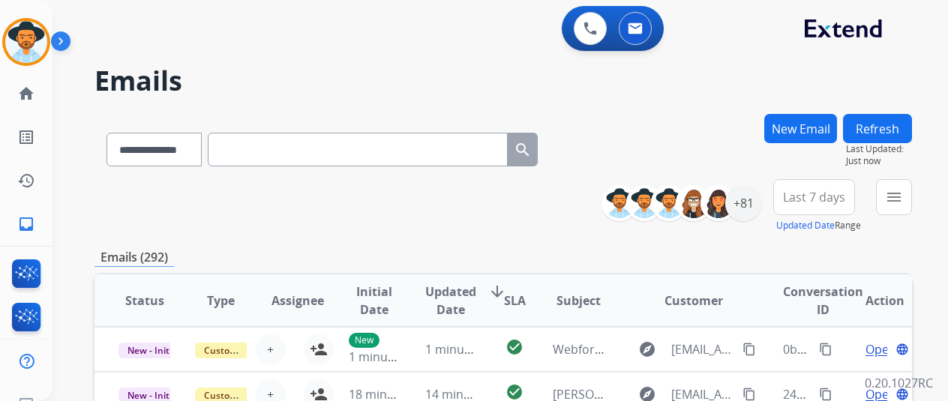
click at [785, 121] on button "New Email" at bounding box center [800, 128] width 73 height 29
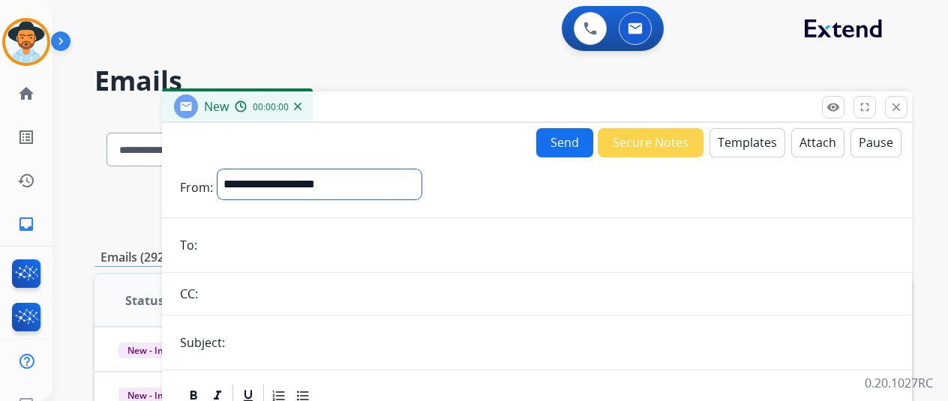
click at [307, 204] on div "**********" at bounding box center [319, 187] width 204 height 36
click at [217, 169] on select "**********" at bounding box center [319, 184] width 204 height 30
click at [323, 195] on select "**********" at bounding box center [319, 184] width 204 height 30
select select "**********"
click at [217, 169] on select "**********" at bounding box center [319, 184] width 204 height 30
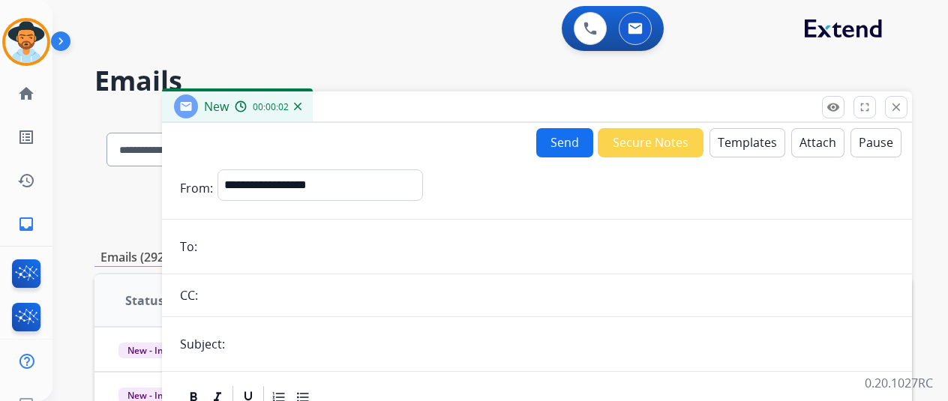
click at [279, 246] on input "email" at bounding box center [548, 247] width 692 height 30
paste input "**********"
type input "**********"
click at [258, 346] on input "text" at bounding box center [561, 344] width 664 height 30
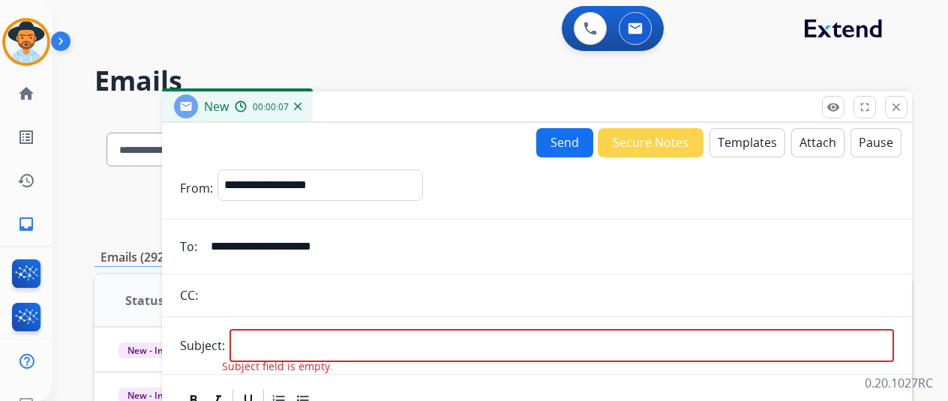
click at [708, 303] on input "text" at bounding box center [547, 295] width 691 height 30
click at [895, 115] on button "close Close" at bounding box center [896, 107] width 22 height 22
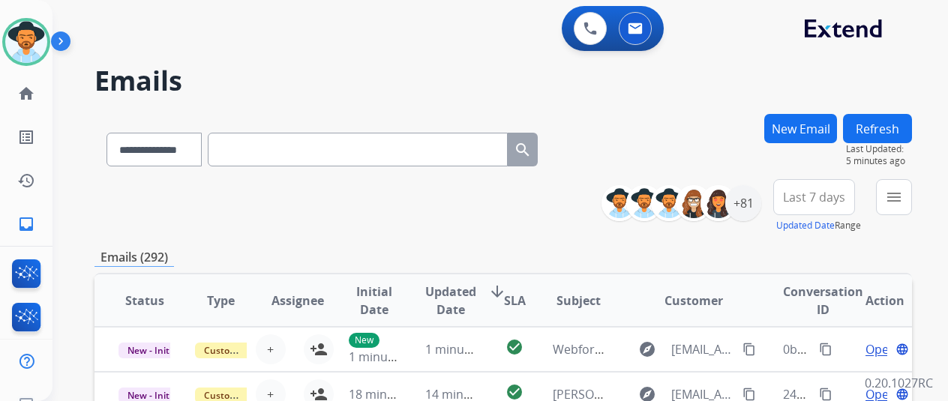
click at [770, 133] on button "New Email" at bounding box center [800, 128] width 73 height 29
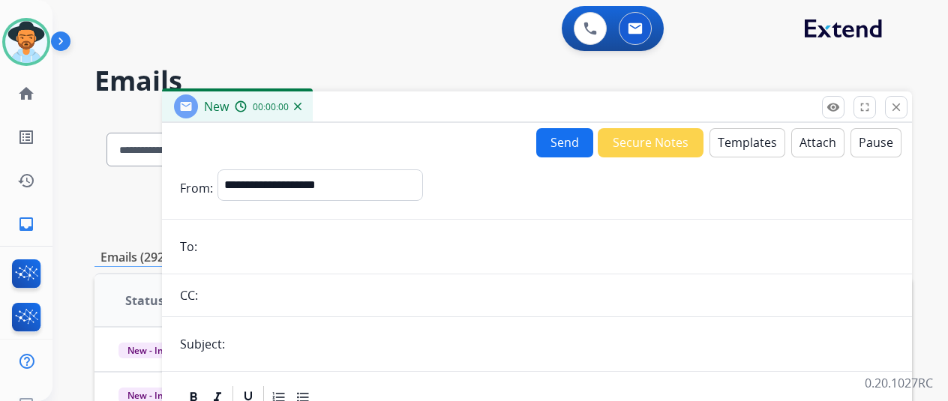
drag, startPoint x: 243, startPoint y: 242, endPoint x: 252, endPoint y: 227, distance: 17.5
click at [243, 242] on input "email" at bounding box center [548, 247] width 692 height 30
paste input "**********"
type input "**********"
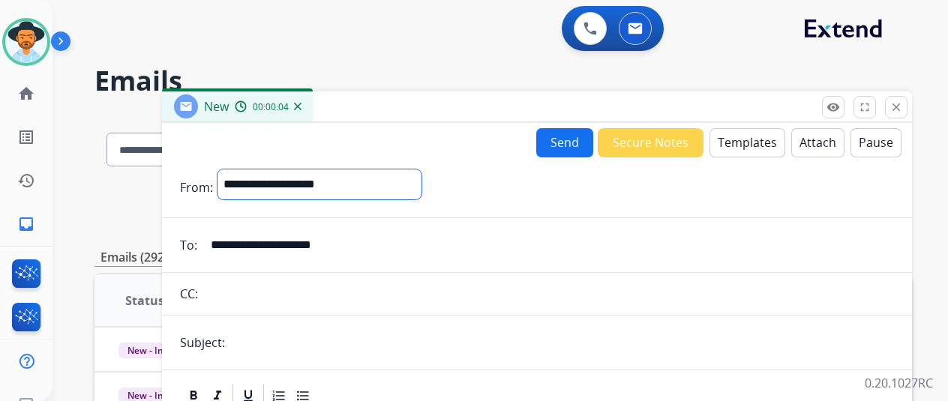
click at [231, 182] on select "**********" at bounding box center [319, 184] width 204 height 30
select select "**********"
click at [217, 169] on select "**********" at bounding box center [319, 184] width 204 height 30
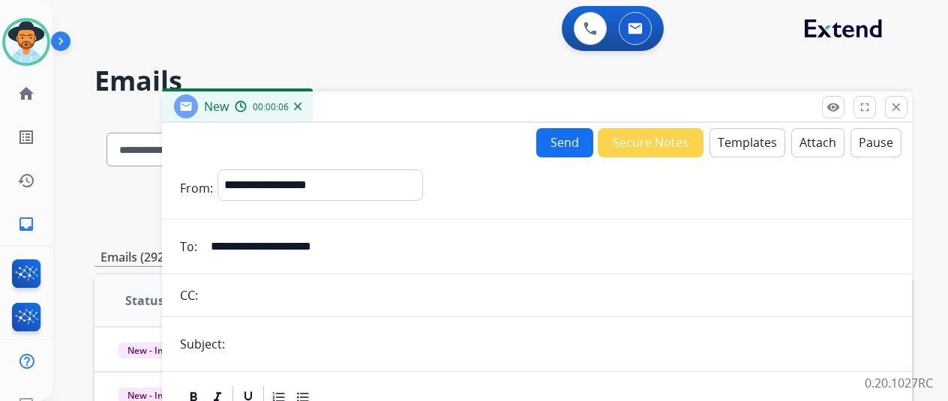
click at [336, 332] on input "text" at bounding box center [561, 344] width 664 height 30
click at [306, 352] on input "text" at bounding box center [561, 344] width 664 height 30
type input "**********"
click at [726, 135] on button "Templates" at bounding box center [747, 142] width 76 height 29
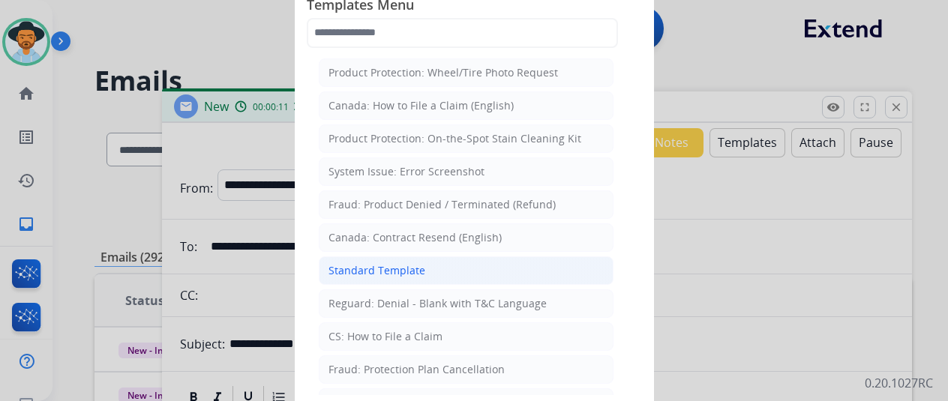
click at [467, 269] on li "Standard Template" at bounding box center [466, 270] width 295 height 28
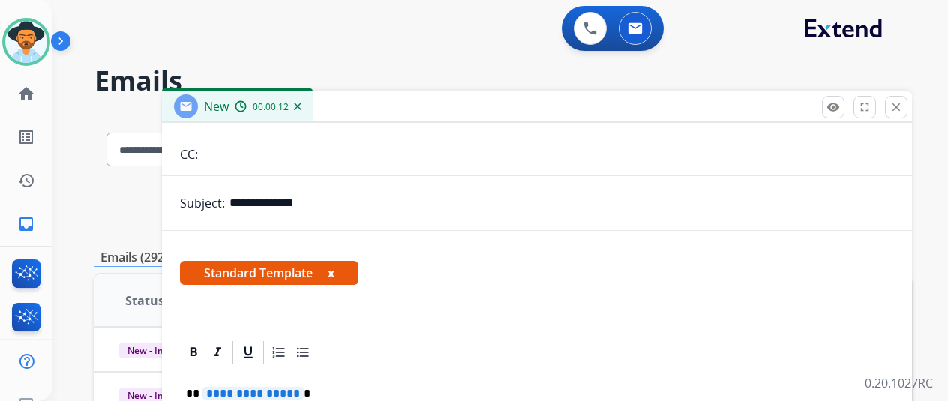
scroll to position [225, 0]
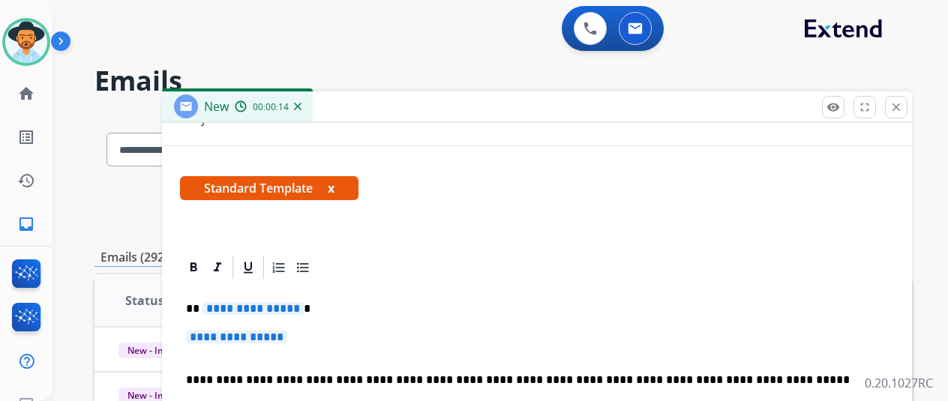
click at [242, 332] on span "**********" at bounding box center [236, 337] width 101 height 13
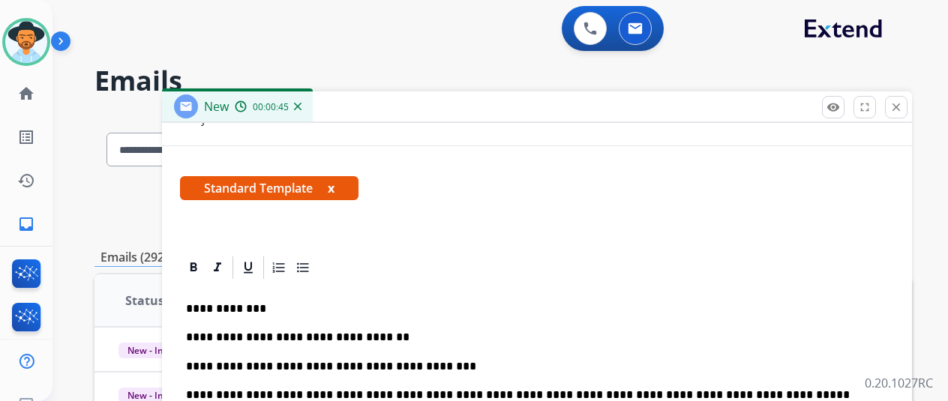
click at [474, 361] on p "**********" at bounding box center [531, 366] width 690 height 13
click at [674, 365] on p "**********" at bounding box center [531, 366] width 690 height 13
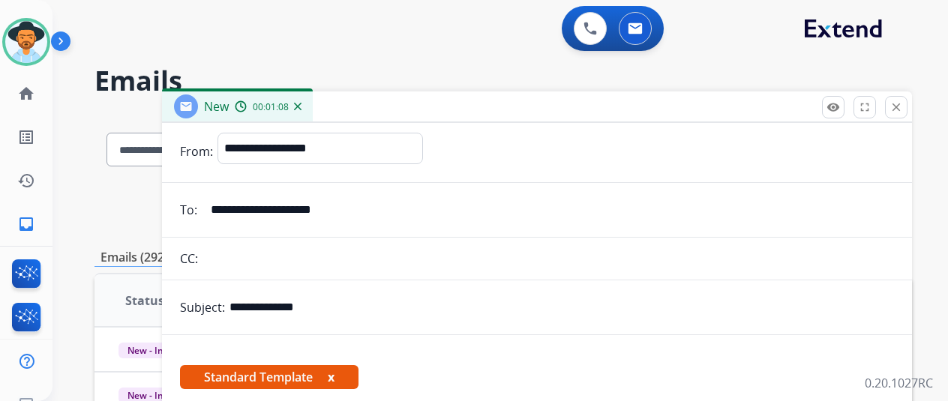
scroll to position [0, 0]
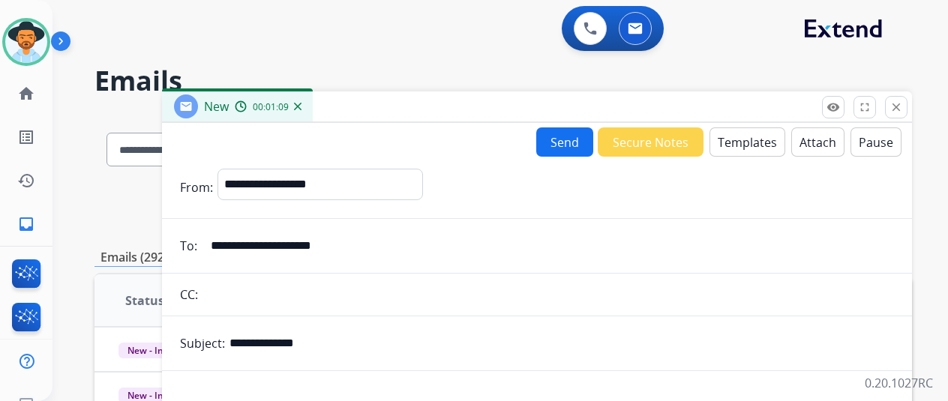
click at [541, 149] on button "Send" at bounding box center [564, 141] width 57 height 29
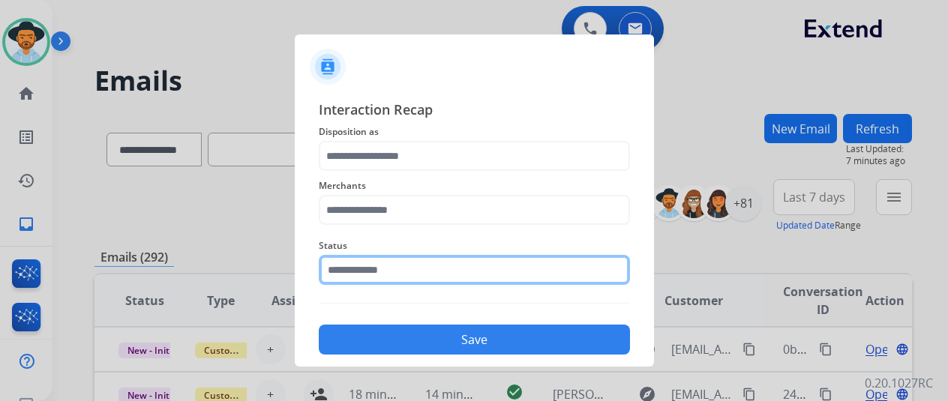
click at [483, 266] on input "text" at bounding box center [474, 270] width 311 height 30
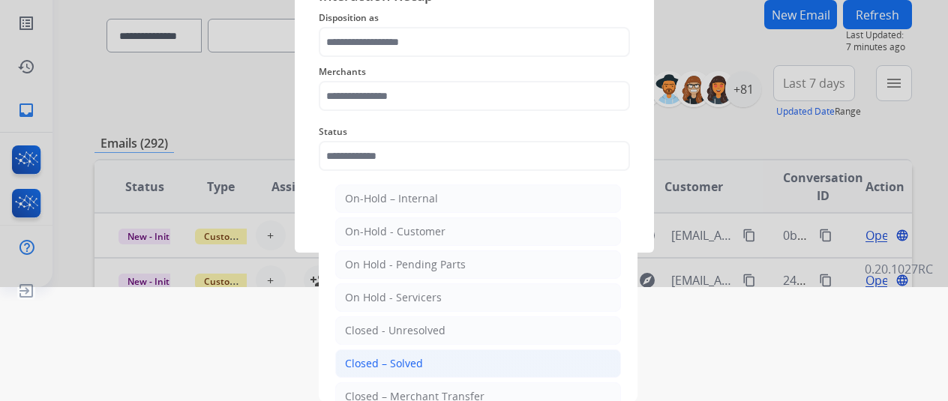
click at [424, 367] on li "Closed – Solved" at bounding box center [478, 363] width 286 height 28
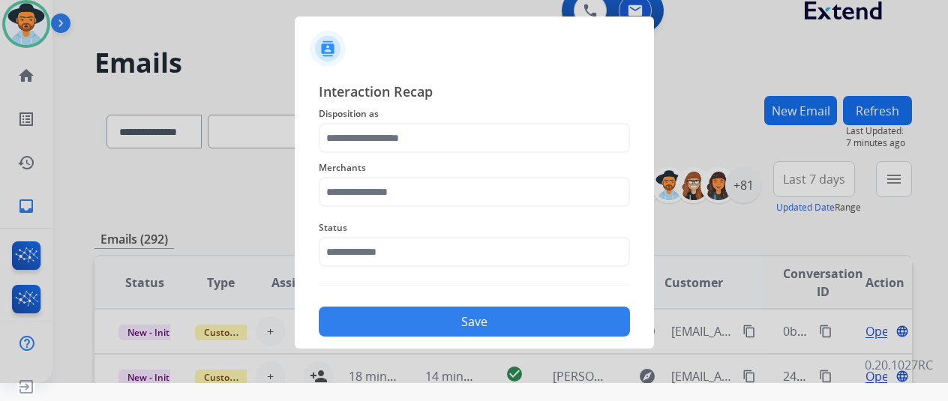
type input "**********"
click at [409, 208] on div "Merchants" at bounding box center [474, 183] width 311 height 60
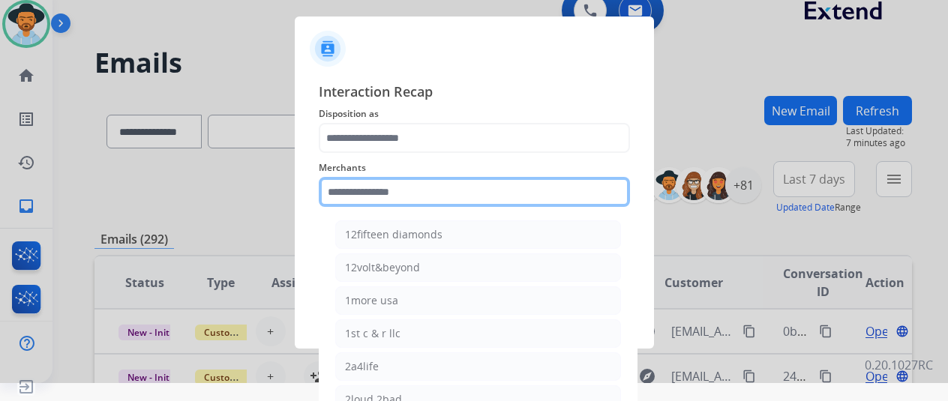
click at [406, 192] on div "Merchants 12fifteen diamonds 12volt&beyond 1more usa 1st c & r llc 2a4life 2lou…" at bounding box center [474, 183] width 311 height 60
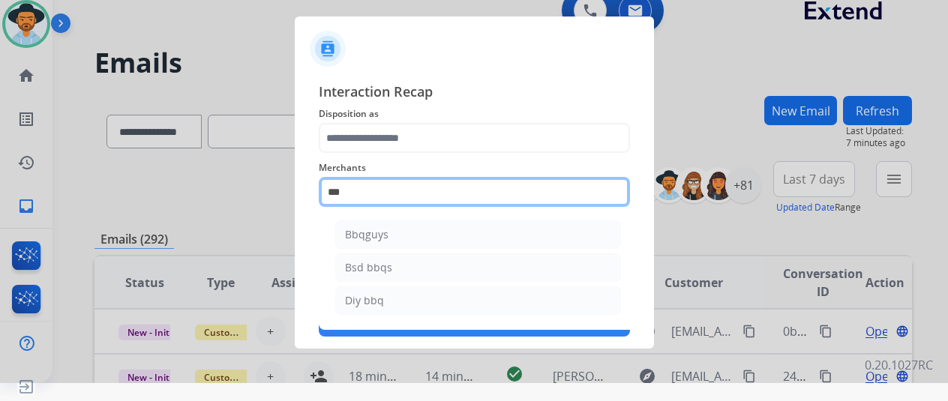
scroll to position [18, 12]
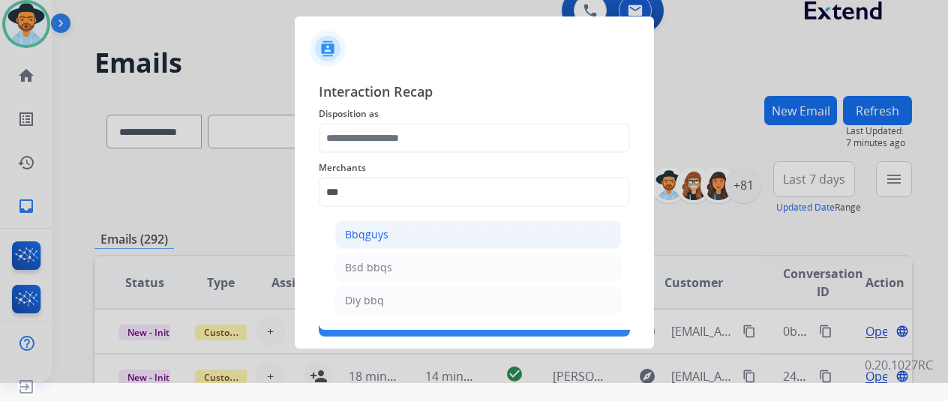
click at [345, 235] on div "Bbqguys" at bounding box center [366, 234] width 43 height 15
type input "*******"
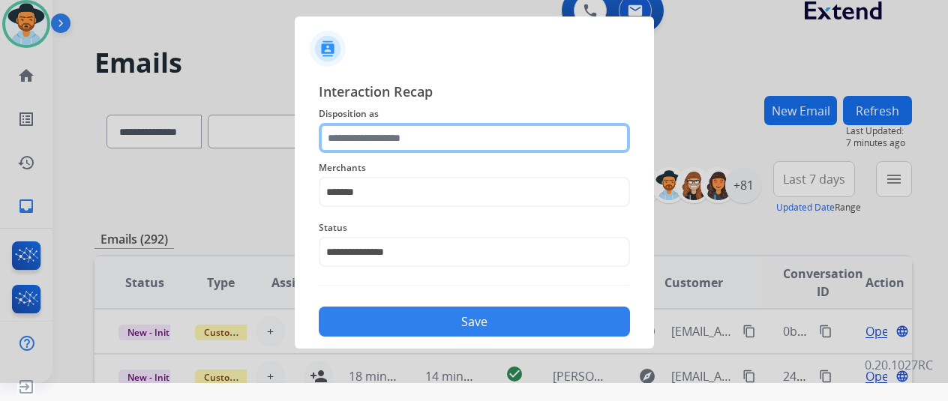
click at [375, 136] on input "text" at bounding box center [474, 138] width 311 height 30
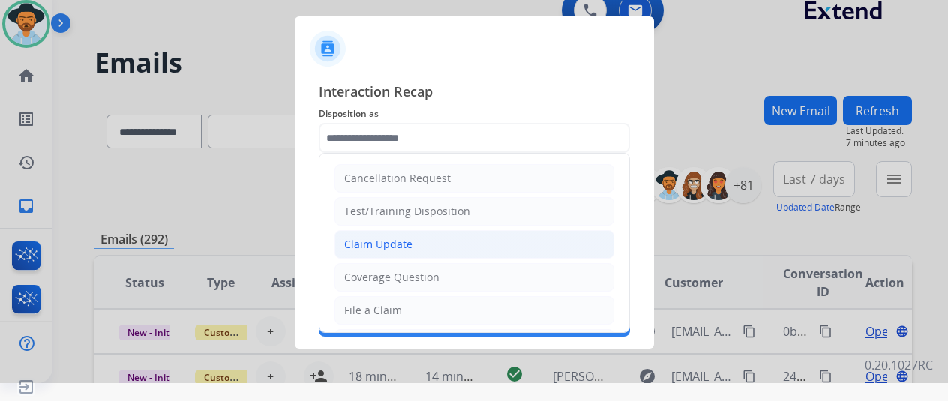
click at [403, 245] on li "Claim Update" at bounding box center [474, 244] width 280 height 28
type input "**********"
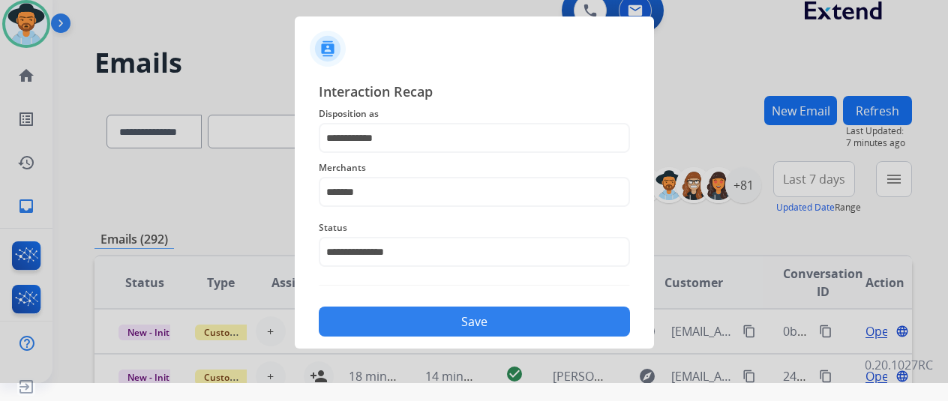
click at [418, 328] on button "Save" at bounding box center [474, 322] width 311 height 30
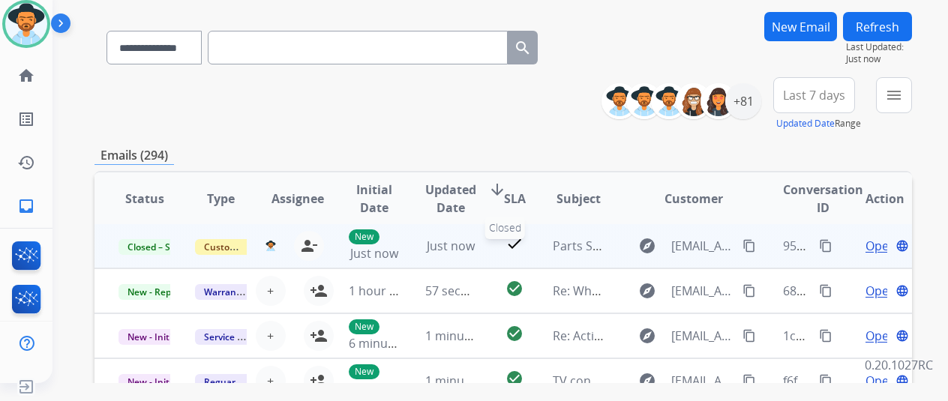
scroll to position [150, 0]
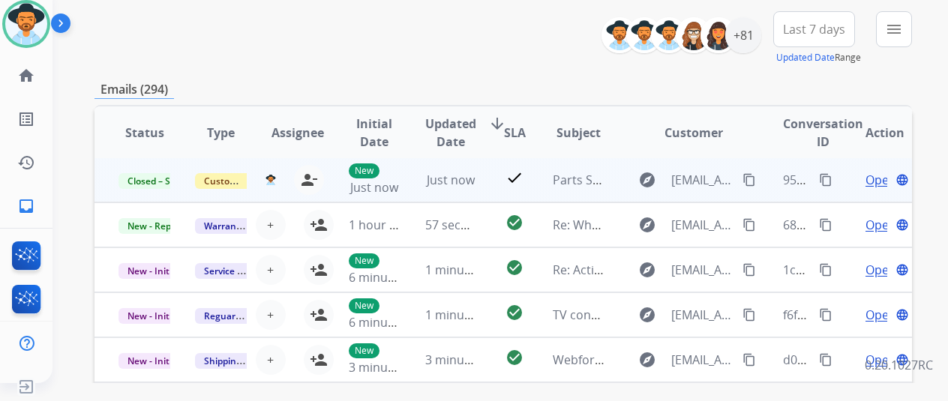
click at [819, 182] on mat-icon "content_copy" at bounding box center [825, 179] width 13 height 13
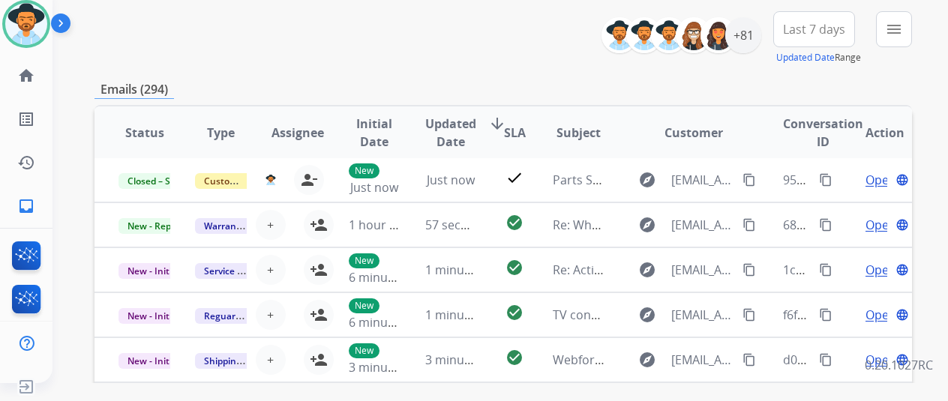
scroll to position [0, 0]
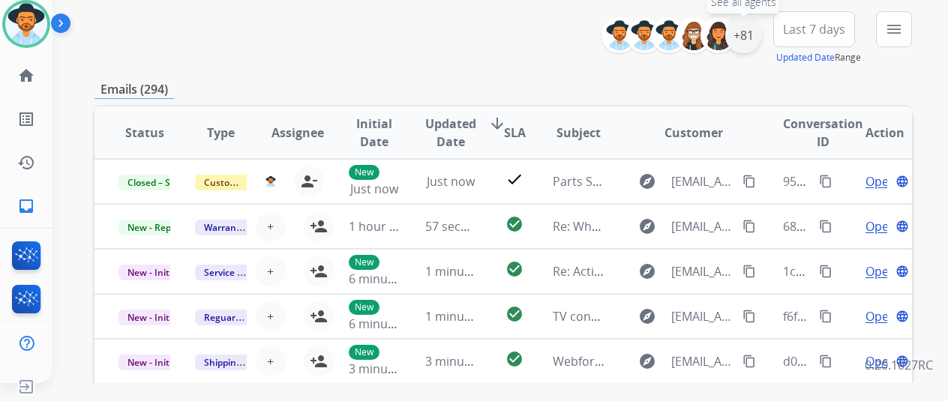
click at [745, 37] on div "+81" at bounding box center [743, 35] width 36 height 36
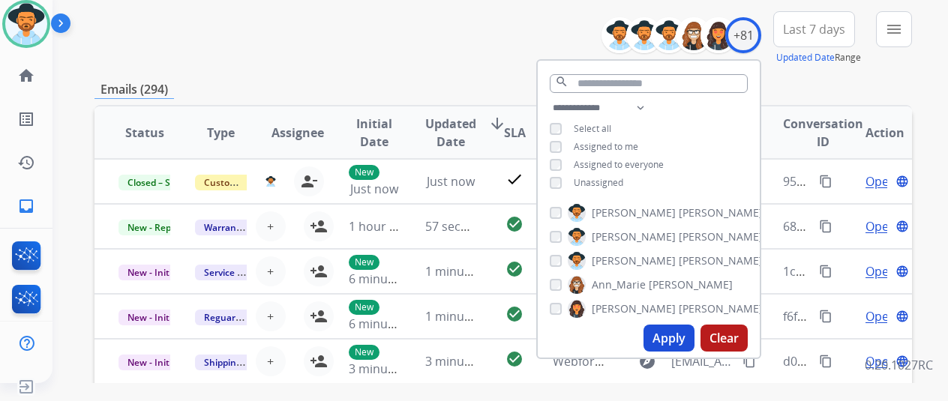
click at [589, 187] on span "Unassigned" at bounding box center [598, 182] width 49 height 13
click at [589, 185] on span "Unassigned" at bounding box center [598, 182] width 49 height 13
click at [657, 331] on button "Apply" at bounding box center [668, 338] width 51 height 27
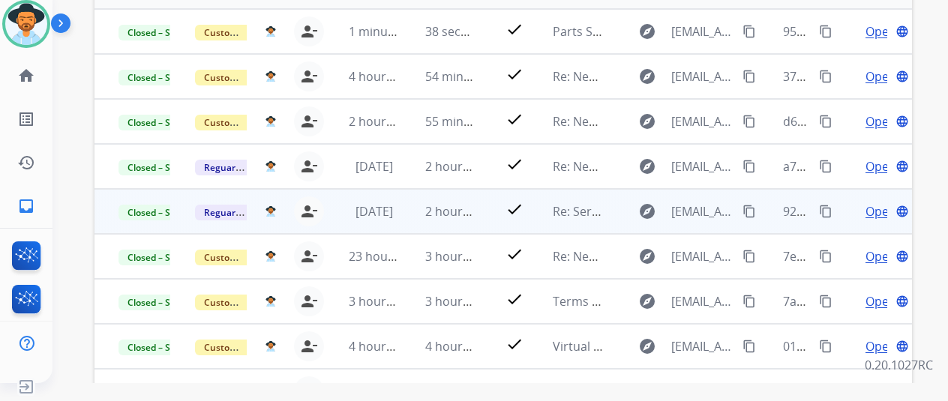
scroll to position [1, 0]
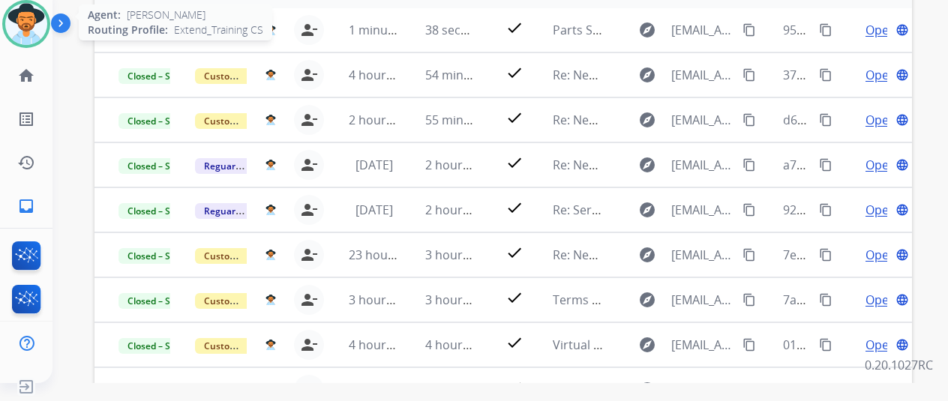
click at [17, 12] on img at bounding box center [26, 24] width 42 height 42
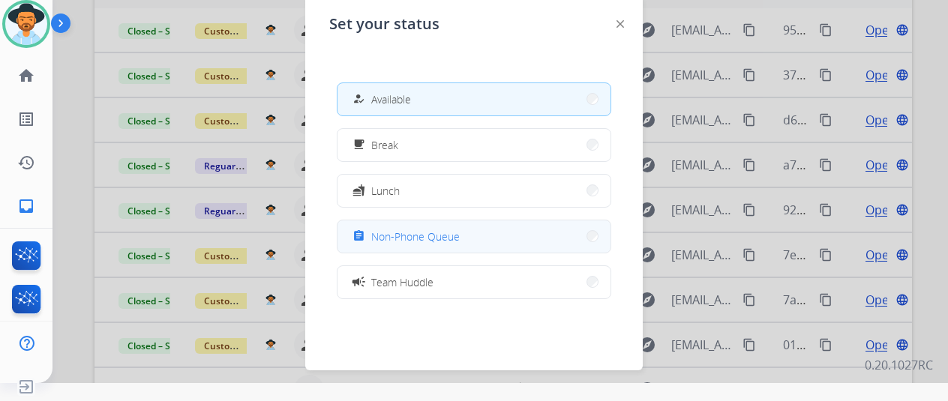
click at [444, 244] on span "Non-Phone Queue" at bounding box center [415, 237] width 88 height 16
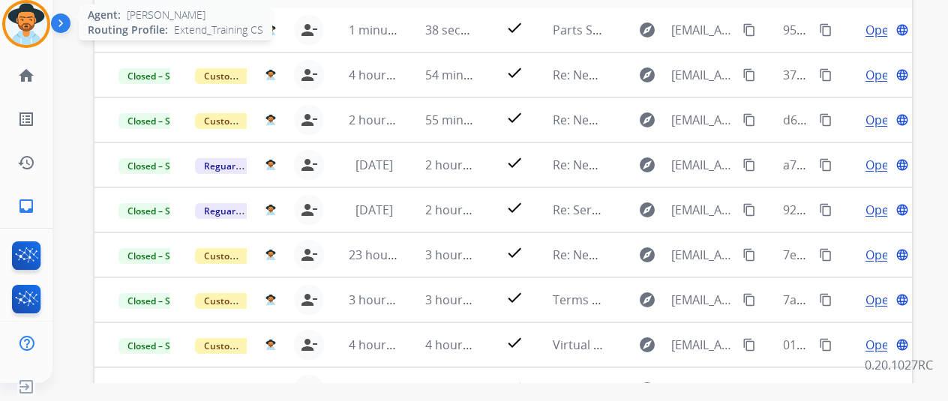
click at [22, 11] on img at bounding box center [26, 24] width 42 height 42
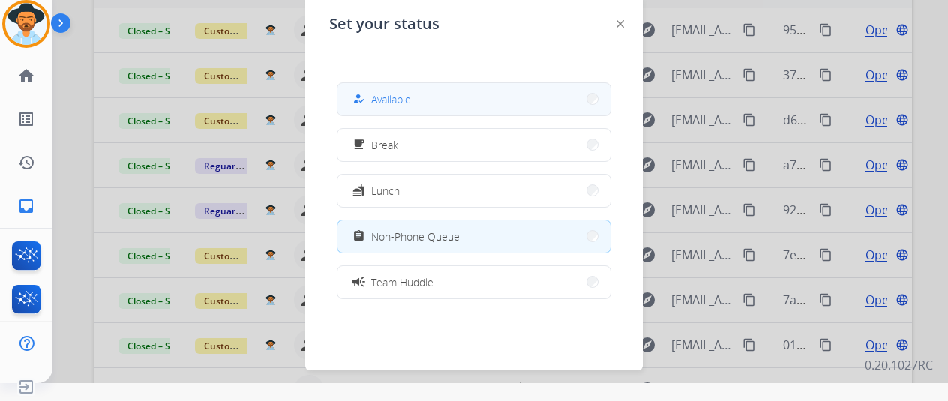
click at [494, 89] on button "how_to_reg Available" at bounding box center [473, 99] width 273 height 32
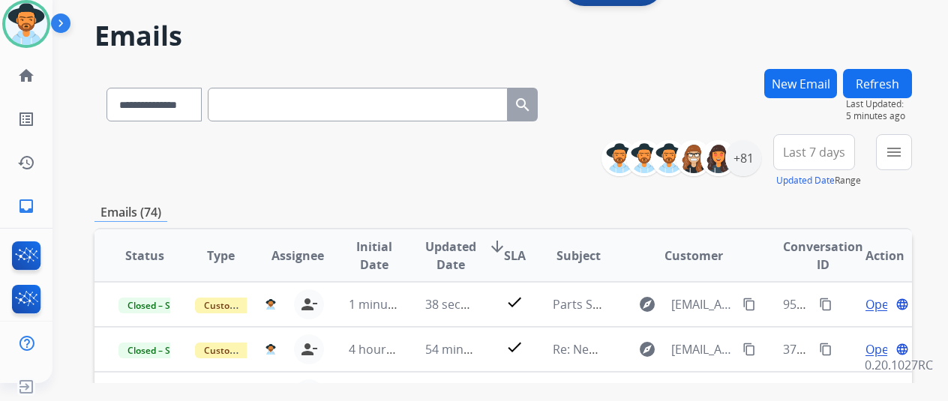
scroll to position [0, 0]
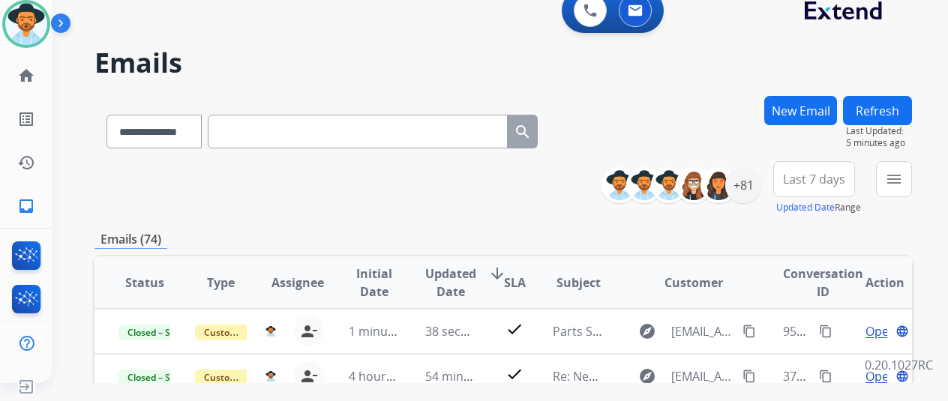
click at [909, 111] on button "Refresh" at bounding box center [877, 110] width 69 height 29
click at [737, 182] on div "+81" at bounding box center [743, 185] width 36 height 36
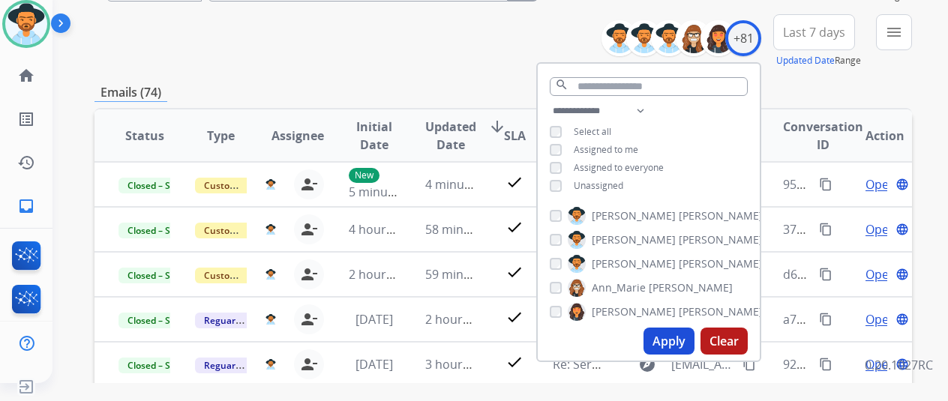
scroll to position [150, 0]
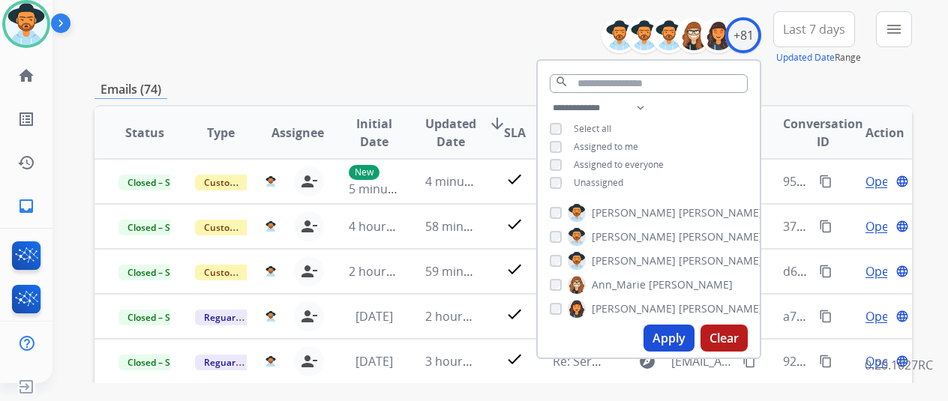
click at [463, 62] on div "**********" at bounding box center [502, 38] width 817 height 54
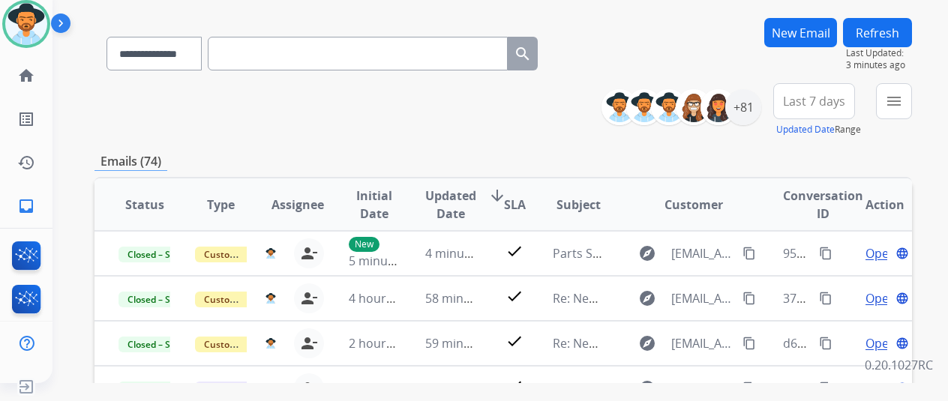
scroll to position [0, 0]
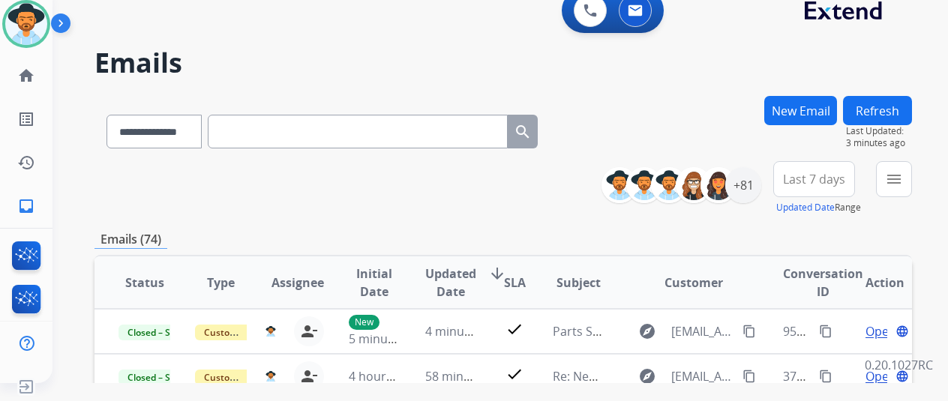
click at [907, 116] on div "**********" at bounding box center [499, 182] width 895 height 401
click at [907, 116] on button "Refresh" at bounding box center [877, 110] width 69 height 29
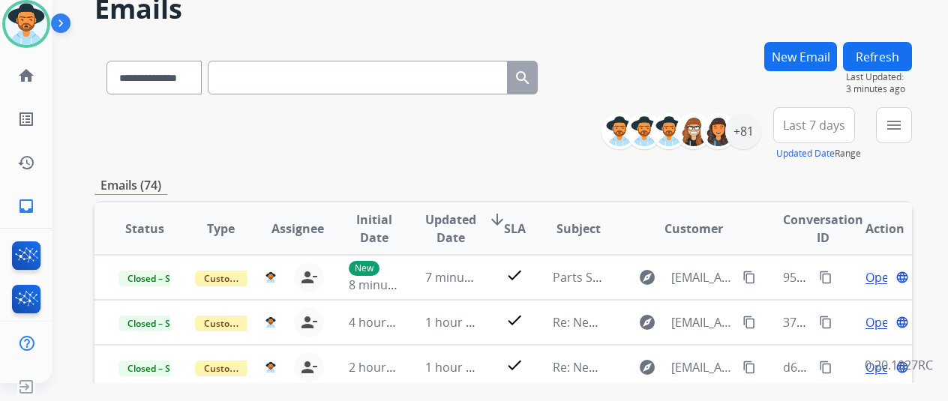
scroll to position [225, 0]
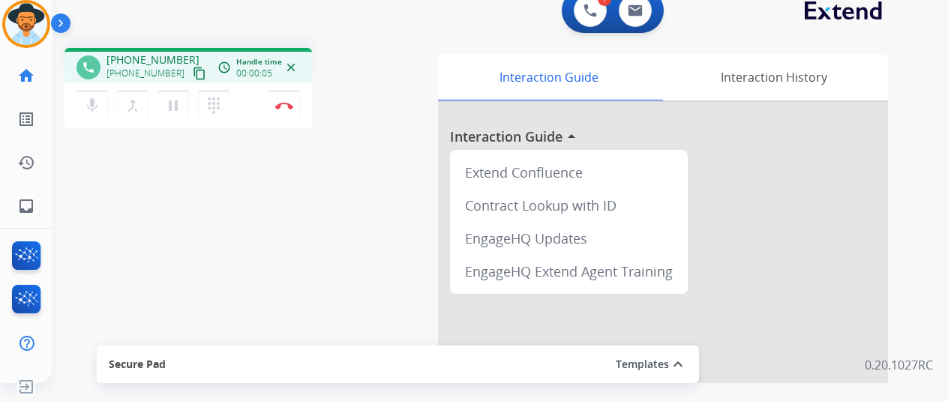
click at [193, 69] on mat-icon "content_copy" at bounding box center [199, 73] width 13 height 13
click at [89, 104] on button "mic Mute" at bounding box center [91, 105] width 31 height 31
click at [157, 104] on button "pause Hold" at bounding box center [172, 105] width 31 height 31
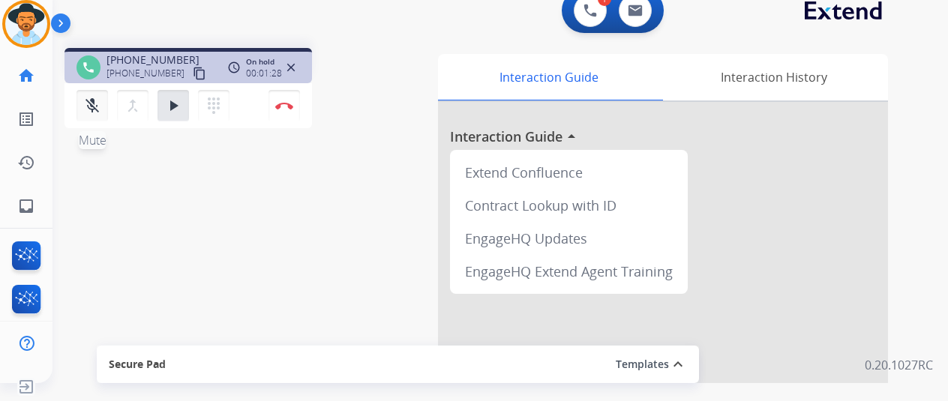
click at [83, 100] on mat-icon "mic_off" at bounding box center [92, 106] width 18 height 18
click at [198, 96] on button "dialpad Dialpad" at bounding box center [213, 105] width 31 height 31
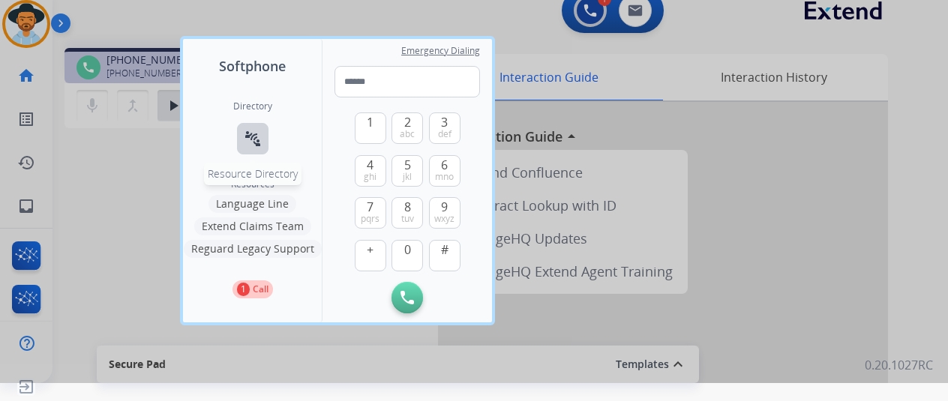
click at [247, 138] on mat-icon "connect_without_contact" at bounding box center [253, 139] width 18 height 18
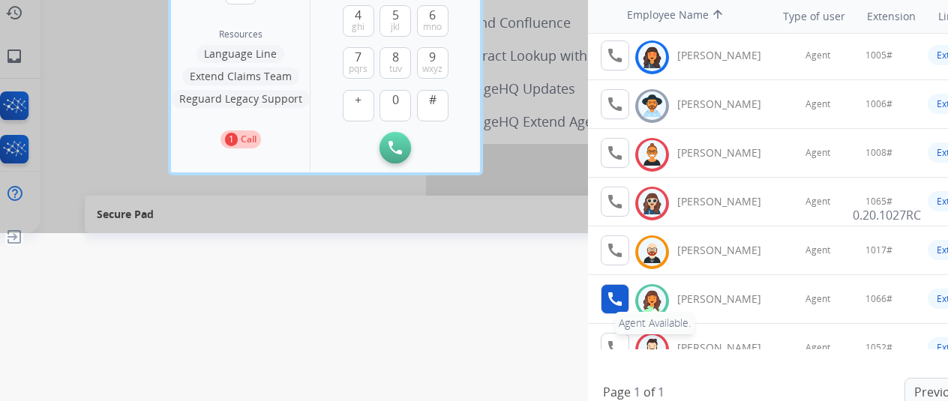
click at [612, 284] on div "call Agent Available. Available [PERSON_NAME]" at bounding box center [688, 299] width 177 height 30
click at [613, 292] on mat-icon "call" at bounding box center [615, 299] width 18 height 18
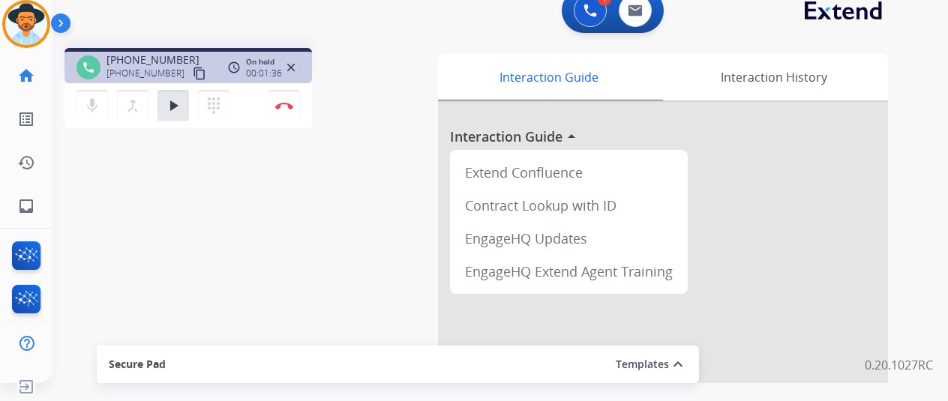
scroll to position [18, 12]
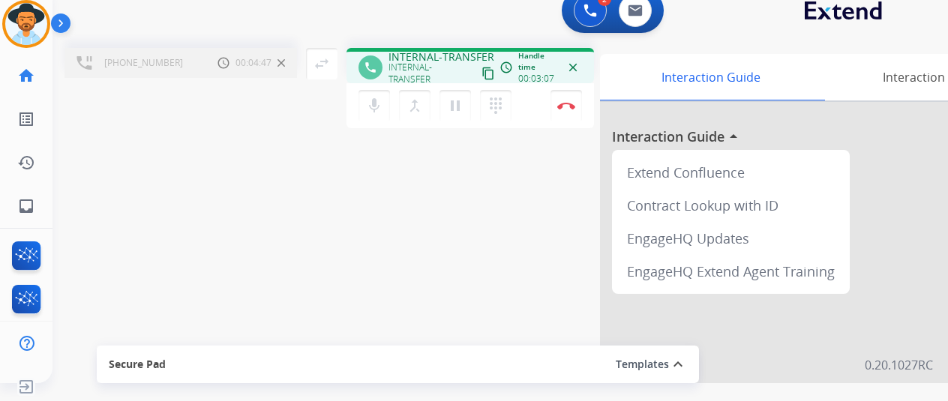
click at [528, 94] on div "mic Mute merge_type Bridge pause Hold dialpad Dialpad Disconnect" at bounding box center [469, 105] width 247 height 45
click at [550, 97] on button "Disconnect" at bounding box center [565, 105] width 31 height 31
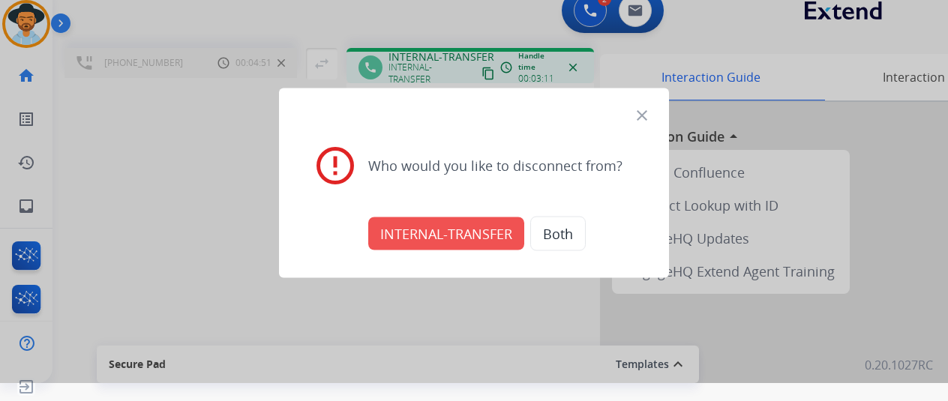
click at [440, 229] on button "INTERNAL-TRANSFER" at bounding box center [446, 233] width 156 height 33
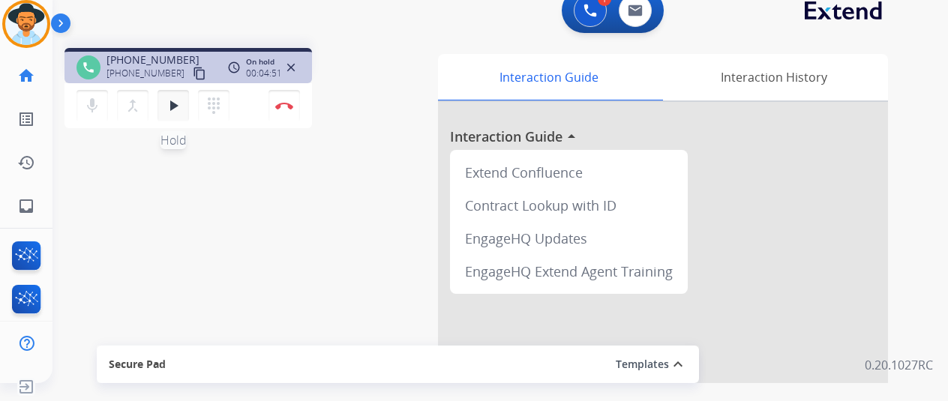
click at [163, 119] on button "play_arrow Hold" at bounding box center [172, 105] width 31 height 31
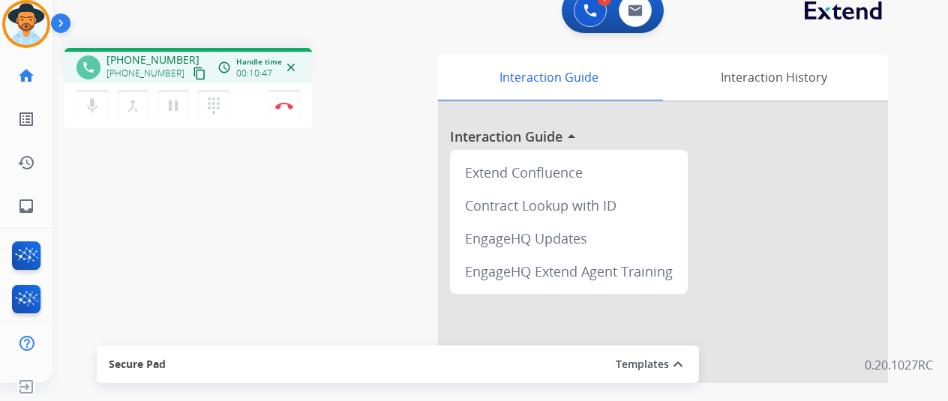
click at [220, 115] on div "dialpad Dialpad" at bounding box center [218, 105] width 40 height 31
click at [244, 115] on div "mic Mute merge_type Bridge pause Hold dialpad Dialpad Disconnect" at bounding box center [187, 105] width 247 height 45
click at [268, 116] on button "Disconnect" at bounding box center [283, 105] width 31 height 31
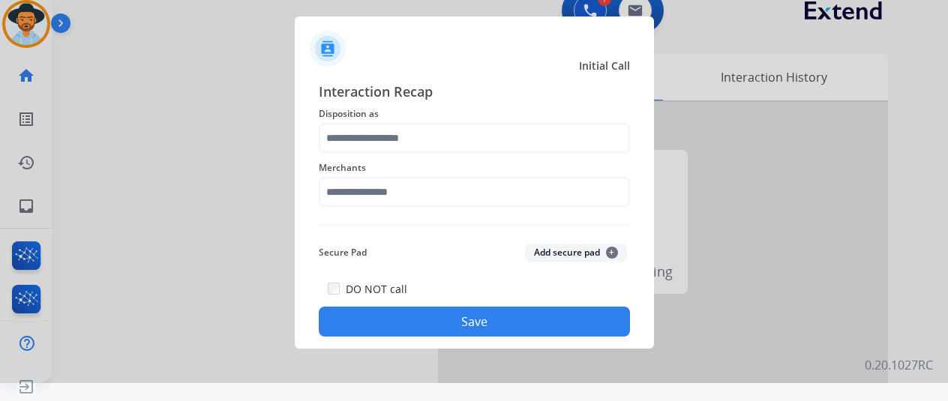
click at [406, 173] on span "Merchants" at bounding box center [474, 168] width 311 height 18
click at [406, 176] on span "Merchants" at bounding box center [474, 168] width 311 height 18
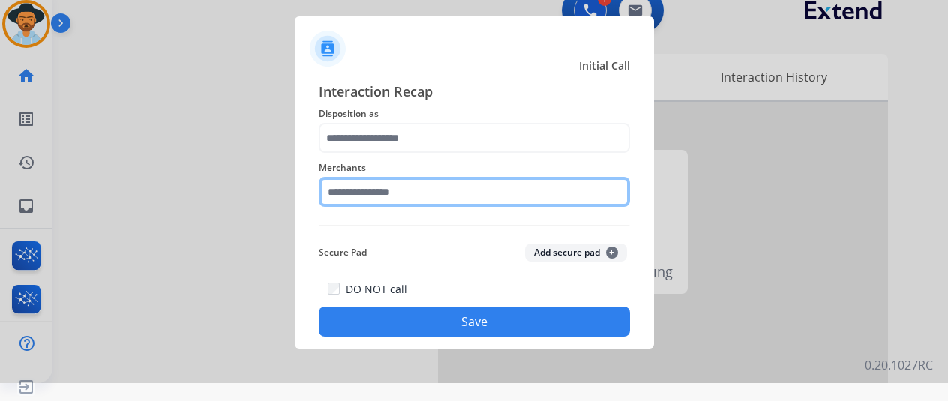
click at [401, 189] on input "text" at bounding box center [474, 192] width 311 height 30
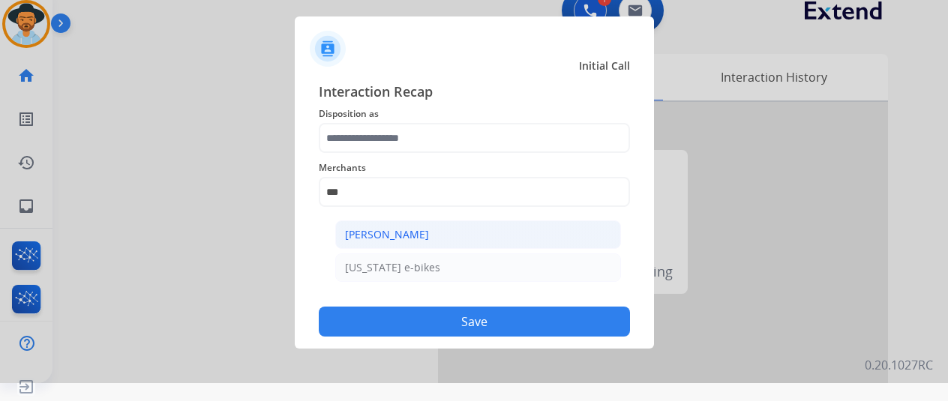
click at [382, 244] on li "[PERSON_NAME]" at bounding box center [478, 234] width 286 height 28
type input "**********"
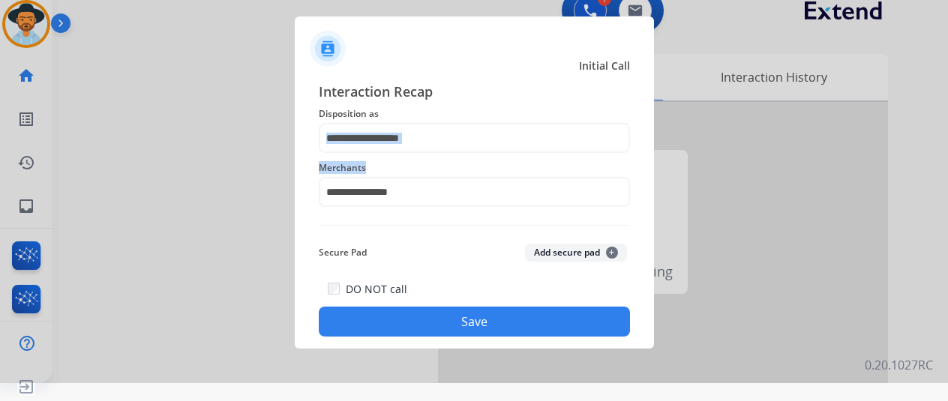
click at [396, 152] on div "**********" at bounding box center [474, 209] width 311 height 256
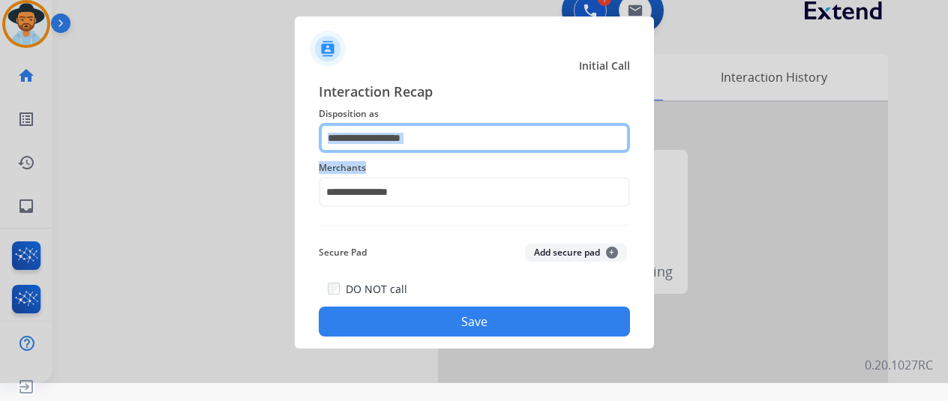
click at [396, 151] on input "text" at bounding box center [474, 138] width 311 height 30
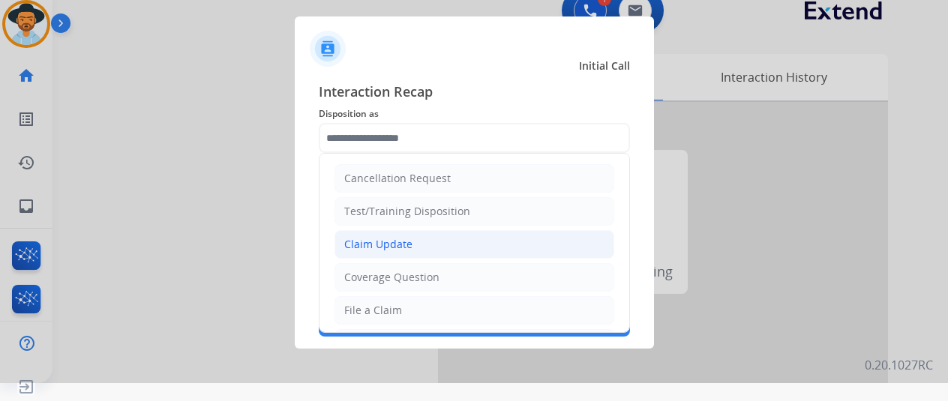
click at [406, 249] on li "Claim Update" at bounding box center [474, 244] width 280 height 28
type input "**********"
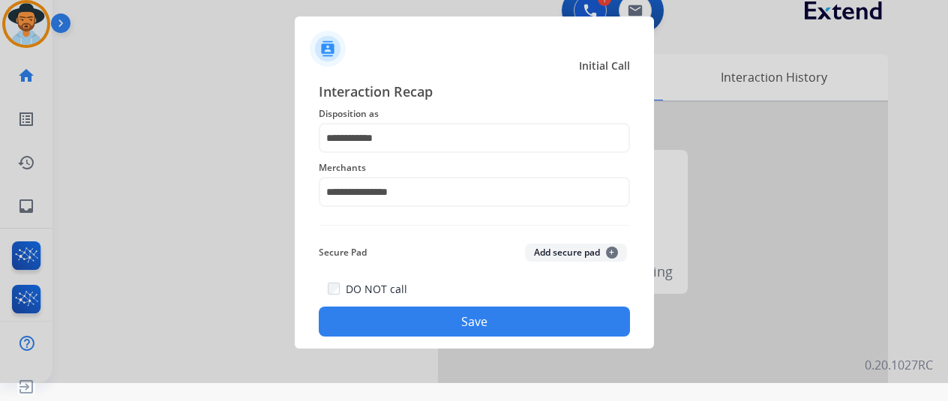
click at [448, 322] on button "Save" at bounding box center [474, 322] width 311 height 30
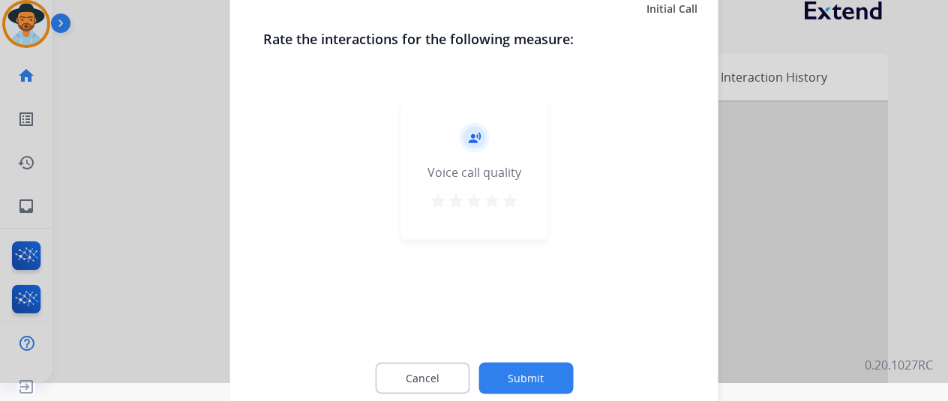
click at [556, 369] on button "Submit" at bounding box center [525, 377] width 94 height 31
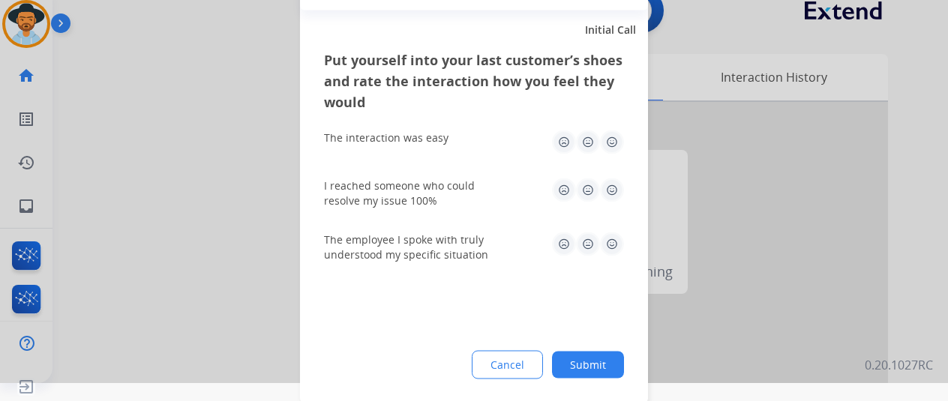
click at [576, 376] on button "Submit" at bounding box center [588, 364] width 72 height 27
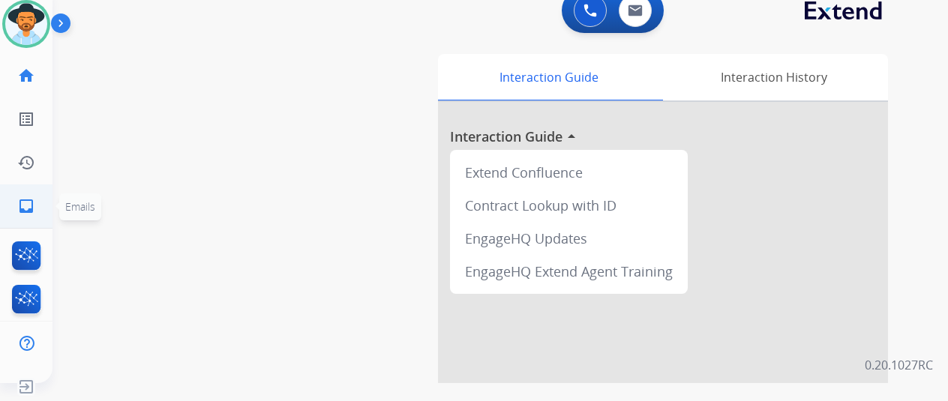
click at [33, 200] on link "inbox Emails" at bounding box center [26, 206] width 42 height 42
select select "**********"
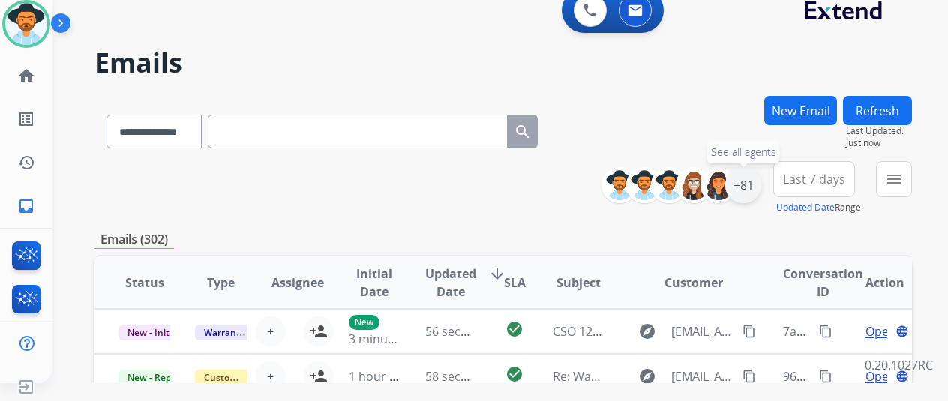
click at [734, 194] on div "+81" at bounding box center [743, 185] width 36 height 36
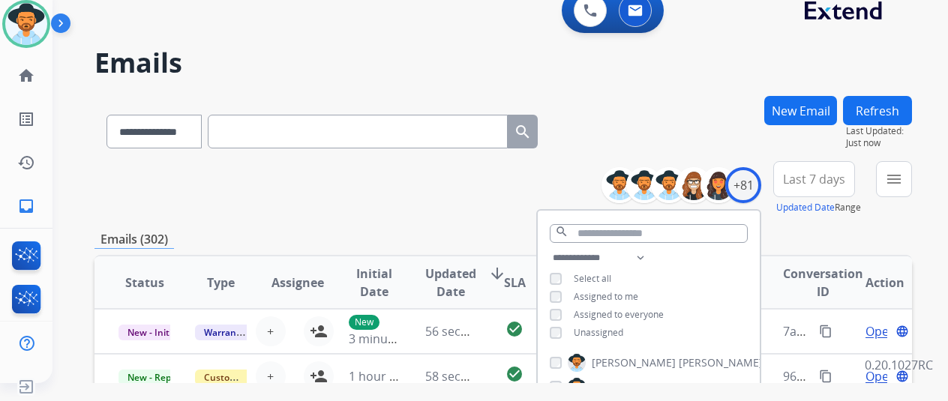
click at [594, 335] on span "Unassigned" at bounding box center [598, 332] width 49 height 13
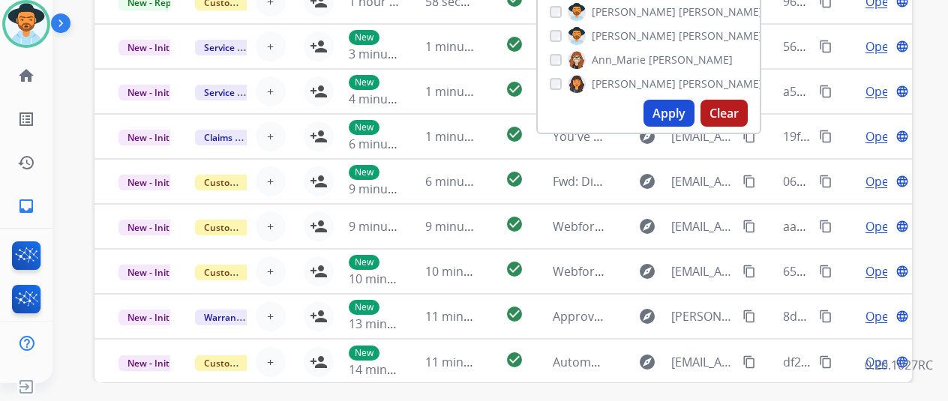
click at [670, 118] on button "Apply" at bounding box center [668, 113] width 51 height 27
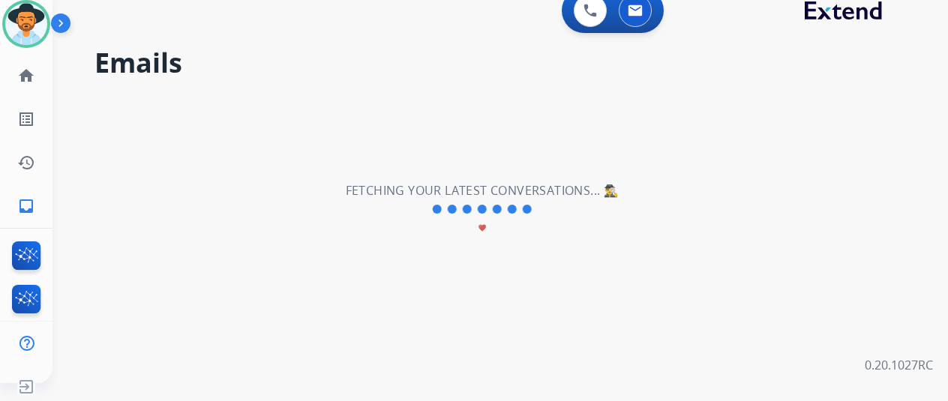
scroll to position [0, 0]
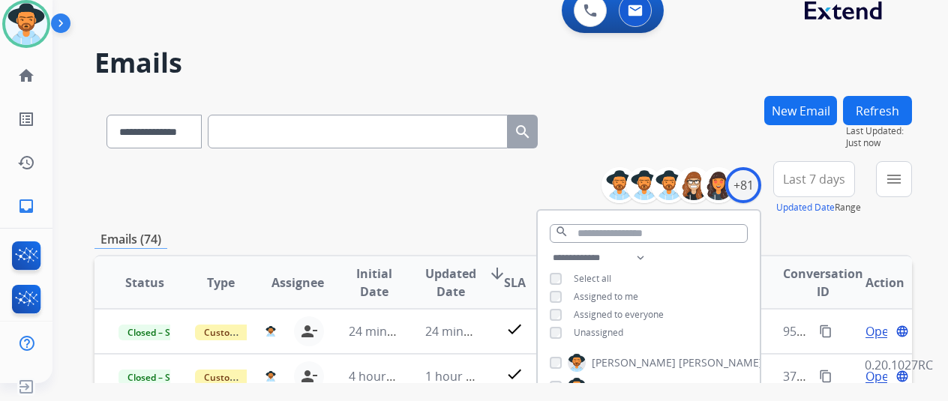
click at [466, 169] on div "**********" at bounding box center [502, 188] width 817 height 54
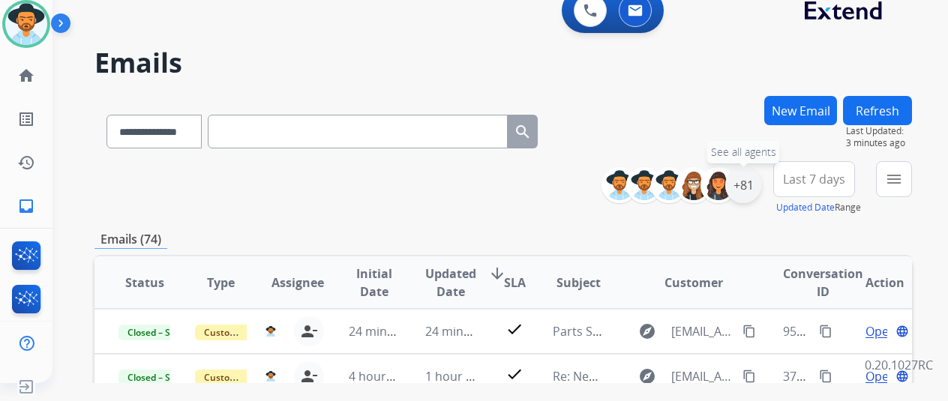
click at [732, 194] on div "+81" at bounding box center [743, 185] width 36 height 36
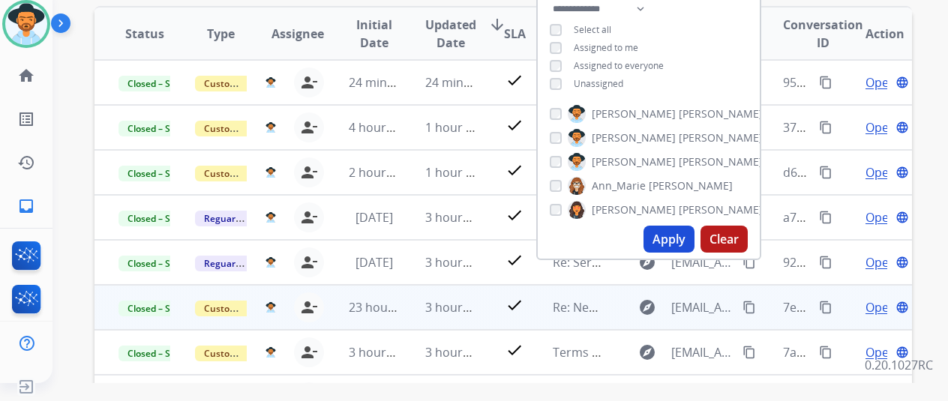
scroll to position [300, 0]
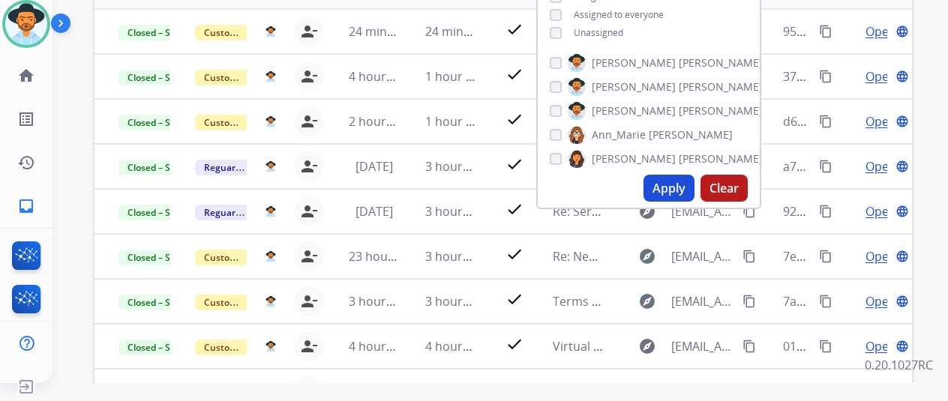
click at [670, 184] on button "Apply" at bounding box center [668, 188] width 51 height 27
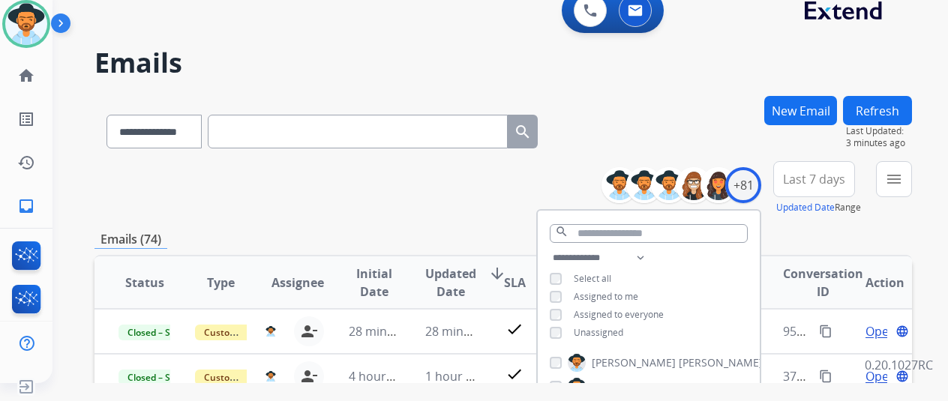
click at [399, 202] on div "**********" at bounding box center [502, 188] width 817 height 54
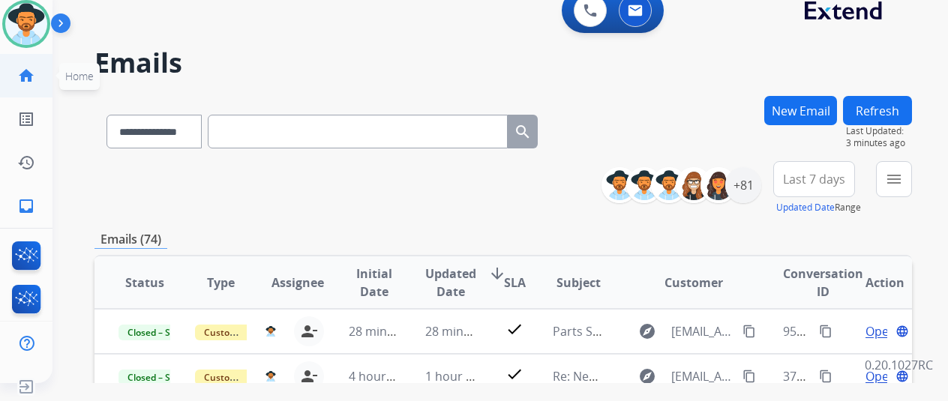
click at [19, 83] on mat-icon "home" at bounding box center [26, 76] width 18 height 18
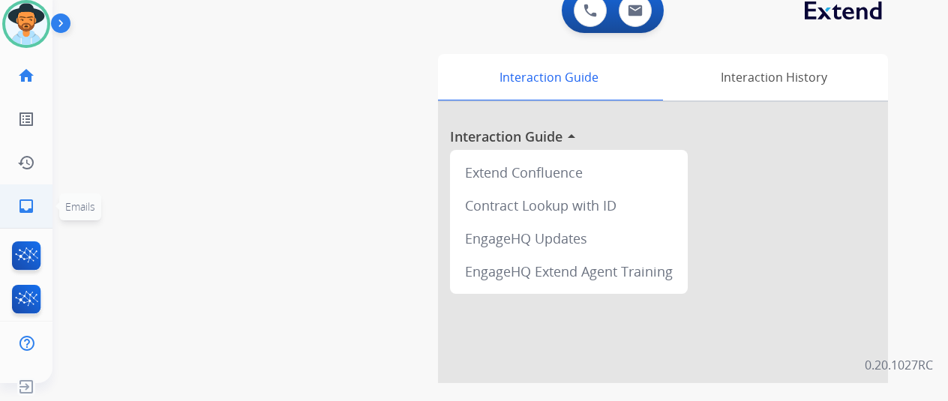
click at [18, 209] on mat-icon "inbox" at bounding box center [26, 206] width 18 height 18
select select "**********"
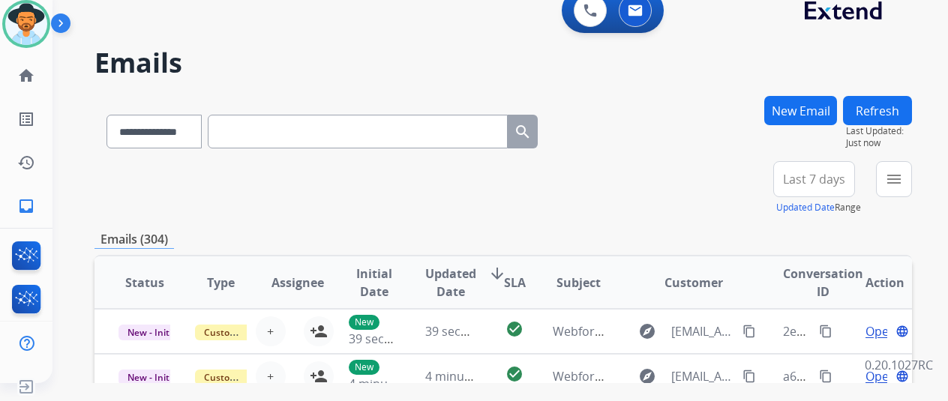
scroll to position [75, 0]
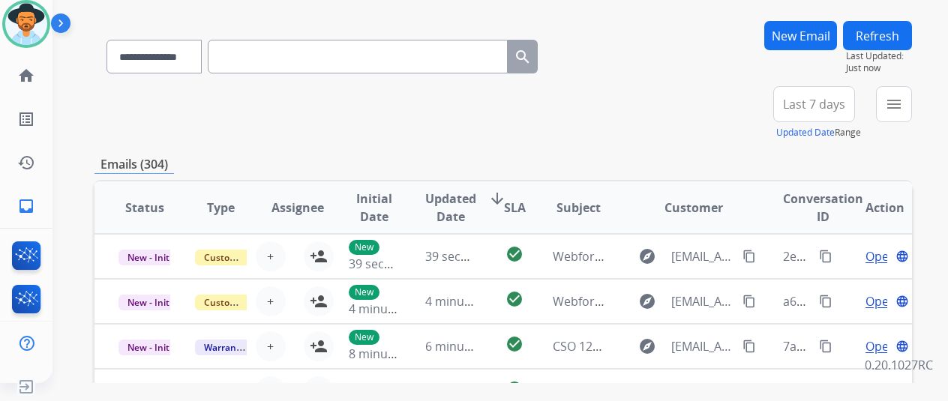
click at [481, 164] on div "Emails (304)" at bounding box center [502, 164] width 817 height 19
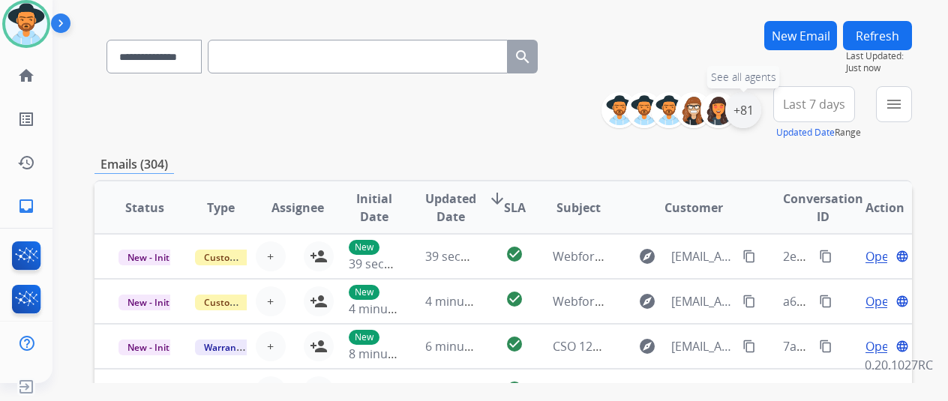
click at [748, 116] on div "+81" at bounding box center [743, 110] width 36 height 36
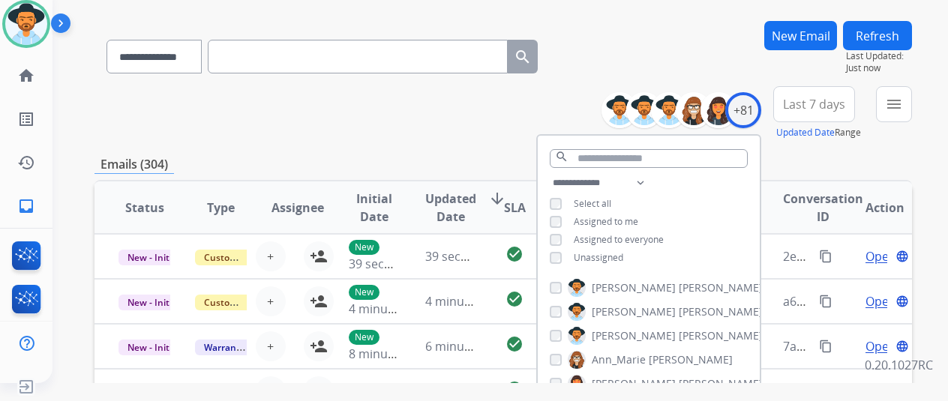
drag, startPoint x: 627, startPoint y: 248, endPoint x: 593, endPoint y: 256, distance: 34.6
click at [624, 250] on div "**********" at bounding box center [649, 222] width 222 height 96
drag, startPoint x: 593, startPoint y: 256, endPoint x: 601, endPoint y: 250, distance: 10.2
click at [592, 256] on span "Unassigned" at bounding box center [598, 257] width 49 height 13
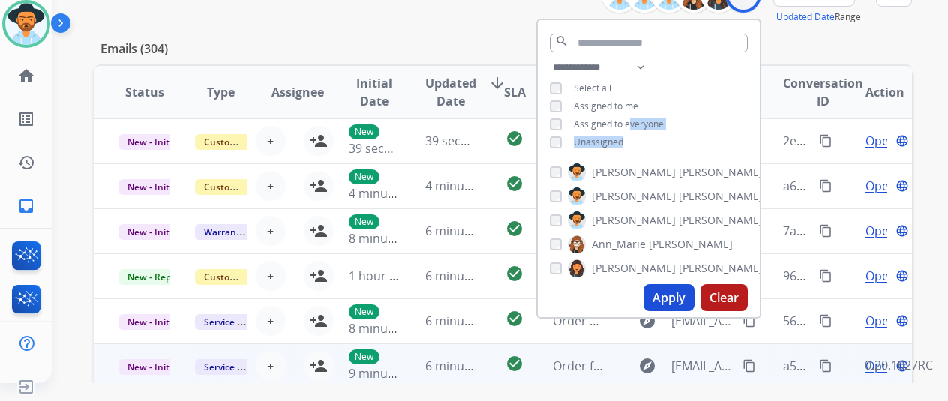
scroll to position [375, 0]
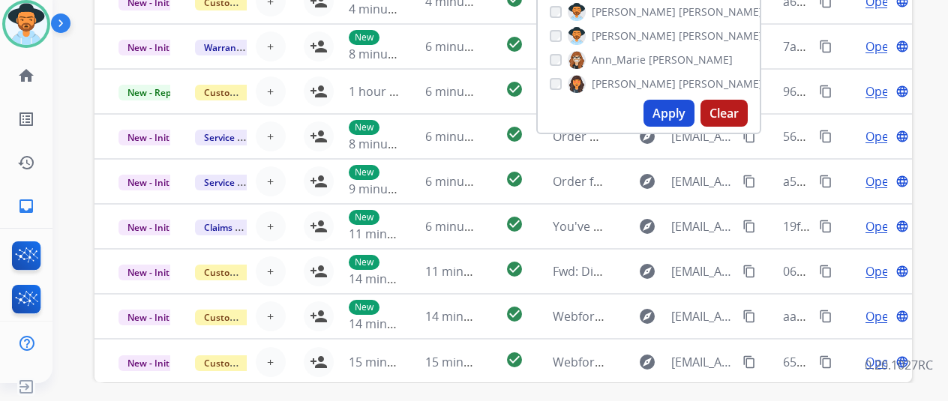
click at [667, 117] on button "Apply" at bounding box center [668, 113] width 51 height 27
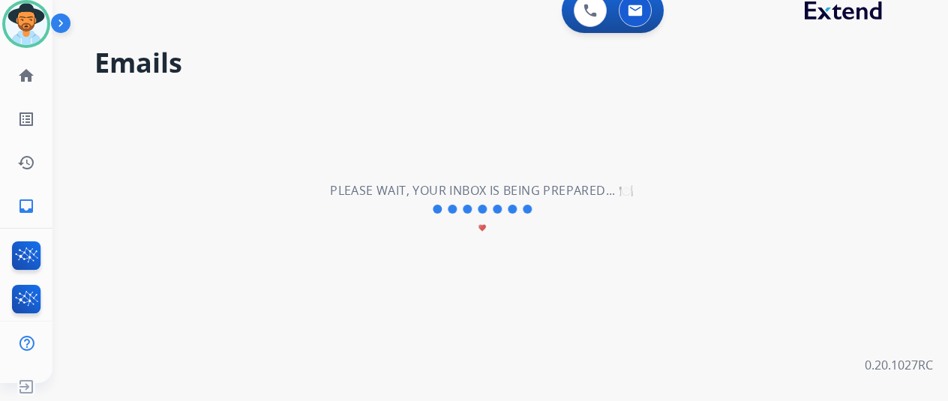
scroll to position [0, 0]
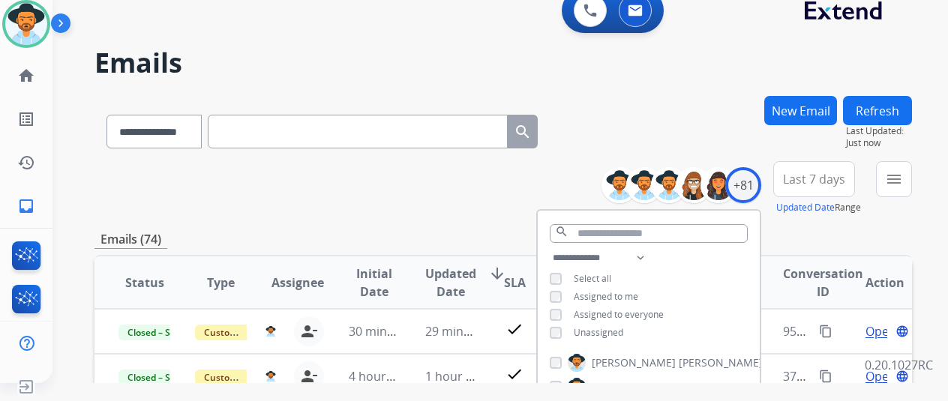
click at [481, 169] on div "**********" at bounding box center [502, 188] width 817 height 54
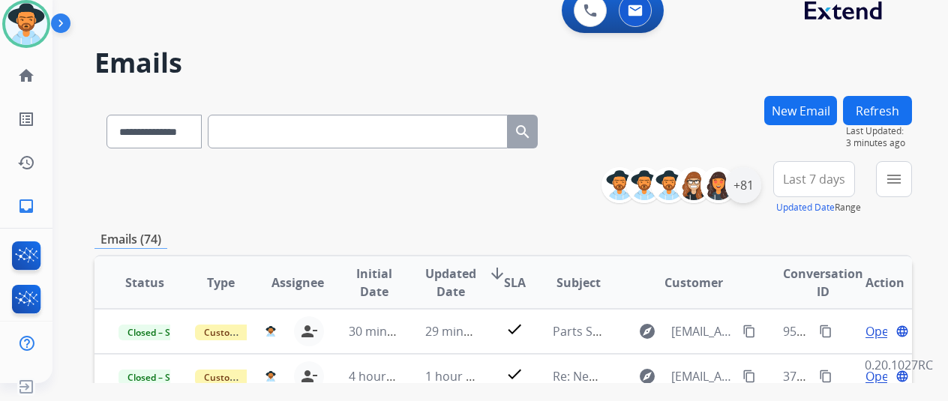
click at [738, 194] on div "+81" at bounding box center [743, 185] width 36 height 36
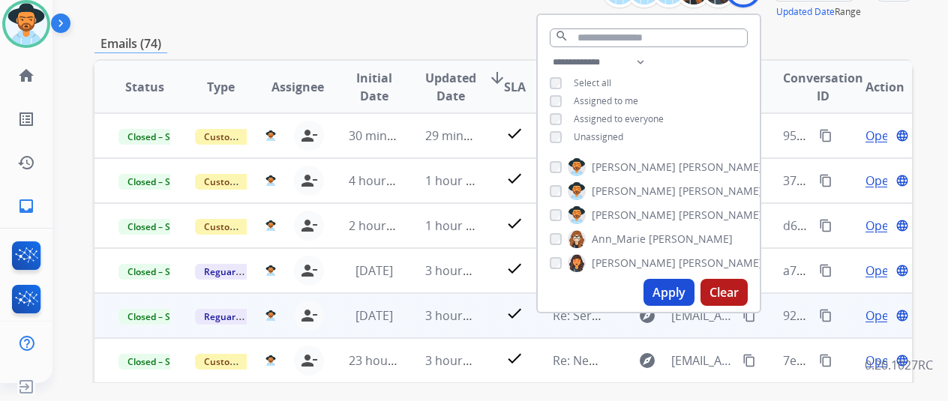
scroll to position [225, 0]
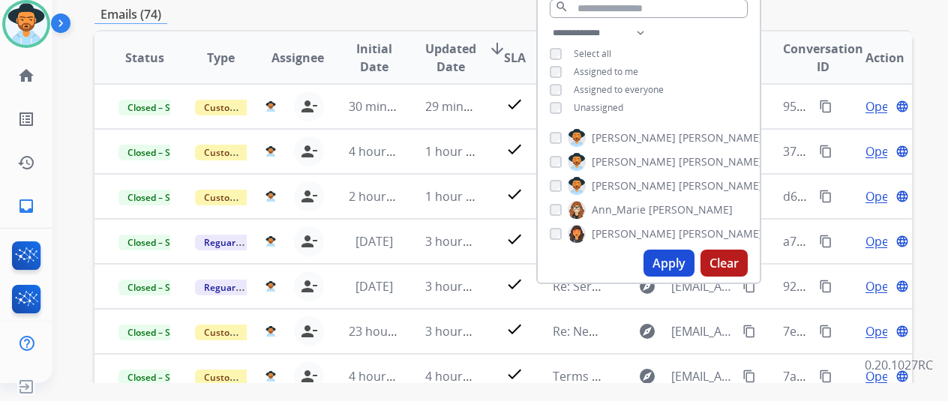
click at [643, 262] on button "Apply" at bounding box center [668, 263] width 51 height 27
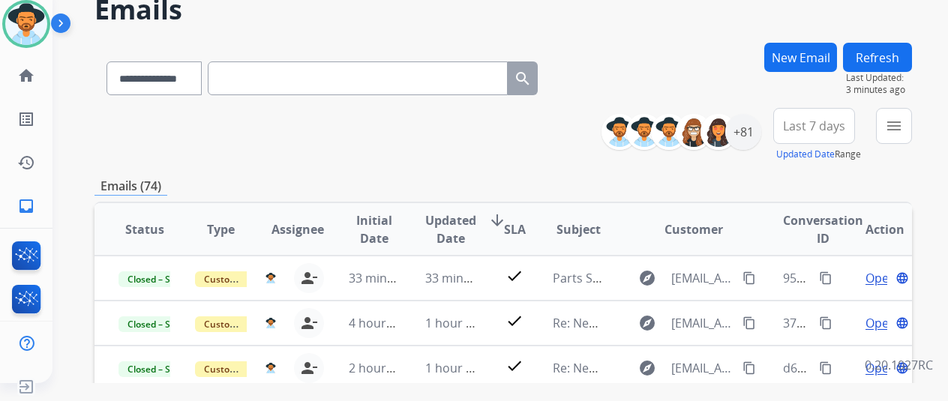
scroll to position [75, 0]
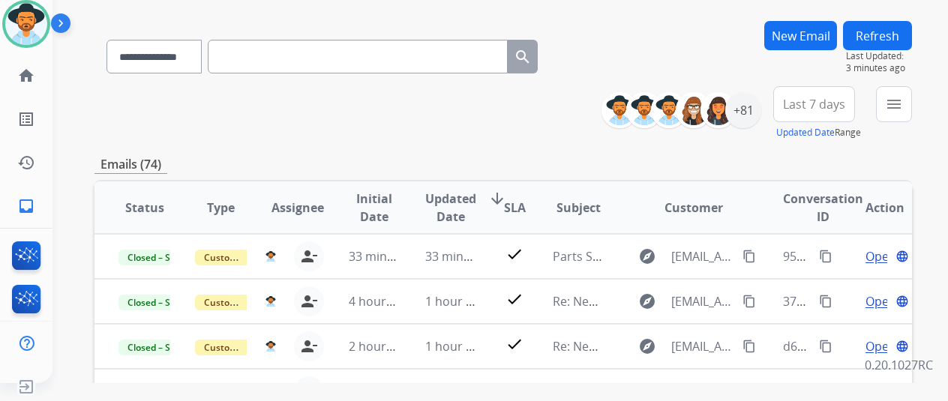
click at [876, 42] on button "Refresh" at bounding box center [877, 35] width 69 height 29
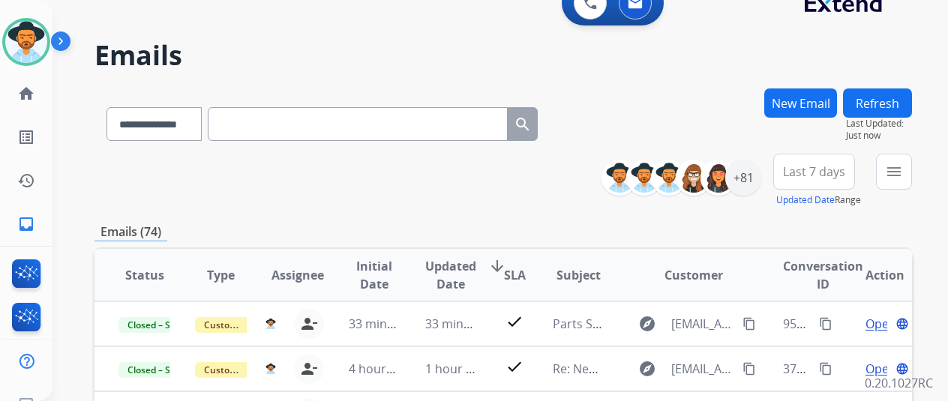
scroll to position [0, 0]
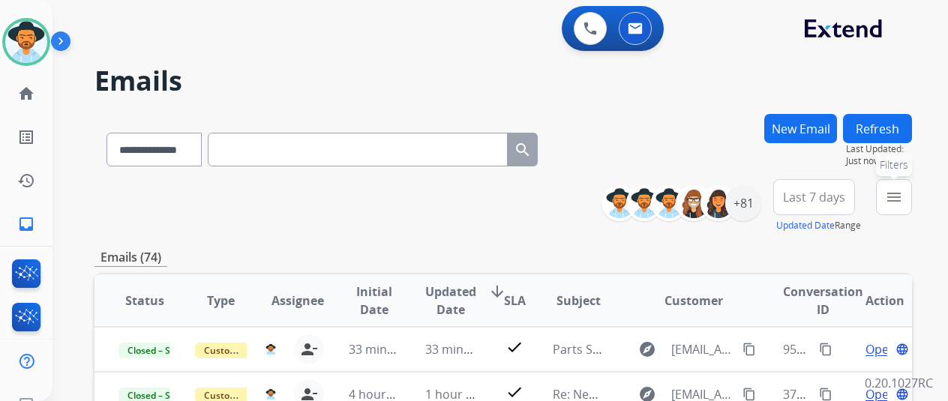
click at [885, 190] on mat-icon "menu" at bounding box center [894, 197] width 18 height 18
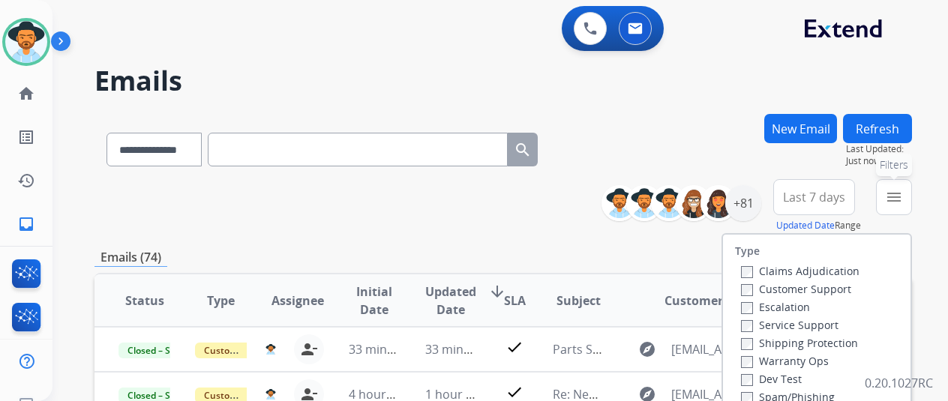
click at [885, 190] on mat-icon "menu" at bounding box center [894, 197] width 18 height 18
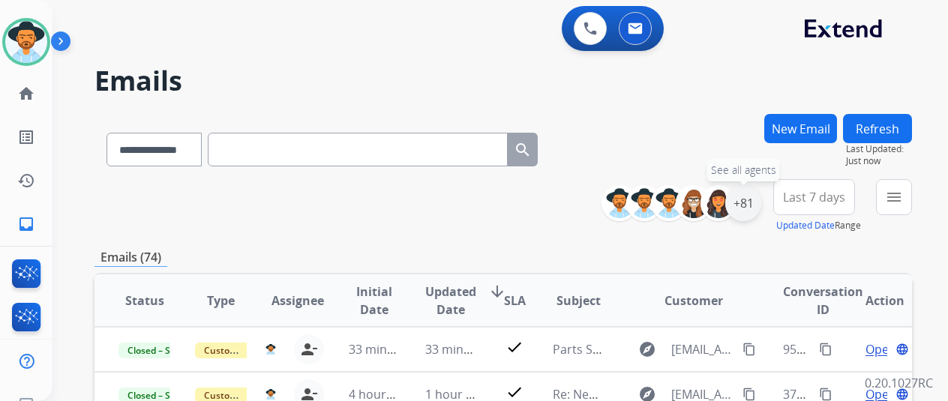
click at [736, 217] on div "+81" at bounding box center [743, 203] width 36 height 36
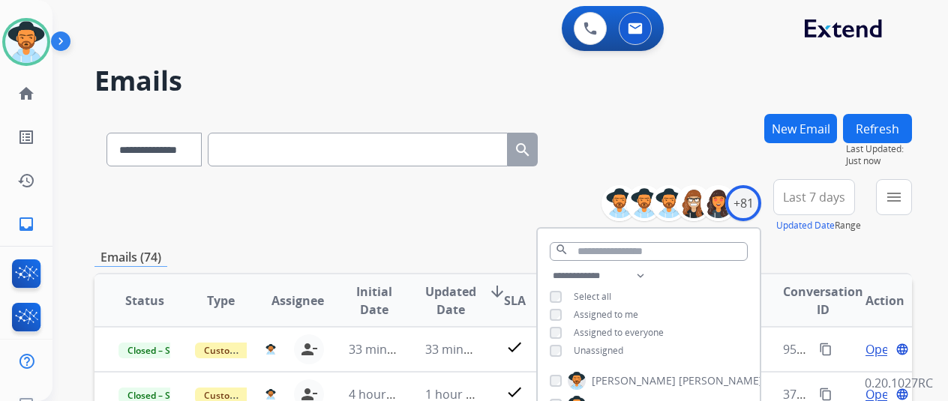
click at [505, 164] on input "text" at bounding box center [358, 150] width 300 height 34
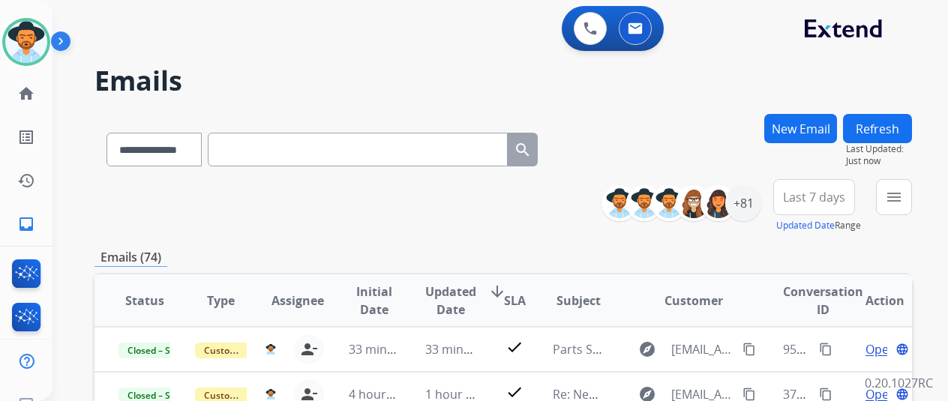
click at [187, 205] on div "**********" at bounding box center [502, 206] width 817 height 54
click at [474, 256] on div "Emails (74)" at bounding box center [502, 257] width 817 height 19
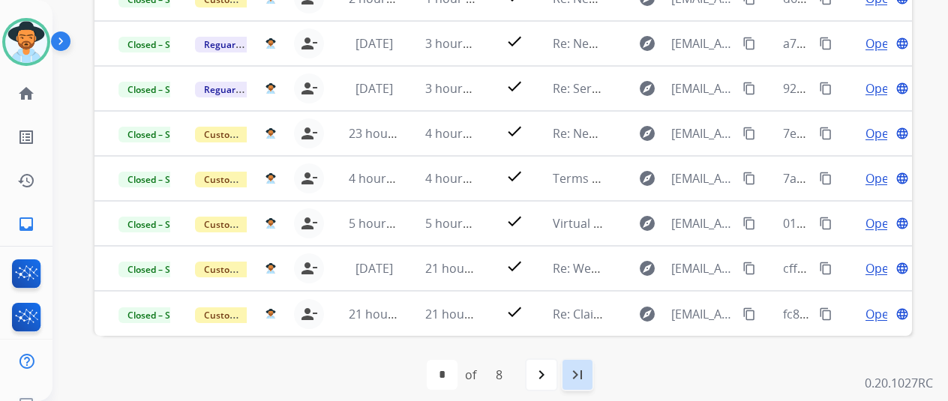
scroll to position [18, 12]
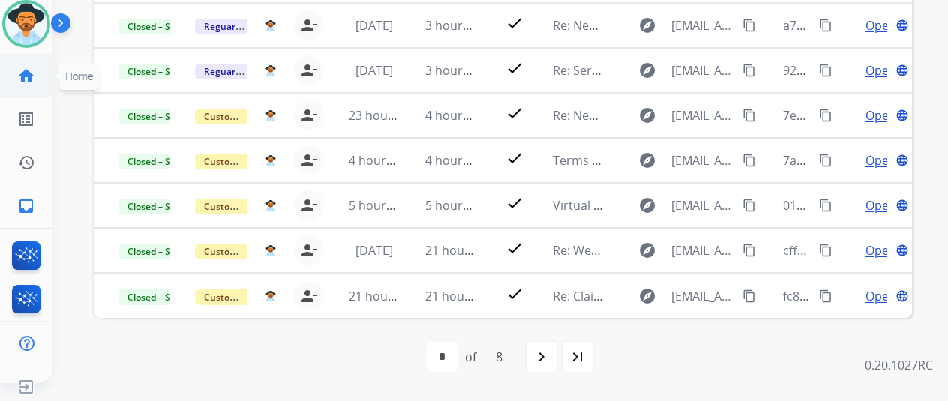
click at [17, 71] on mat-icon "home" at bounding box center [26, 76] width 18 height 18
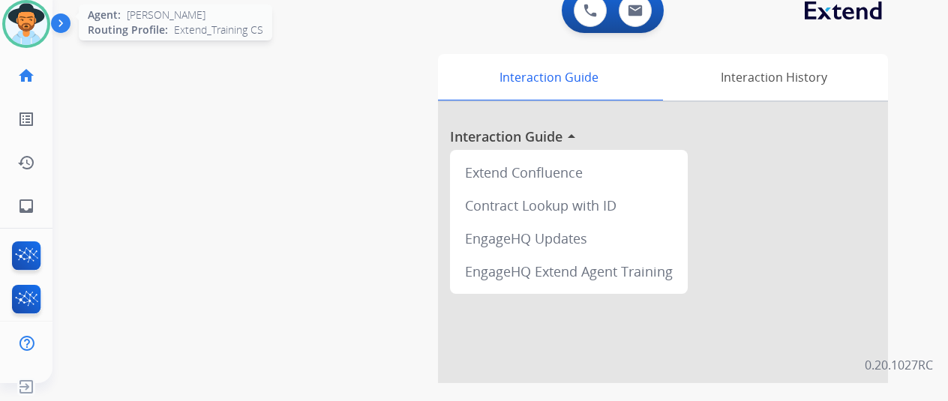
click at [21, 34] on img at bounding box center [26, 24] width 42 height 42
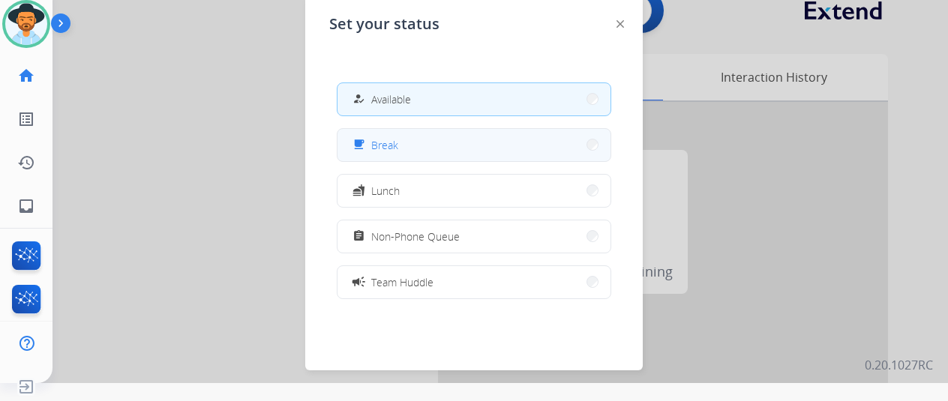
click at [402, 140] on button "free_breakfast Break" at bounding box center [473, 145] width 273 height 32
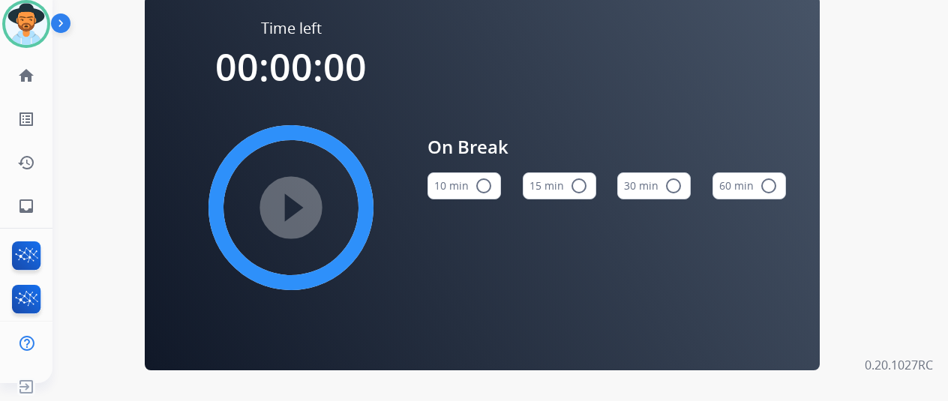
scroll to position [0, 12]
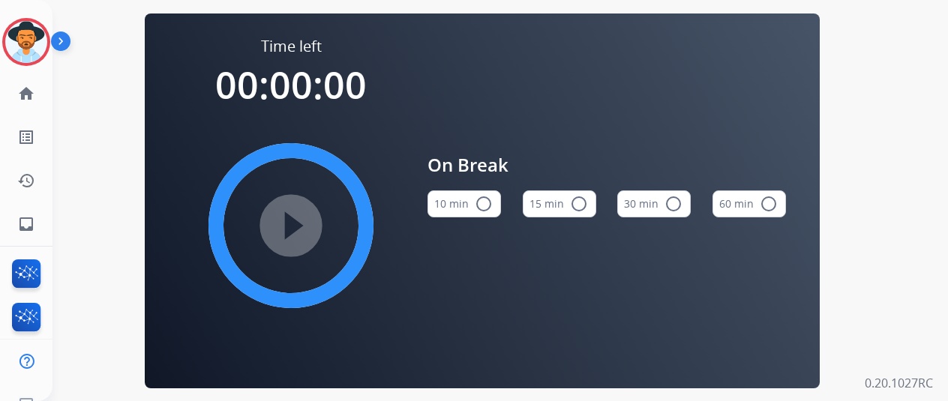
click at [579, 209] on mat-icon "radio_button_unchecked" at bounding box center [579, 204] width 18 height 18
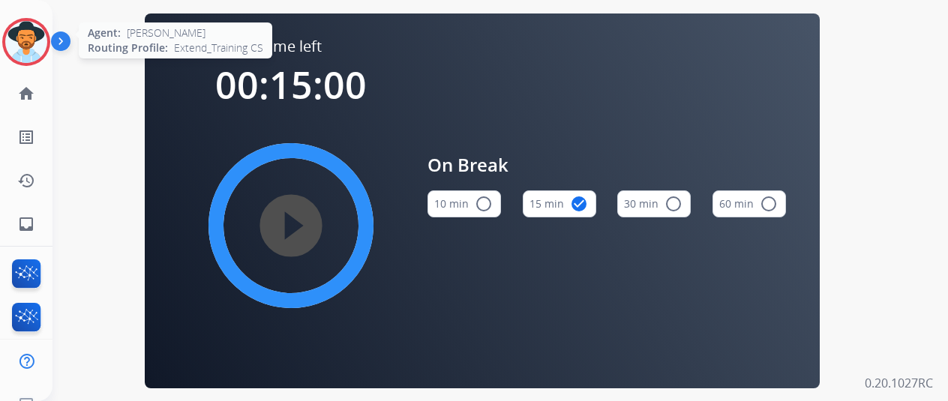
click at [17, 42] on img at bounding box center [26, 42] width 42 height 42
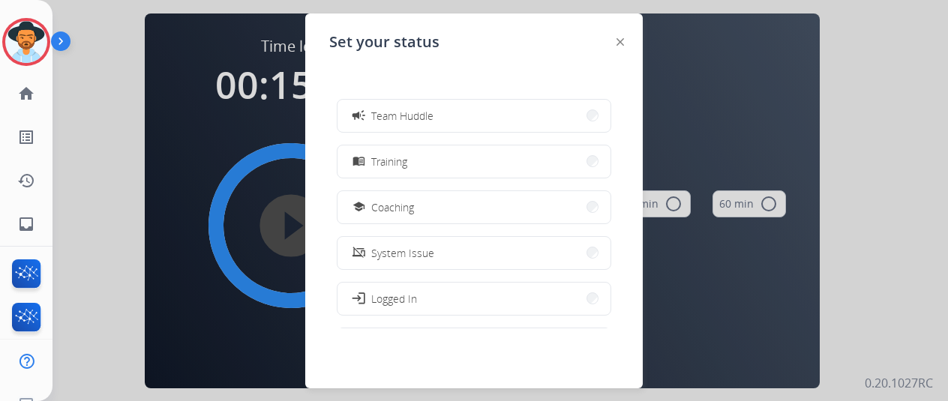
scroll to position [237, 0]
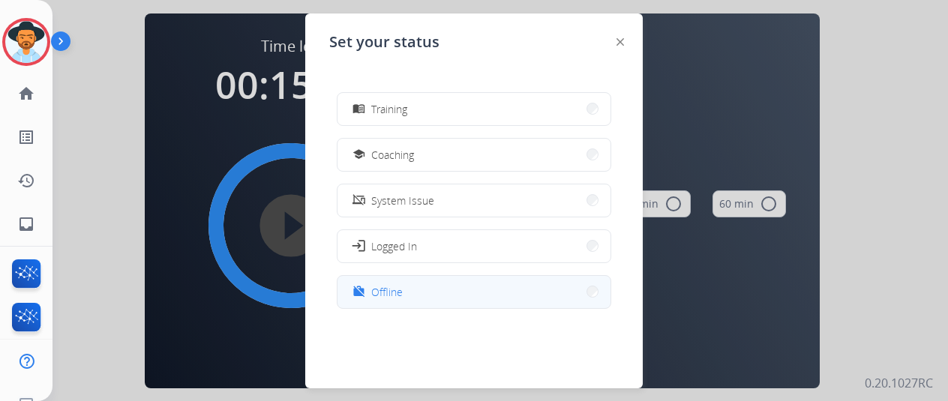
click at [415, 286] on button "work_off Offline" at bounding box center [473, 292] width 273 height 32
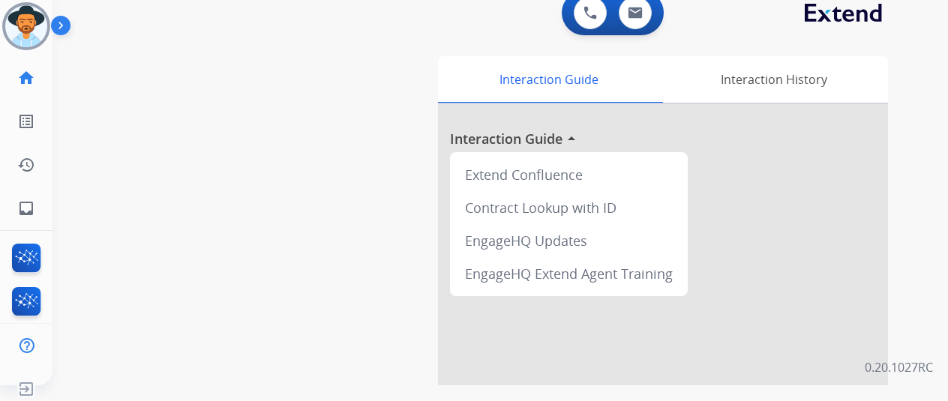
scroll to position [18, 12]
